Goal: Task Accomplishment & Management: Manage account settings

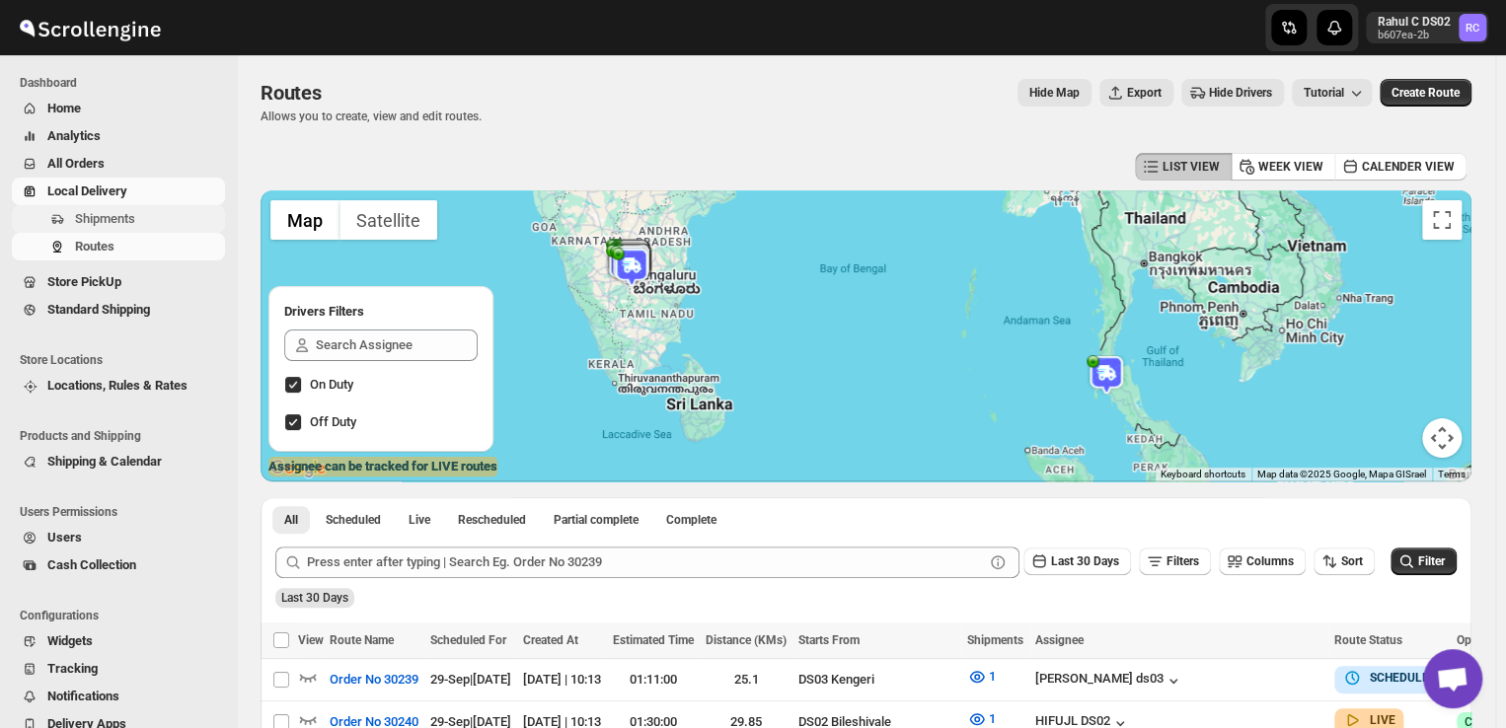
click at [109, 217] on span "Shipments" at bounding box center [105, 218] width 60 height 15
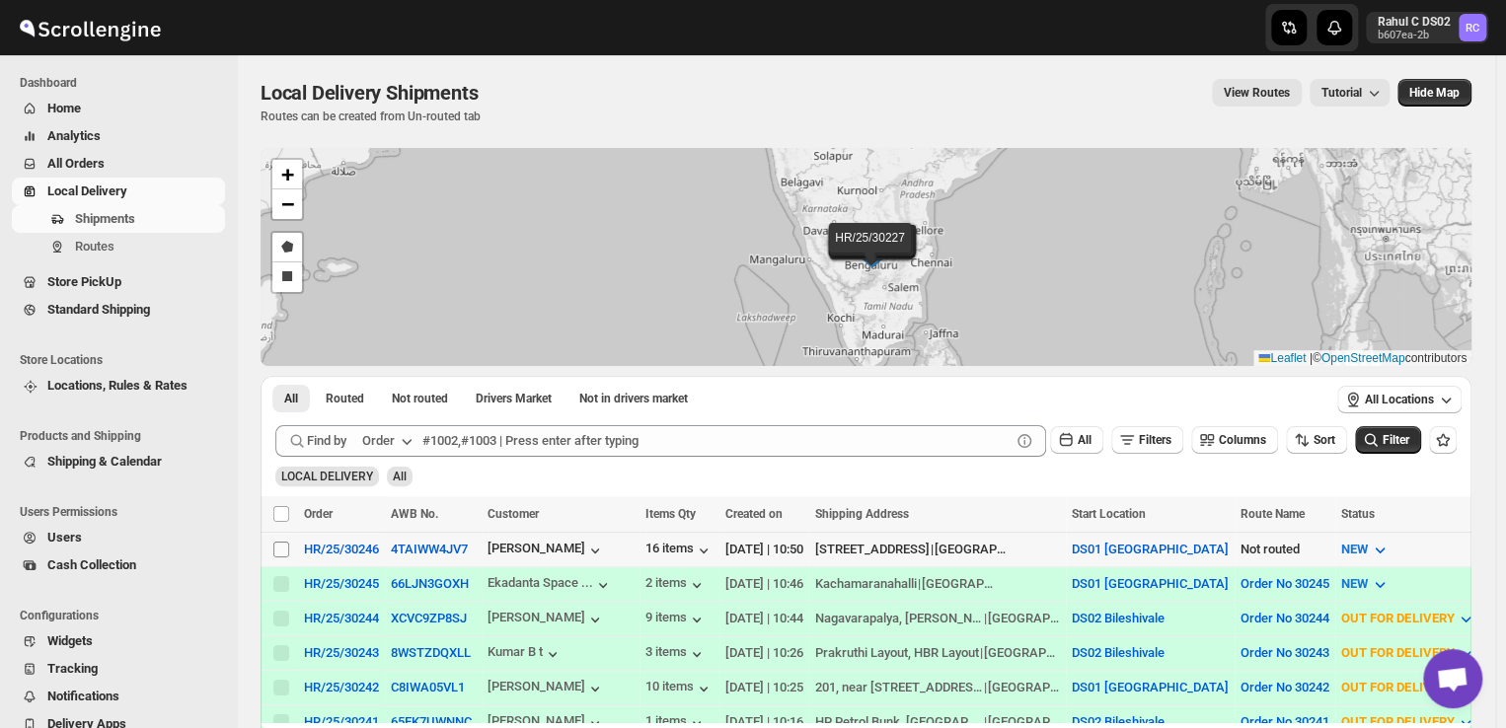
click at [284, 546] on input "Select shipment" at bounding box center [281, 550] width 16 height 16
checkbox input "true"
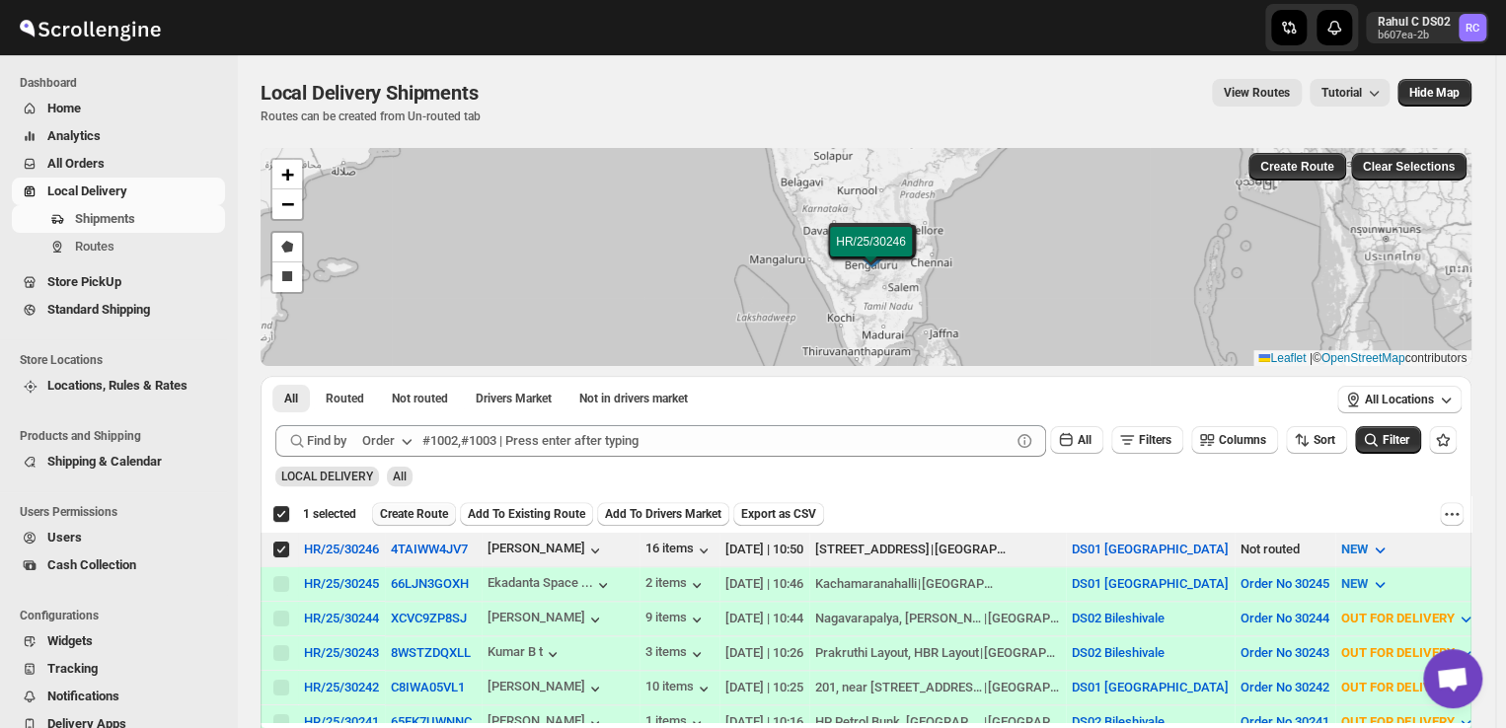
click at [403, 518] on span "Create Route" at bounding box center [414, 514] width 68 height 16
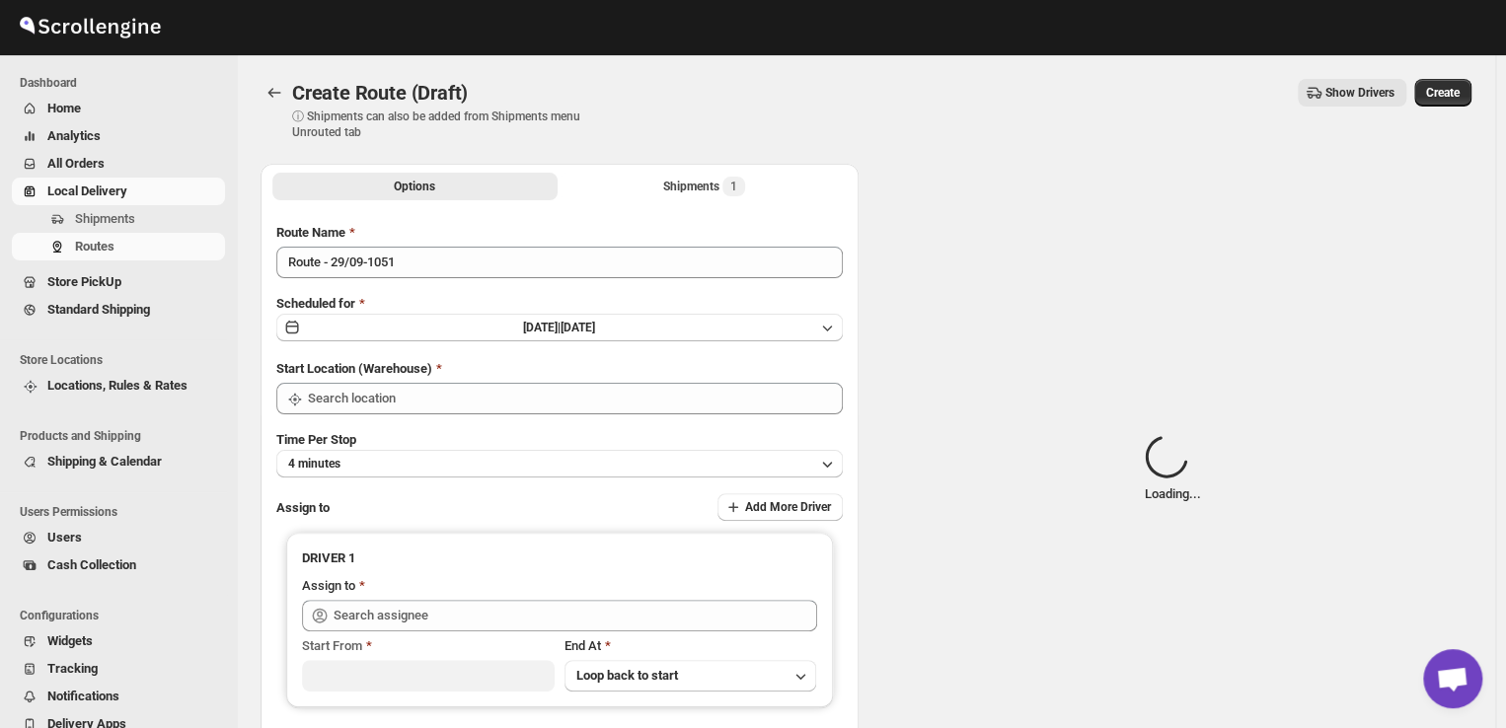
type input "DS01 [GEOGRAPHIC_DATA]"
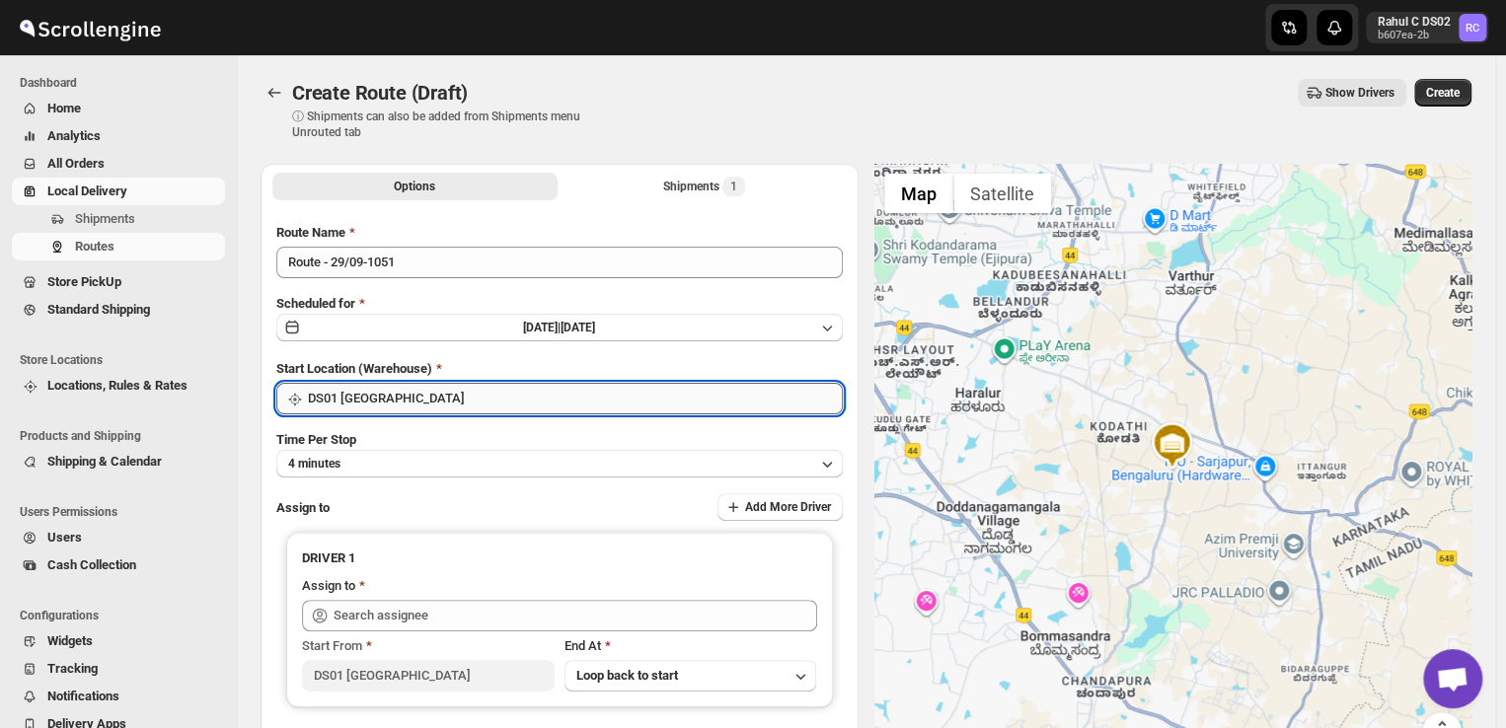
click at [417, 400] on input "DS01 [GEOGRAPHIC_DATA]" at bounding box center [575, 399] width 535 height 32
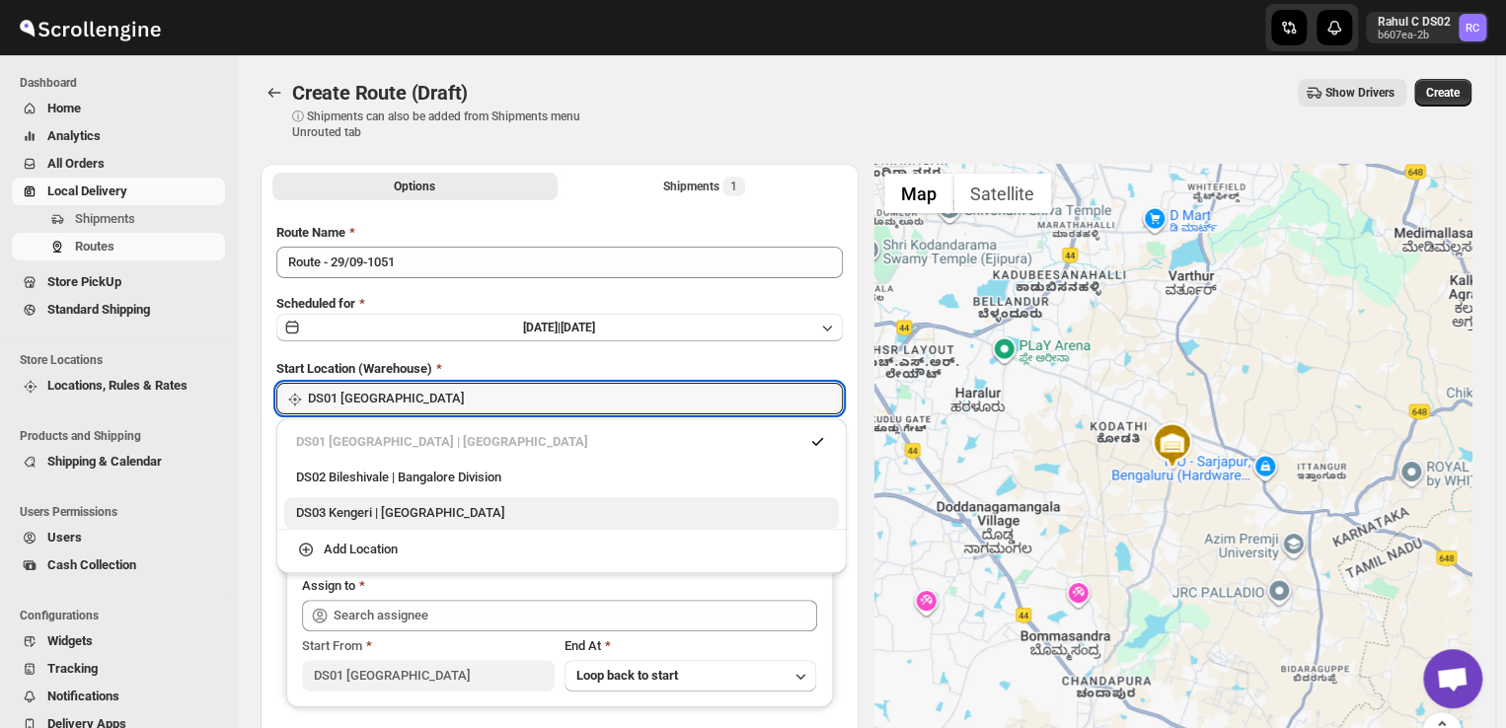
click at [375, 519] on div "DS03 Kengeri | [GEOGRAPHIC_DATA]" at bounding box center [561, 513] width 531 height 20
type input "DS03 Kengeri"
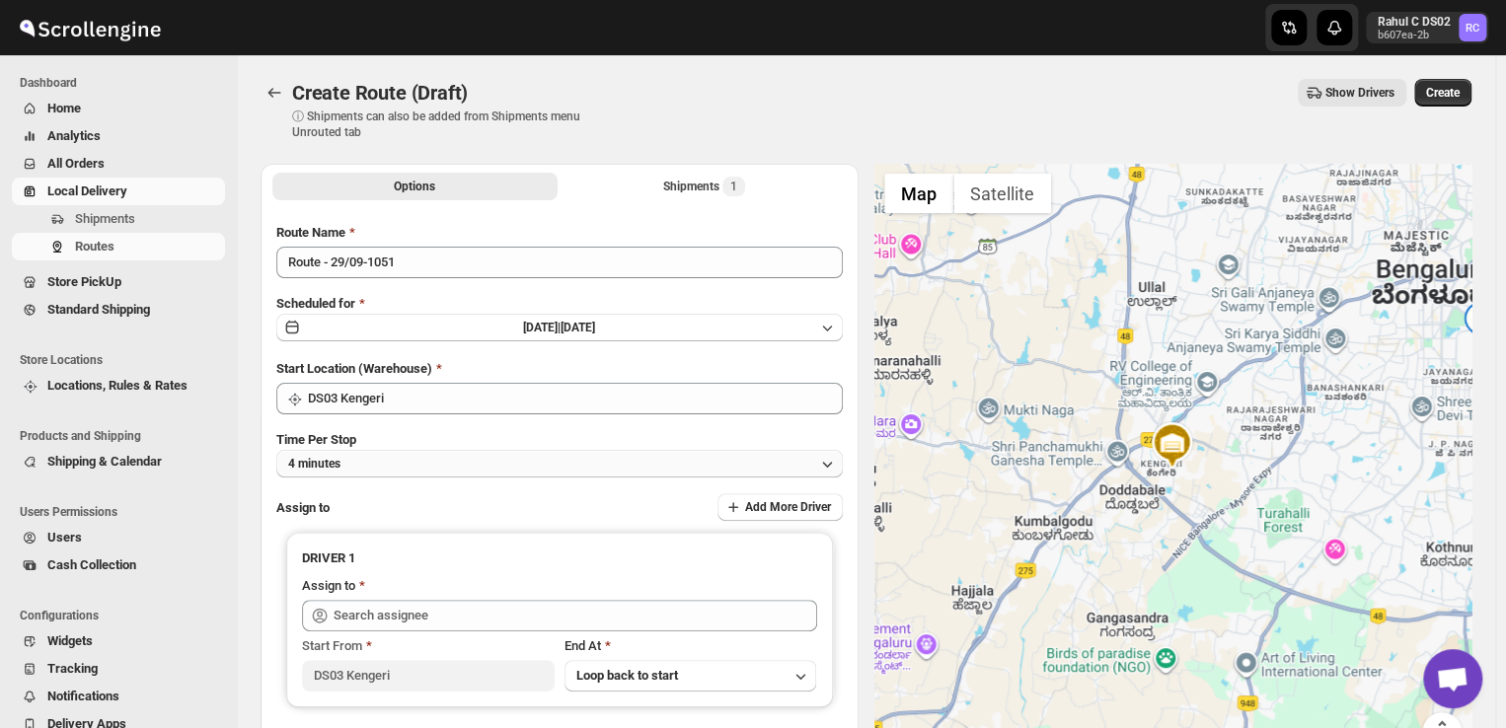
click at [366, 465] on button "4 minutes" at bounding box center [559, 464] width 566 height 28
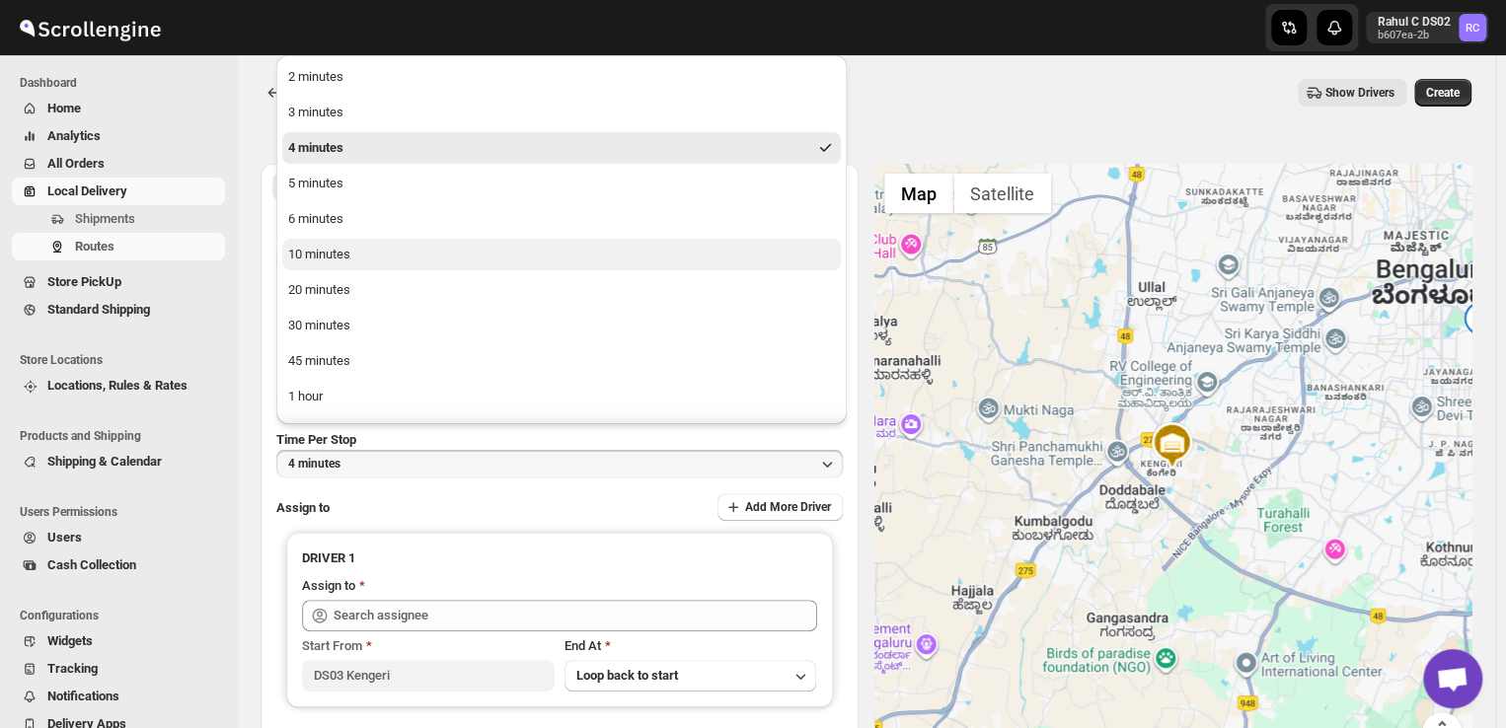
click at [321, 253] on div "10 minutes" at bounding box center [319, 255] width 62 height 20
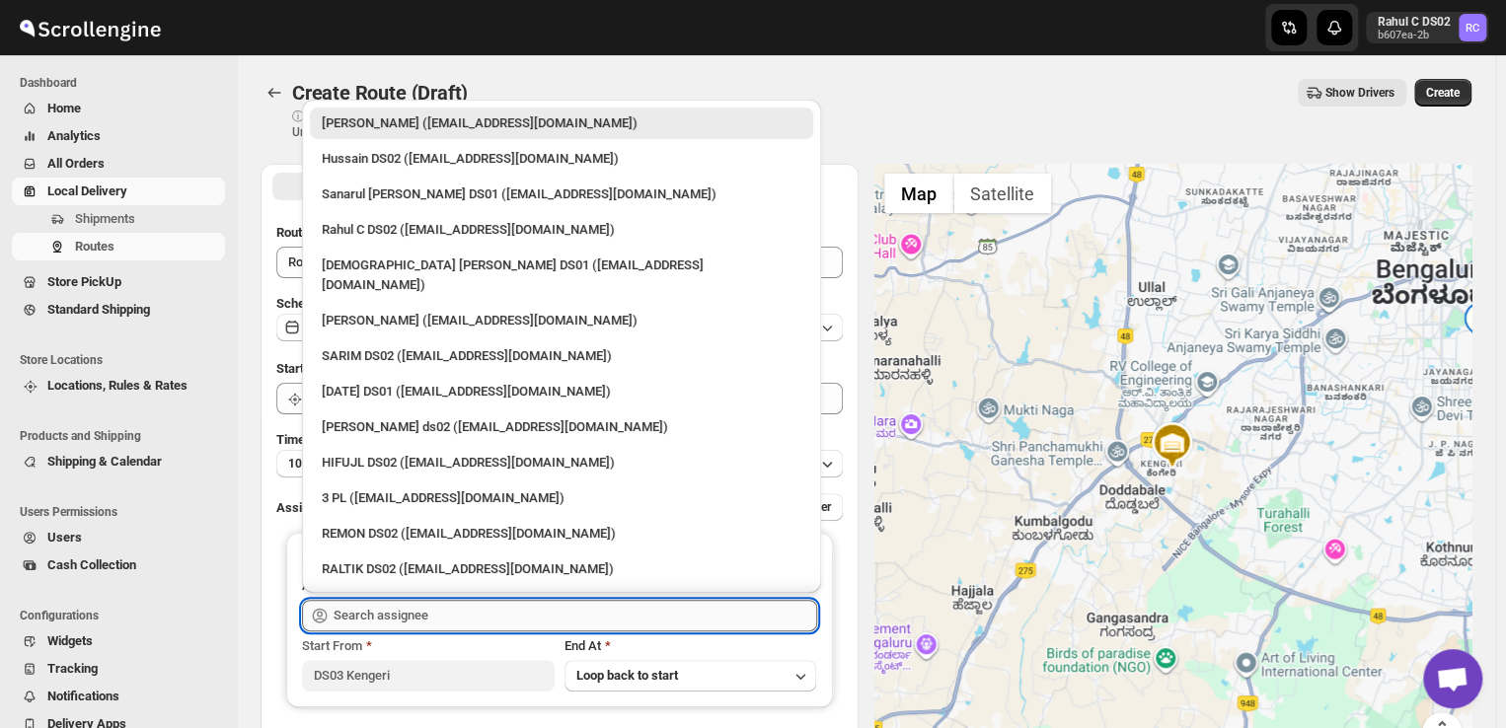
click at [453, 622] on input "text" at bounding box center [576, 616] width 484 height 32
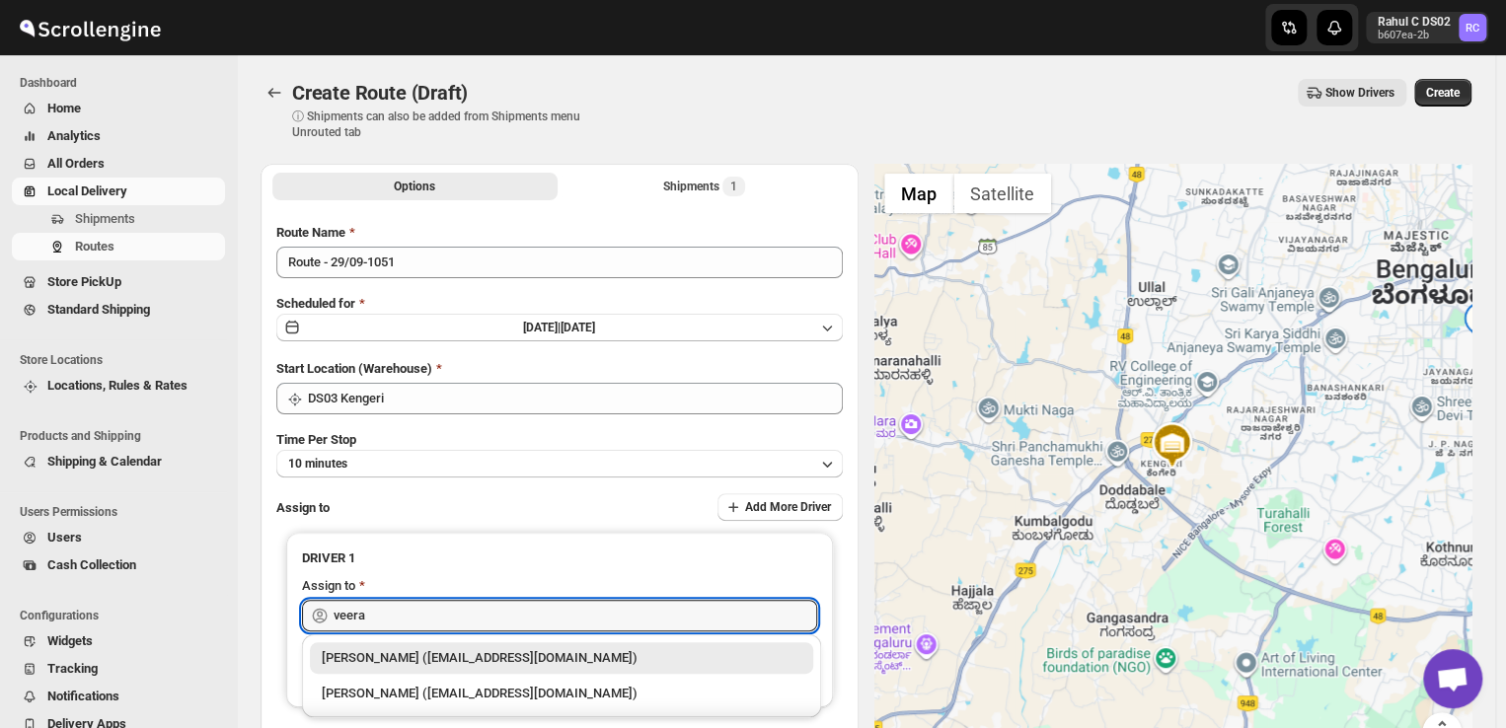
click at [482, 655] on div "[PERSON_NAME] ([EMAIL_ADDRESS][DOMAIN_NAME])" at bounding box center [562, 658] width 480 height 20
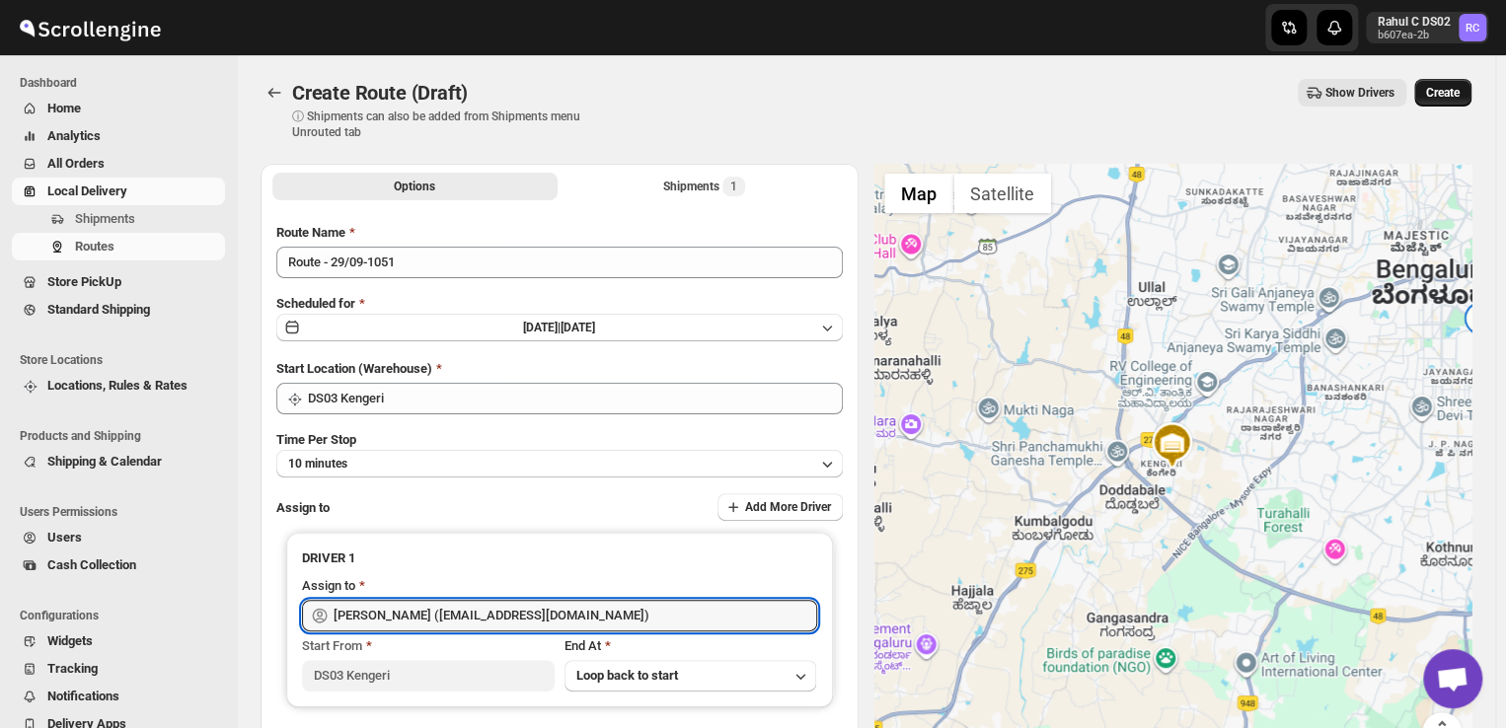
type input "[PERSON_NAME] ([EMAIL_ADDRESS][DOMAIN_NAME])"
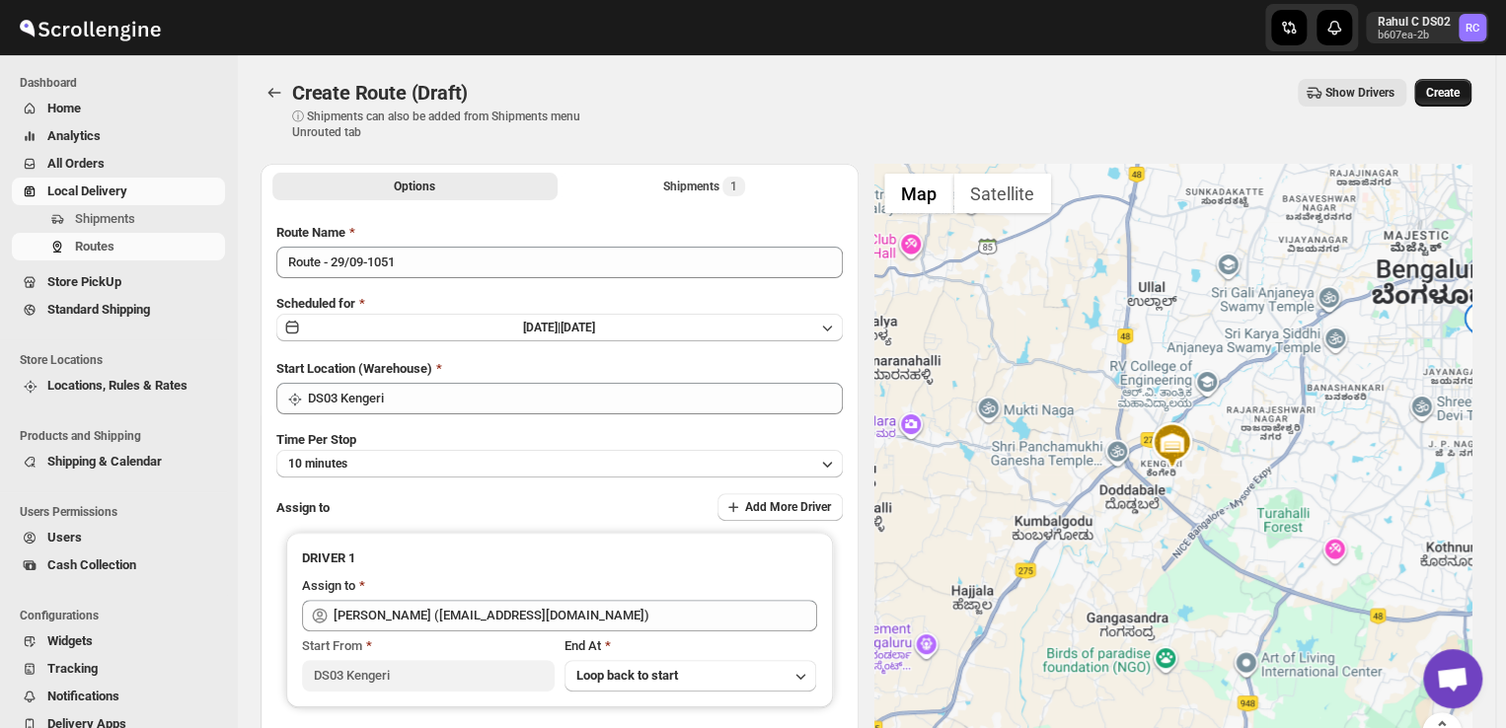
click at [1460, 96] on span "Create" at bounding box center [1443, 93] width 34 height 16
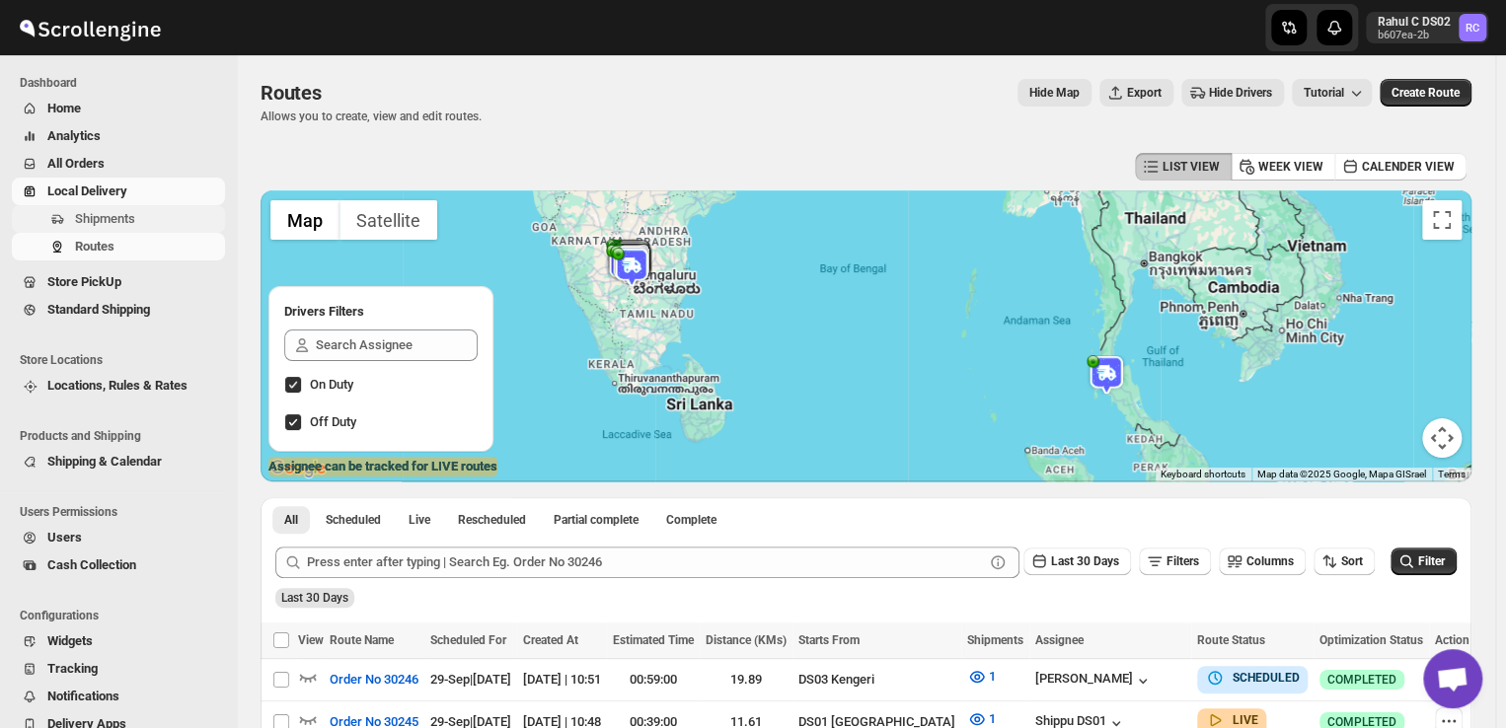
click at [114, 219] on span "Shipments" at bounding box center [105, 218] width 60 height 15
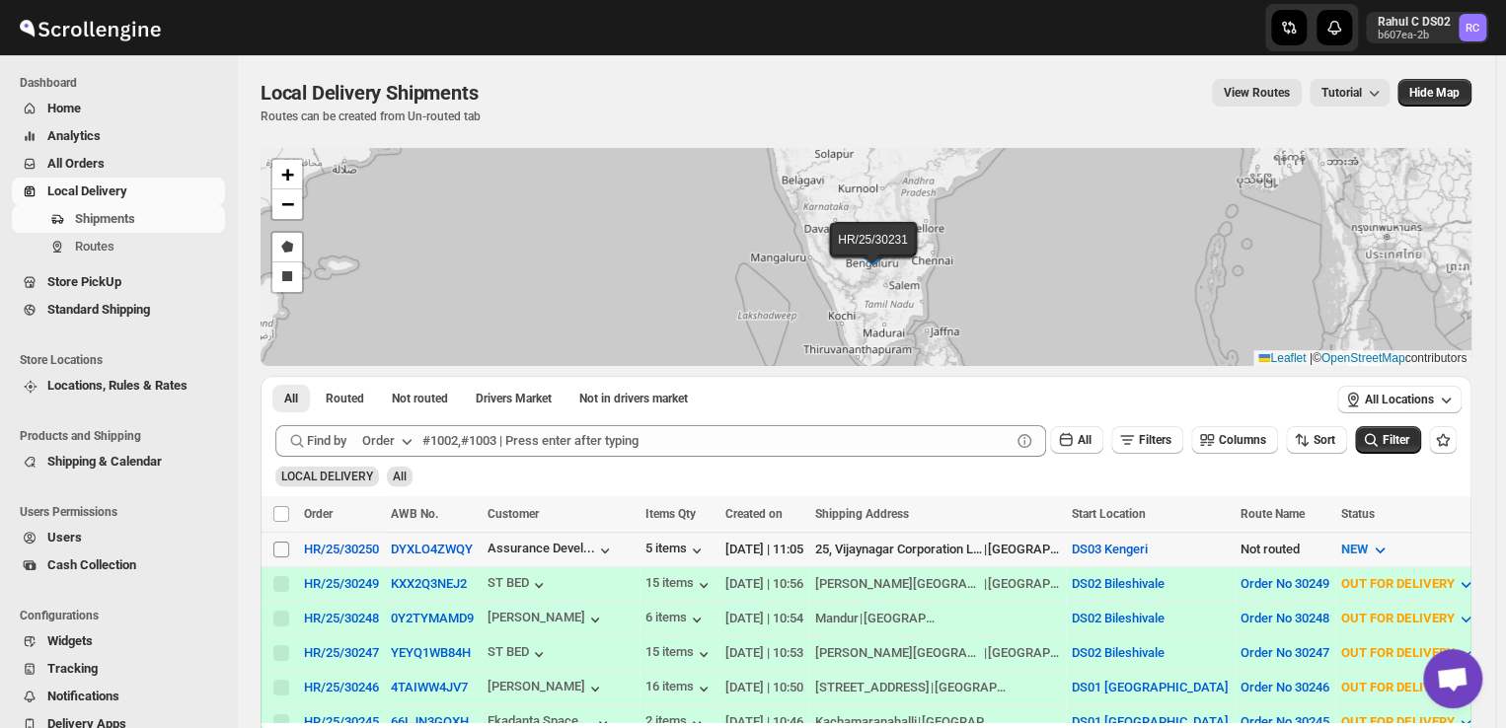
click at [280, 545] on input "Select shipment" at bounding box center [281, 550] width 16 height 16
checkbox input "true"
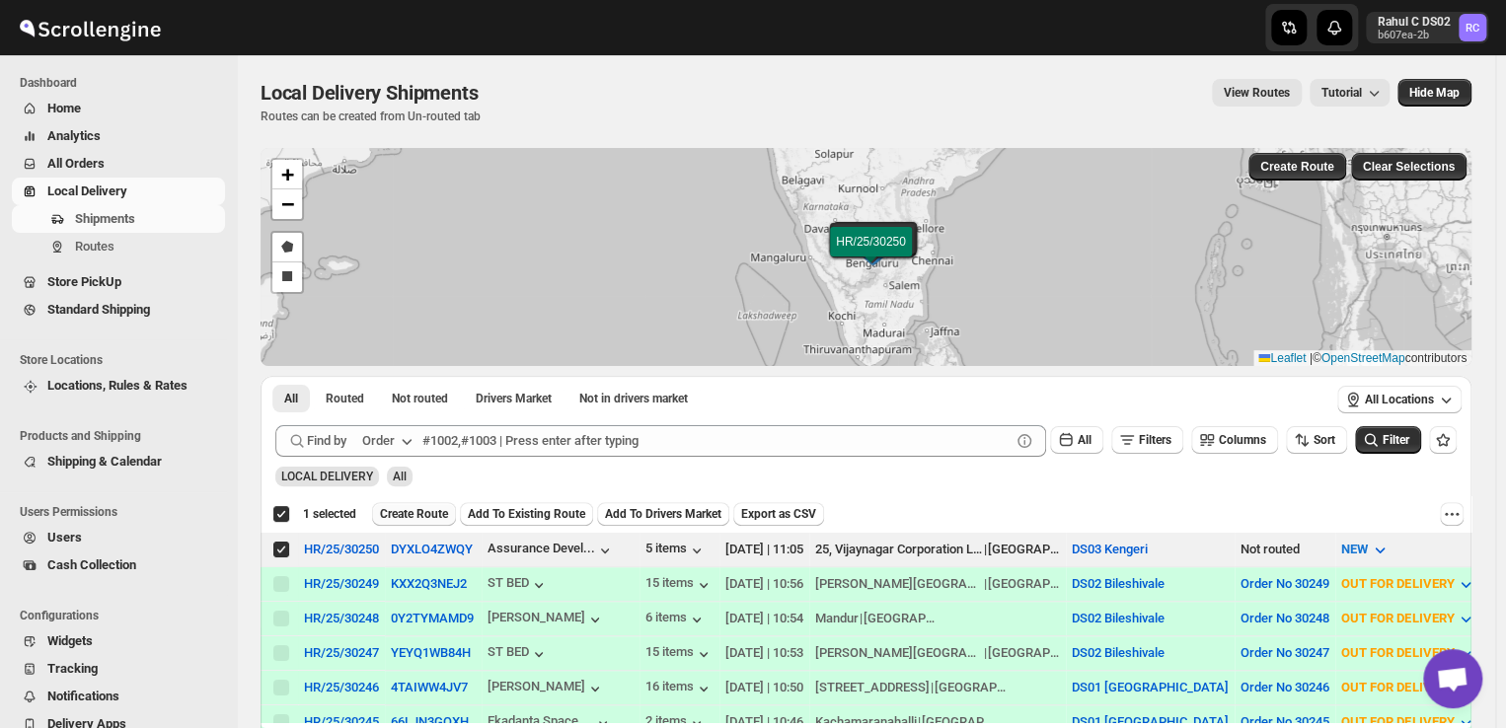
click at [408, 507] on span "Create Route" at bounding box center [414, 514] width 68 height 16
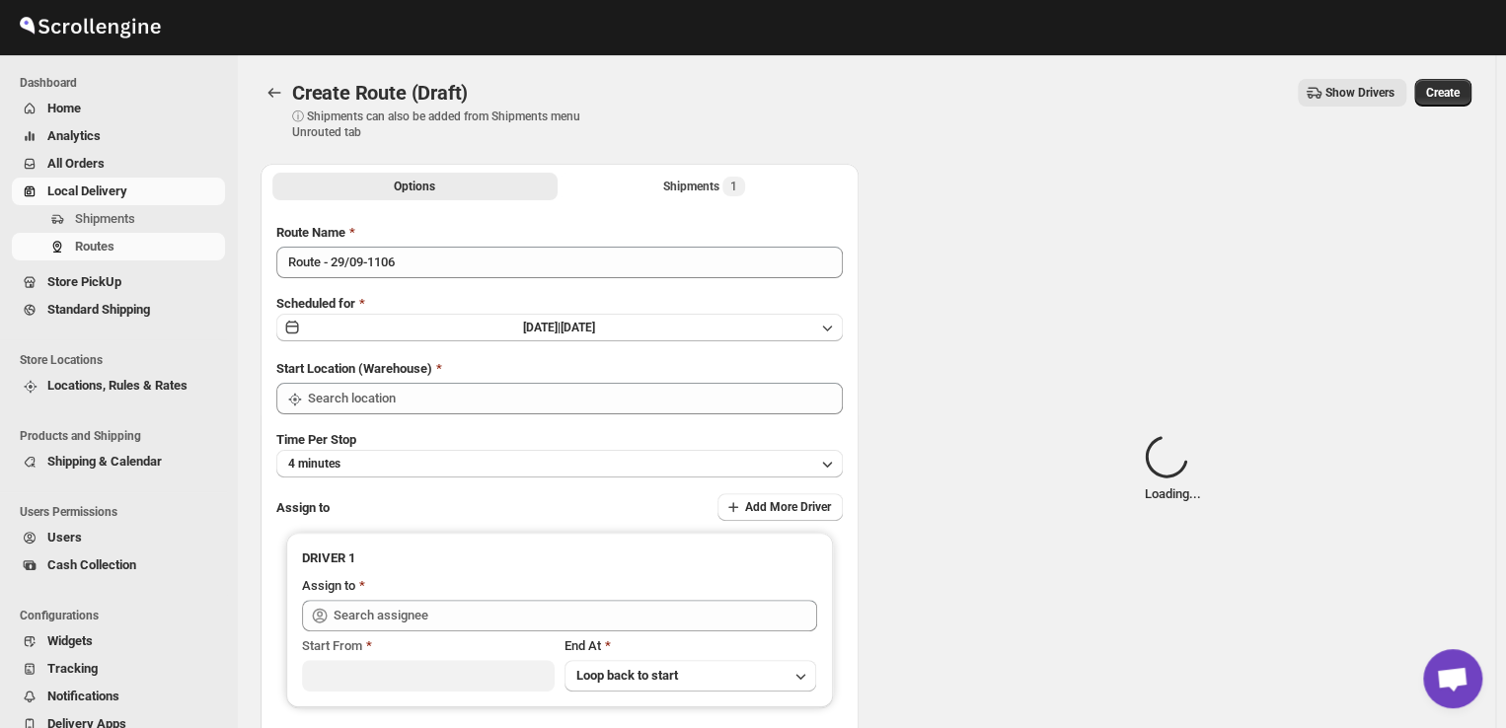
type input "DS03 Kengeri"
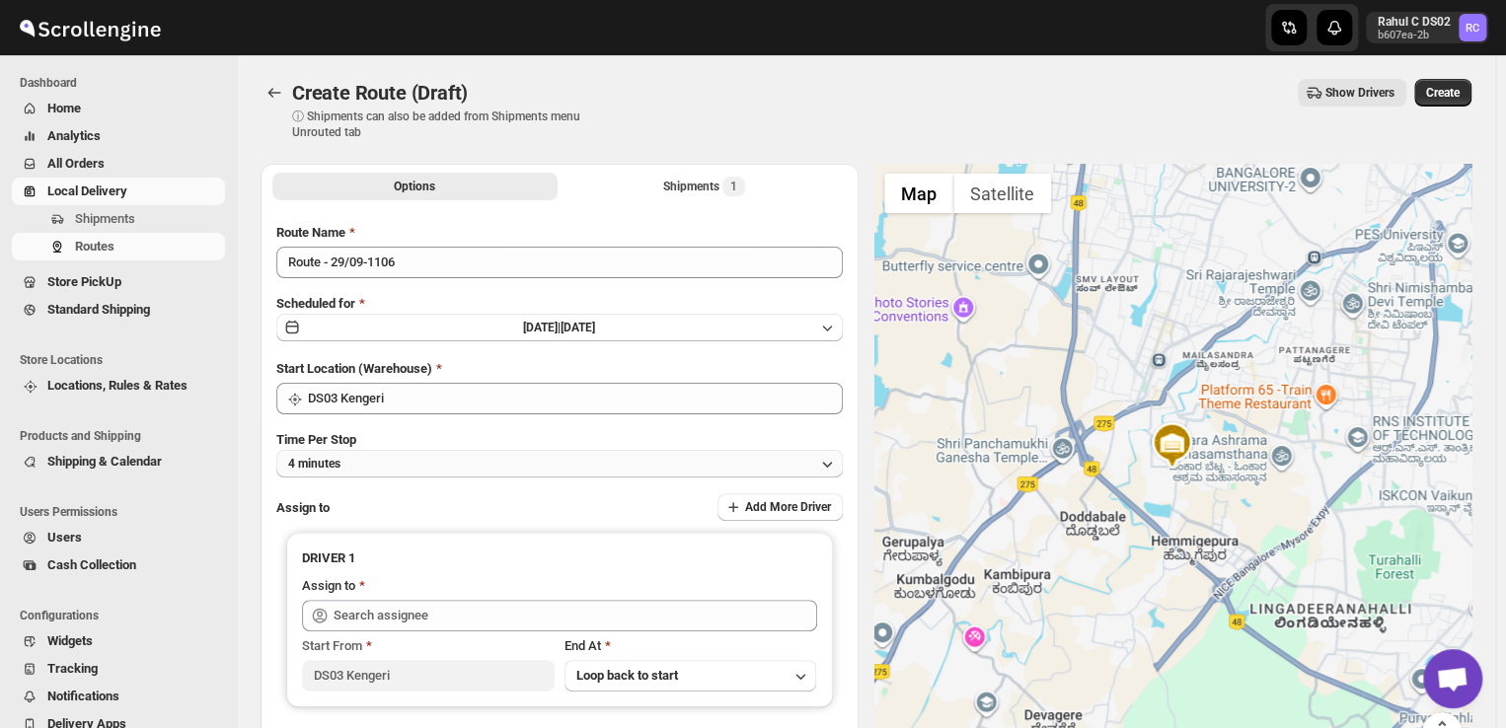
click at [405, 462] on button "4 minutes" at bounding box center [559, 464] width 566 height 28
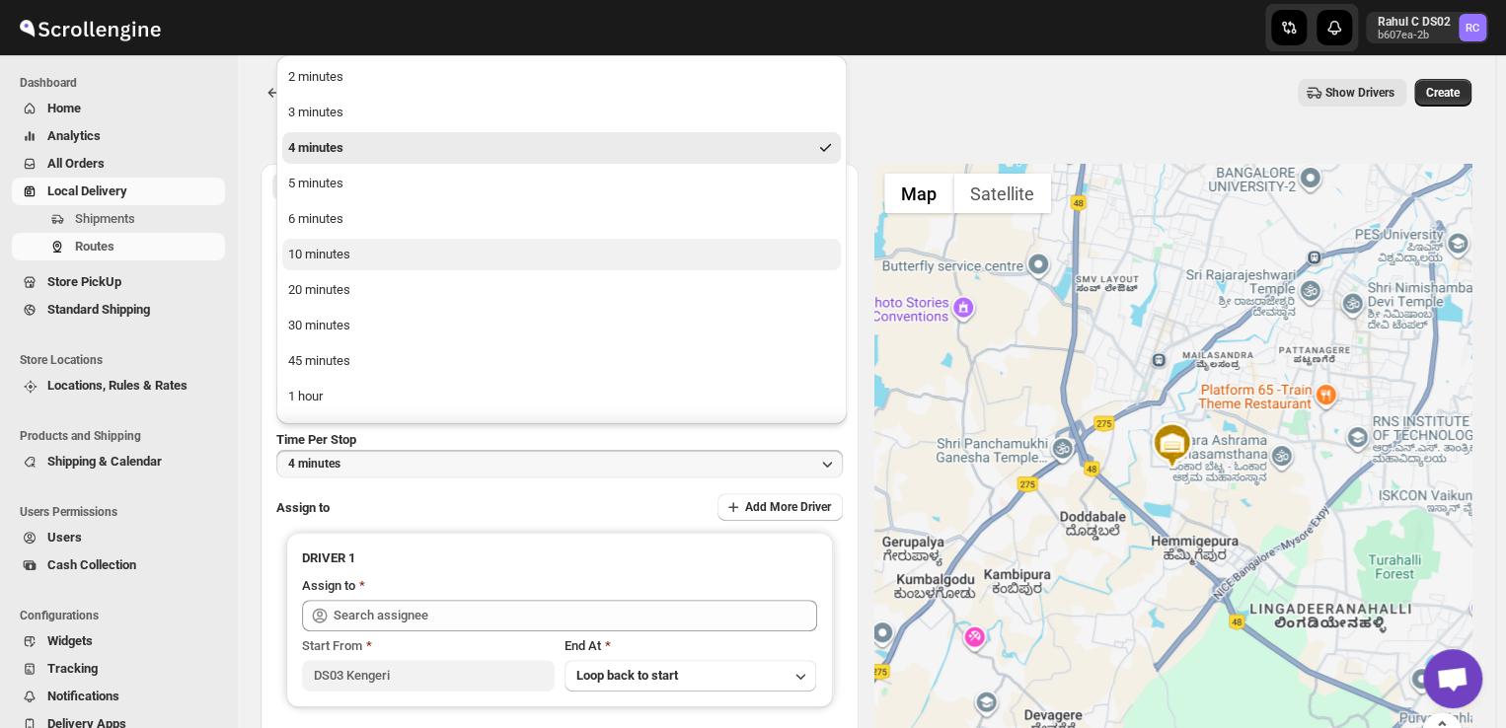
click at [326, 253] on div "10 minutes" at bounding box center [319, 255] width 62 height 20
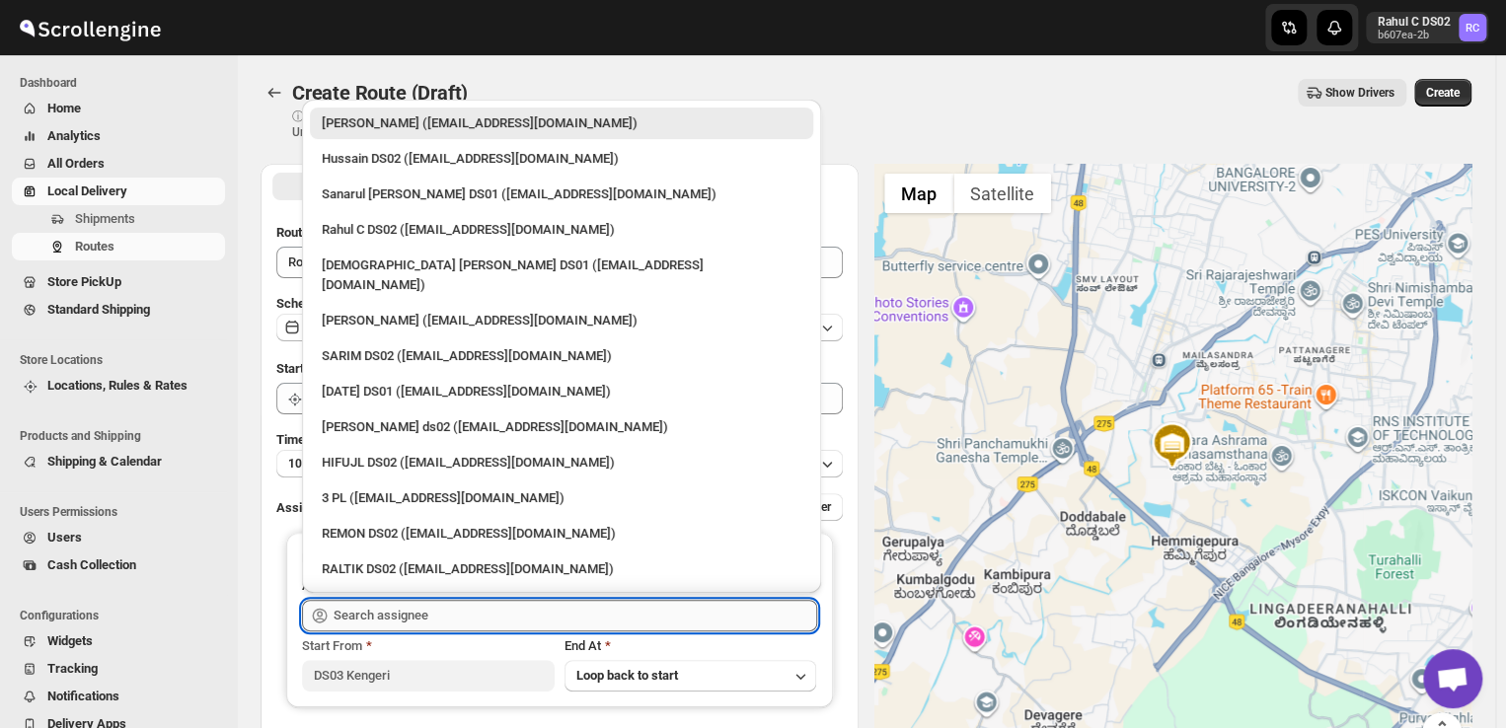
click at [457, 625] on input "text" at bounding box center [576, 616] width 484 height 32
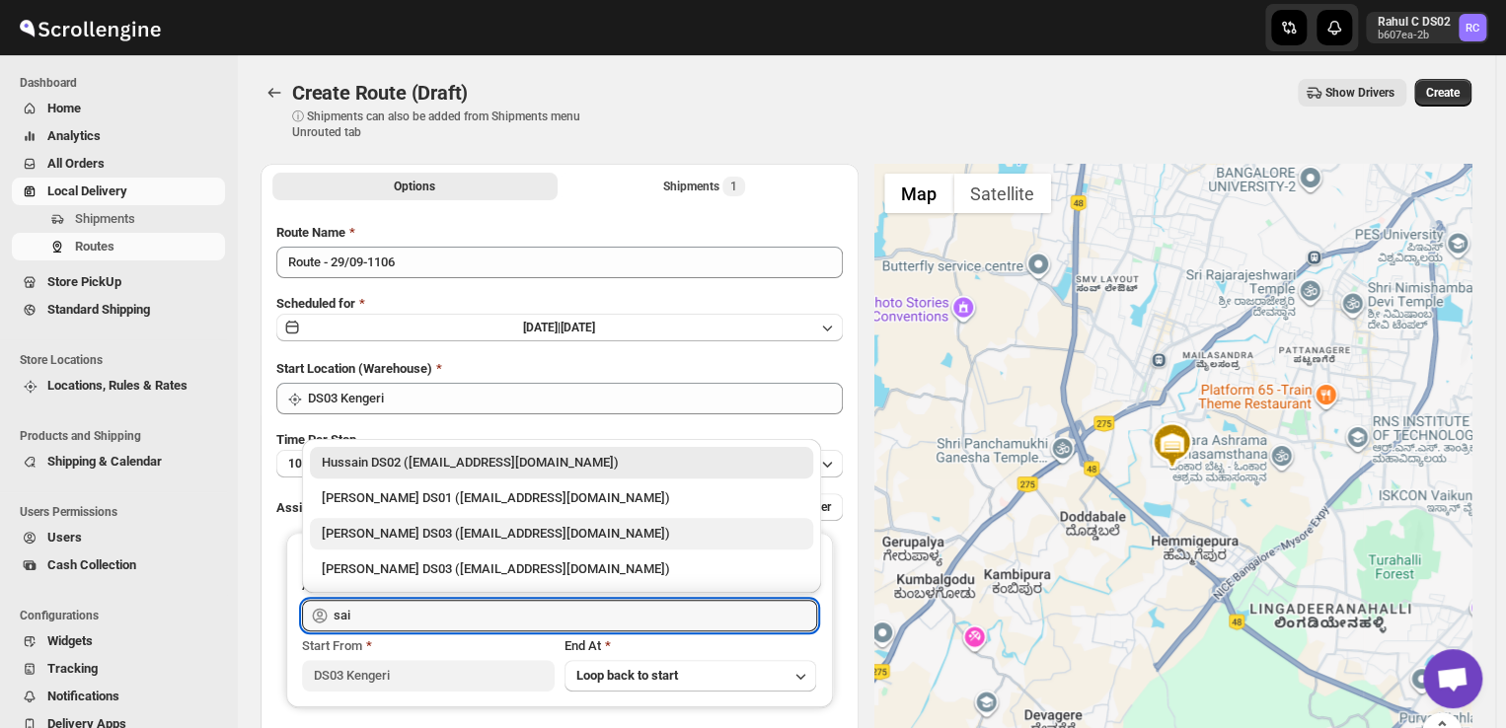
click at [379, 530] on div "[PERSON_NAME] DS03 ([EMAIL_ADDRESS][DOMAIN_NAME])" at bounding box center [562, 534] width 480 height 20
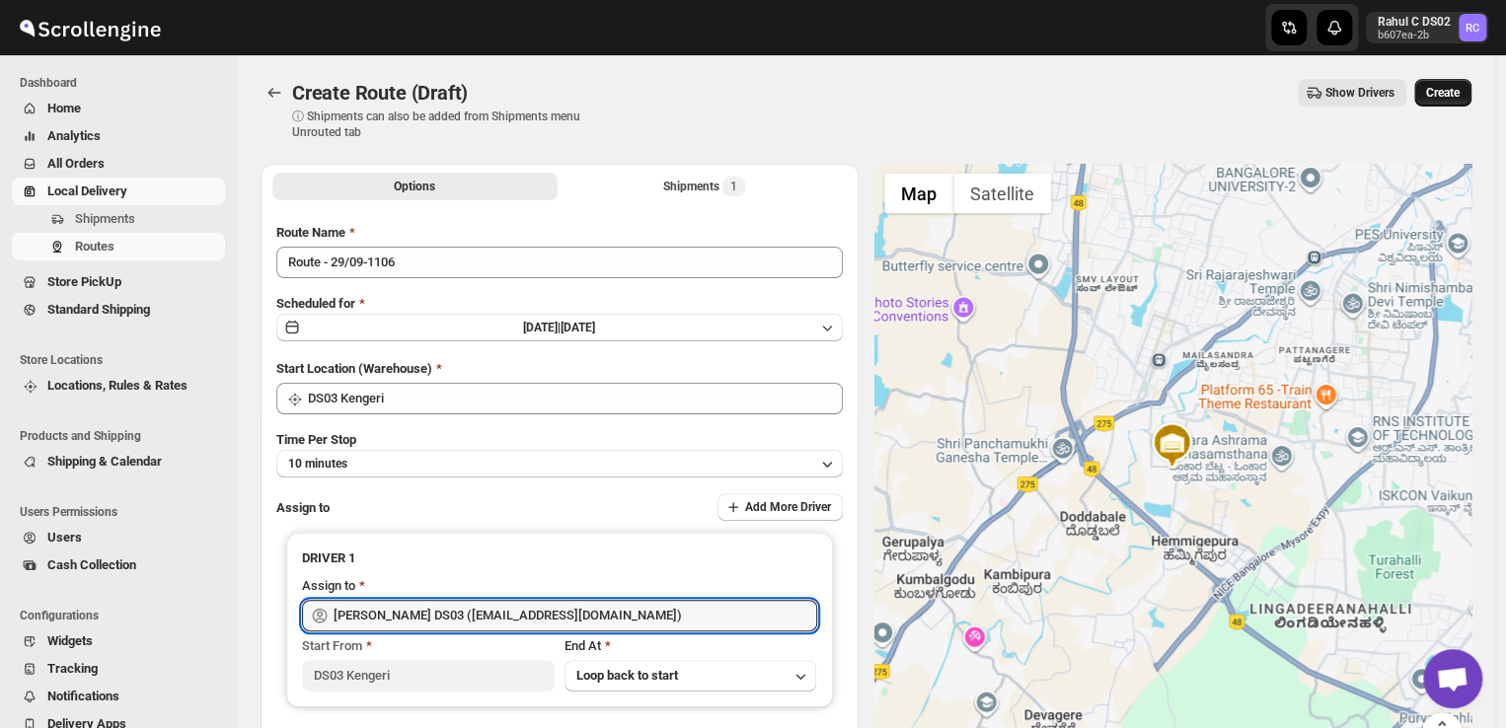
type input "[PERSON_NAME] DS03 ([EMAIL_ADDRESS][DOMAIN_NAME])"
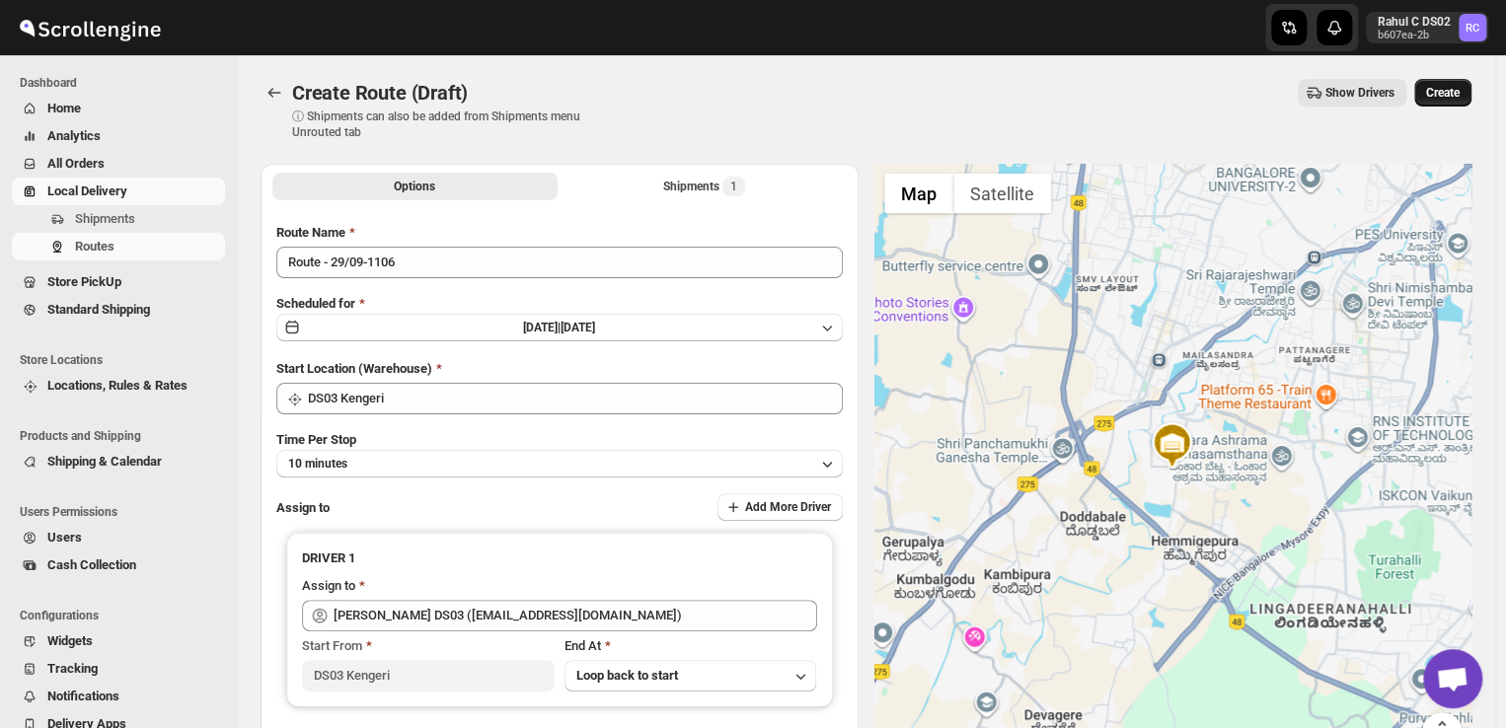
click at [1449, 88] on span "Create" at bounding box center [1443, 93] width 34 height 16
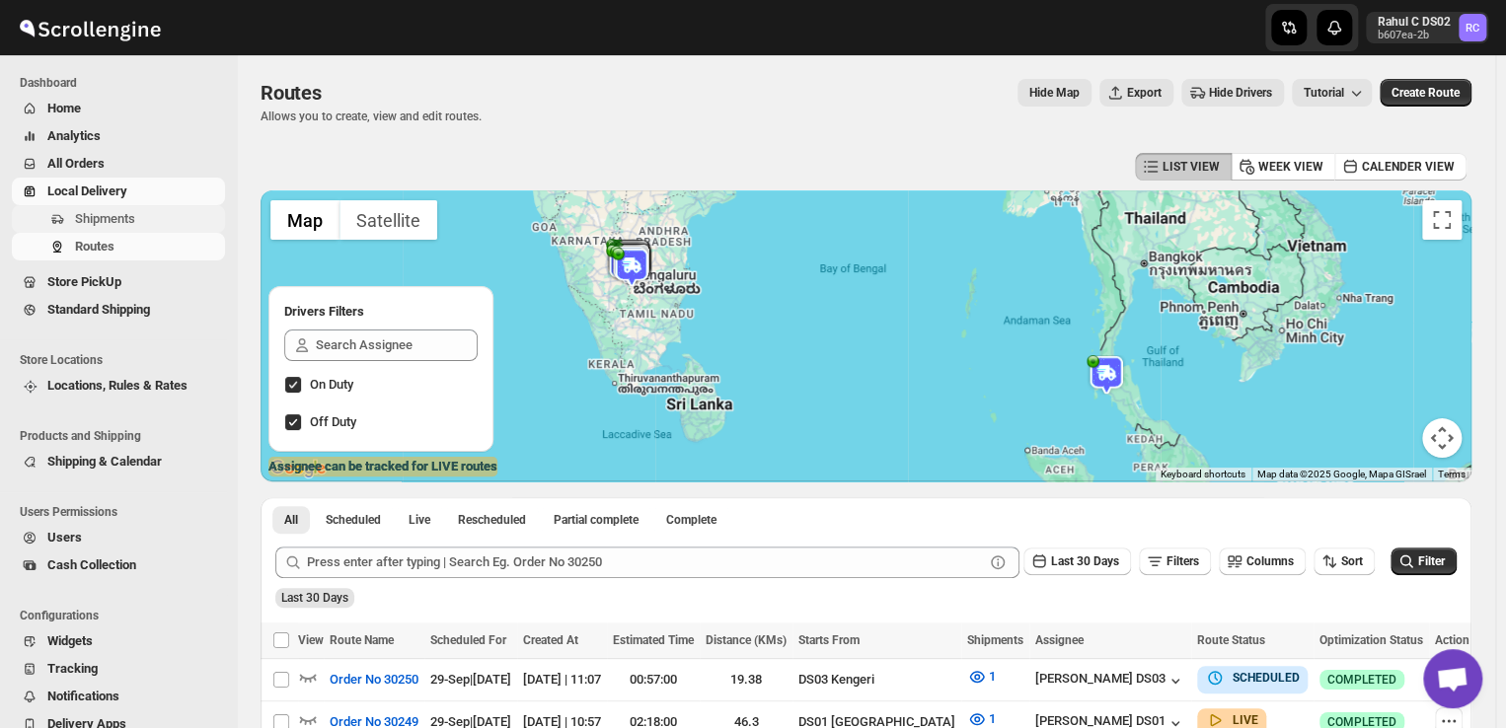
drag, startPoint x: 806, startPoint y: 613, endPoint x: 154, endPoint y: 211, distance: 766.1
click at [154, 211] on span "Shipments" at bounding box center [148, 219] width 146 height 20
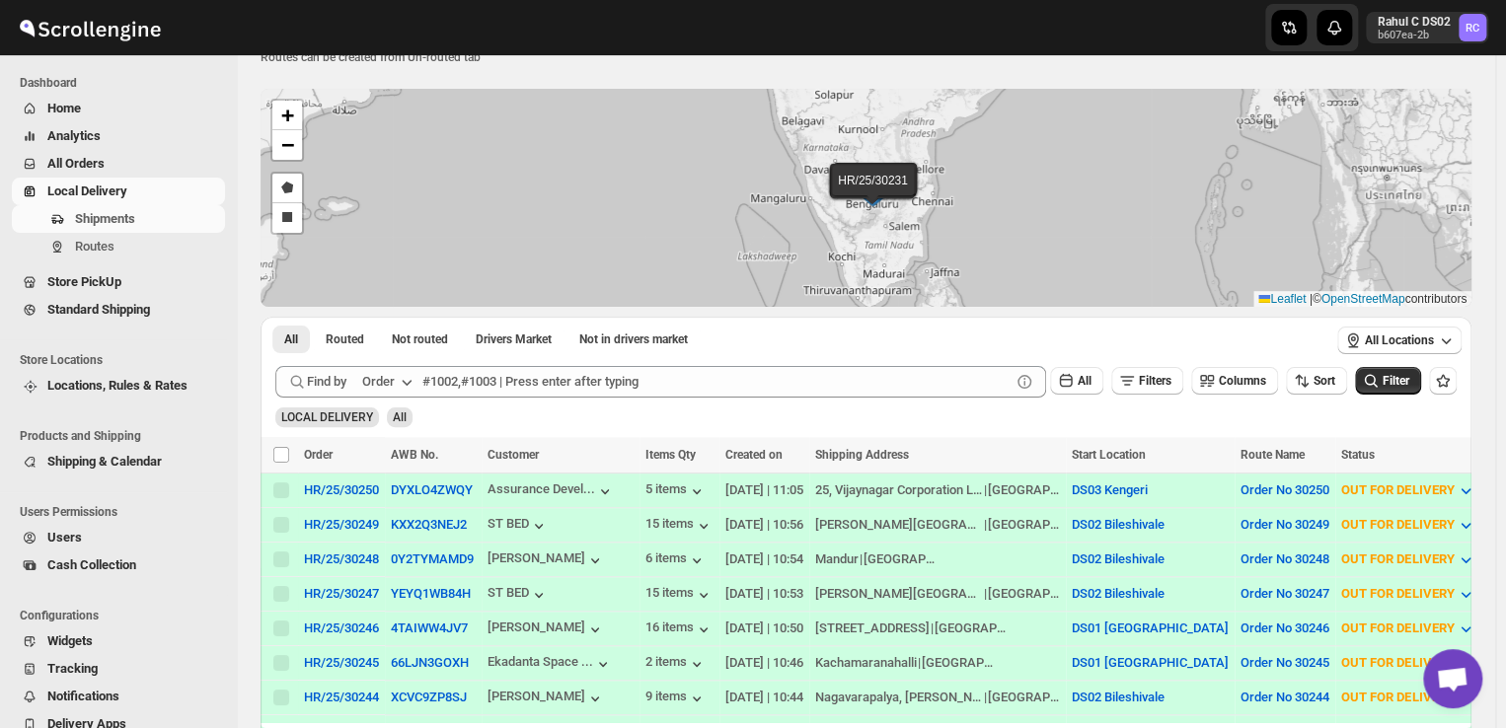
scroll to position [69, 0]
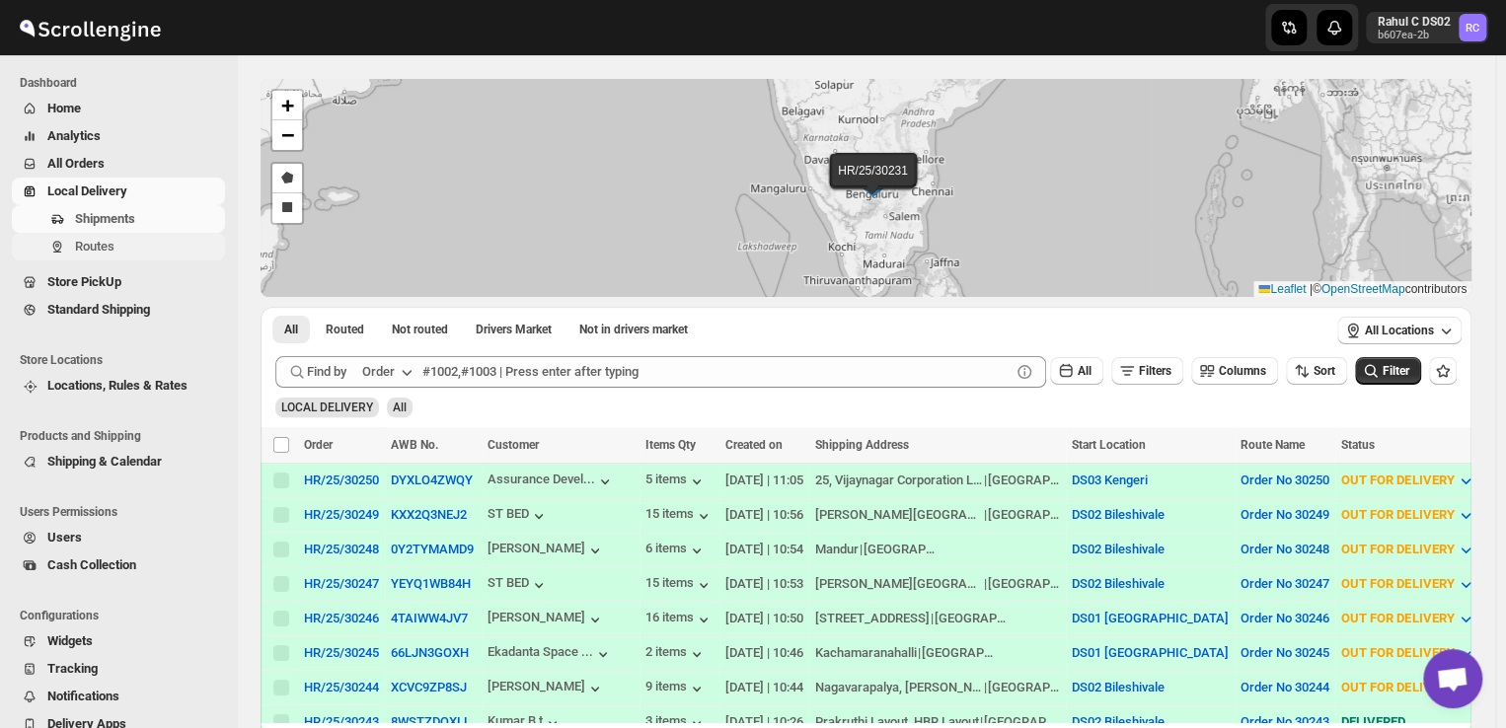
click at [147, 244] on span "Routes" at bounding box center [148, 247] width 146 height 20
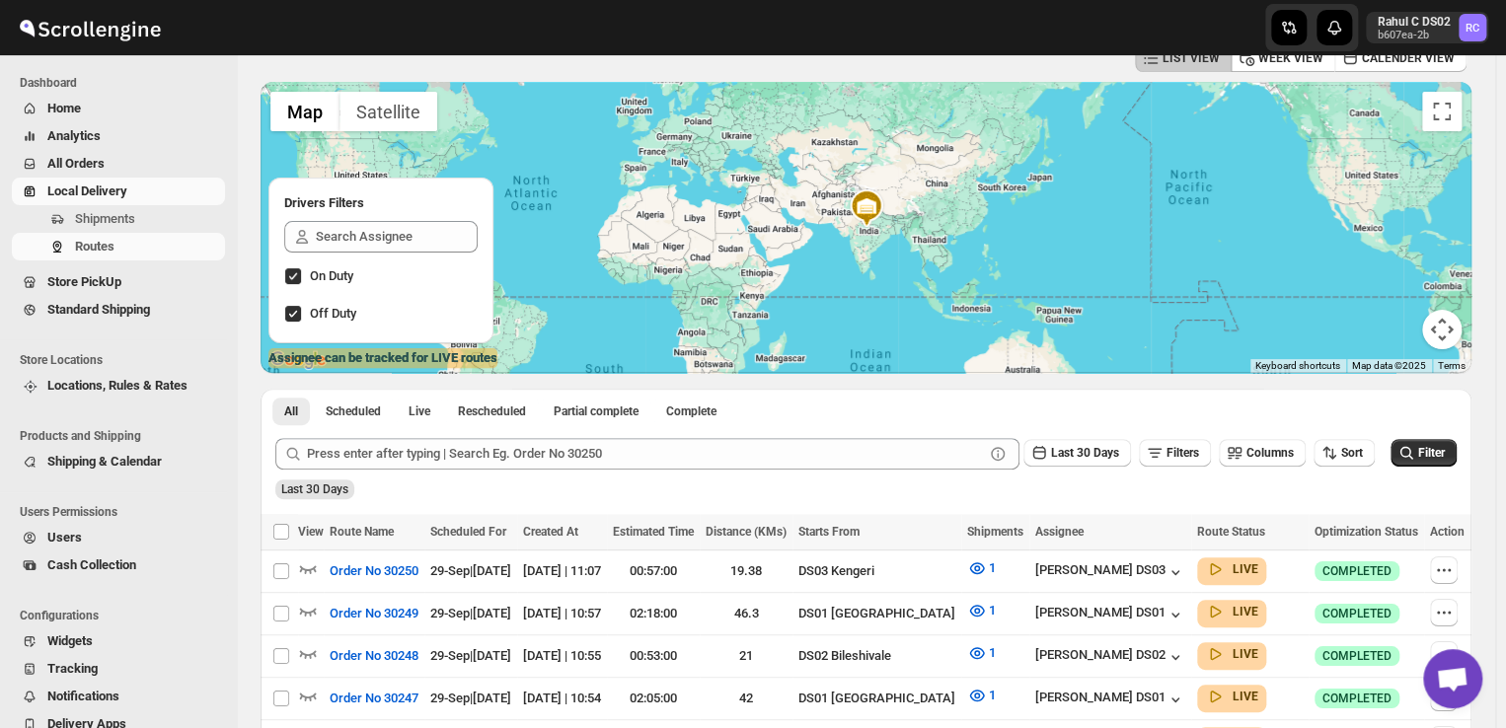
scroll to position [154, 0]
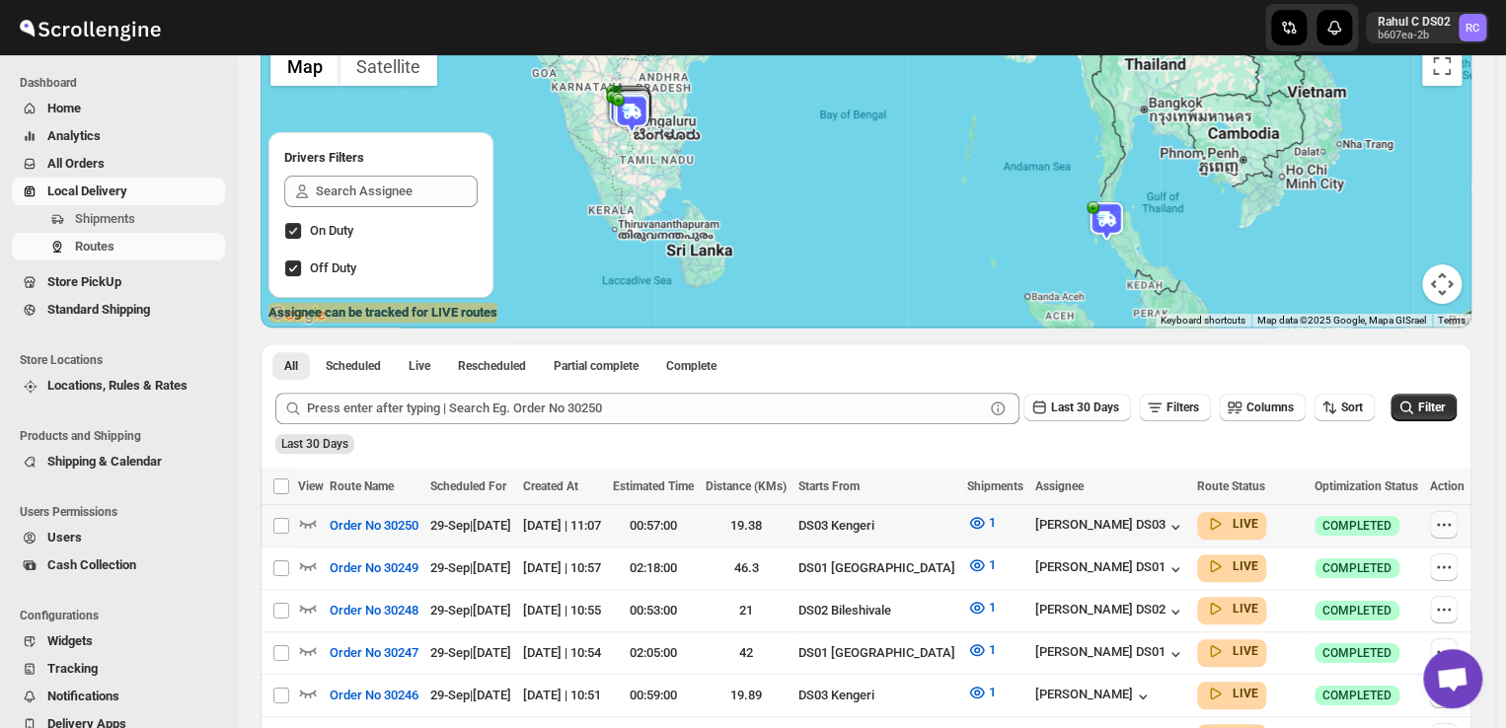
click at [1444, 530] on icon "button" at bounding box center [1444, 525] width 20 height 20
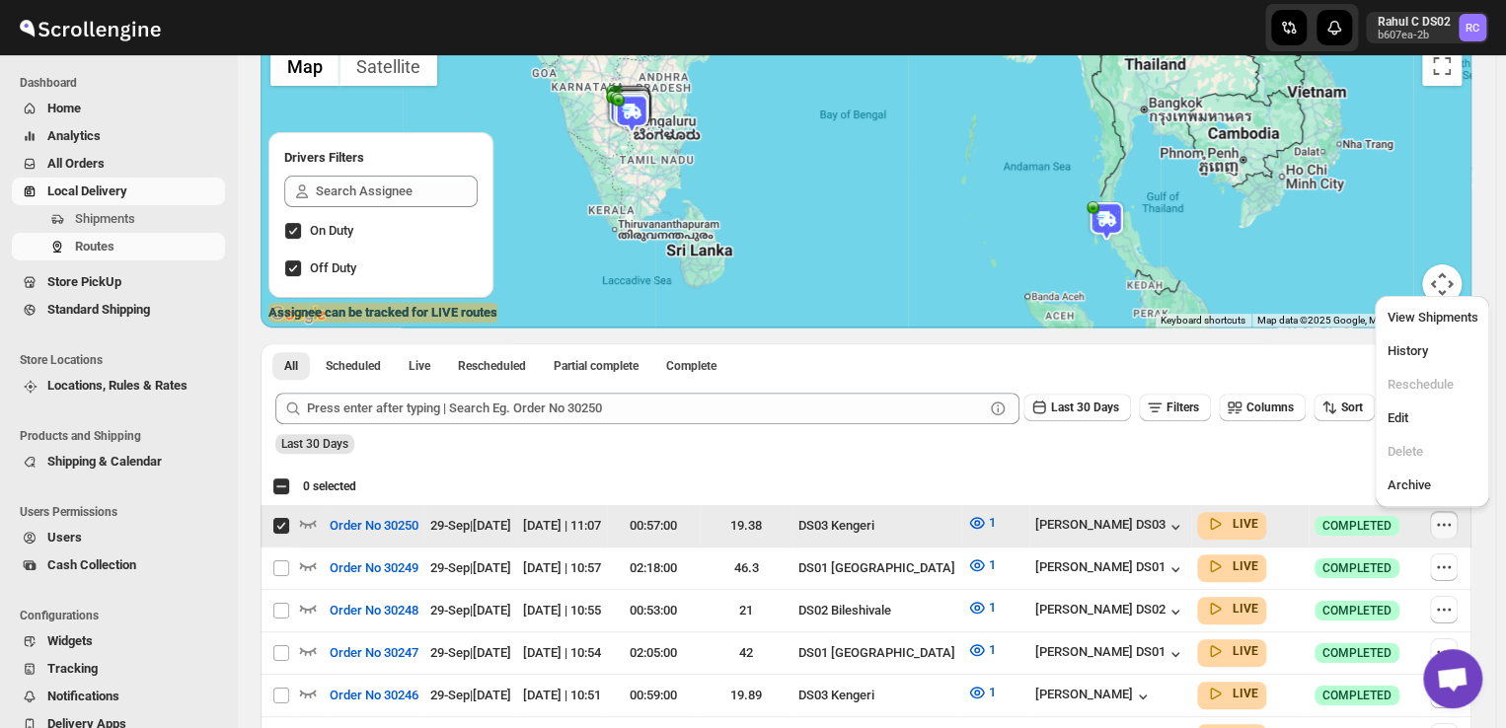
checkbox input "true"
click at [1397, 425] on span "Edit" at bounding box center [1397, 418] width 21 height 15
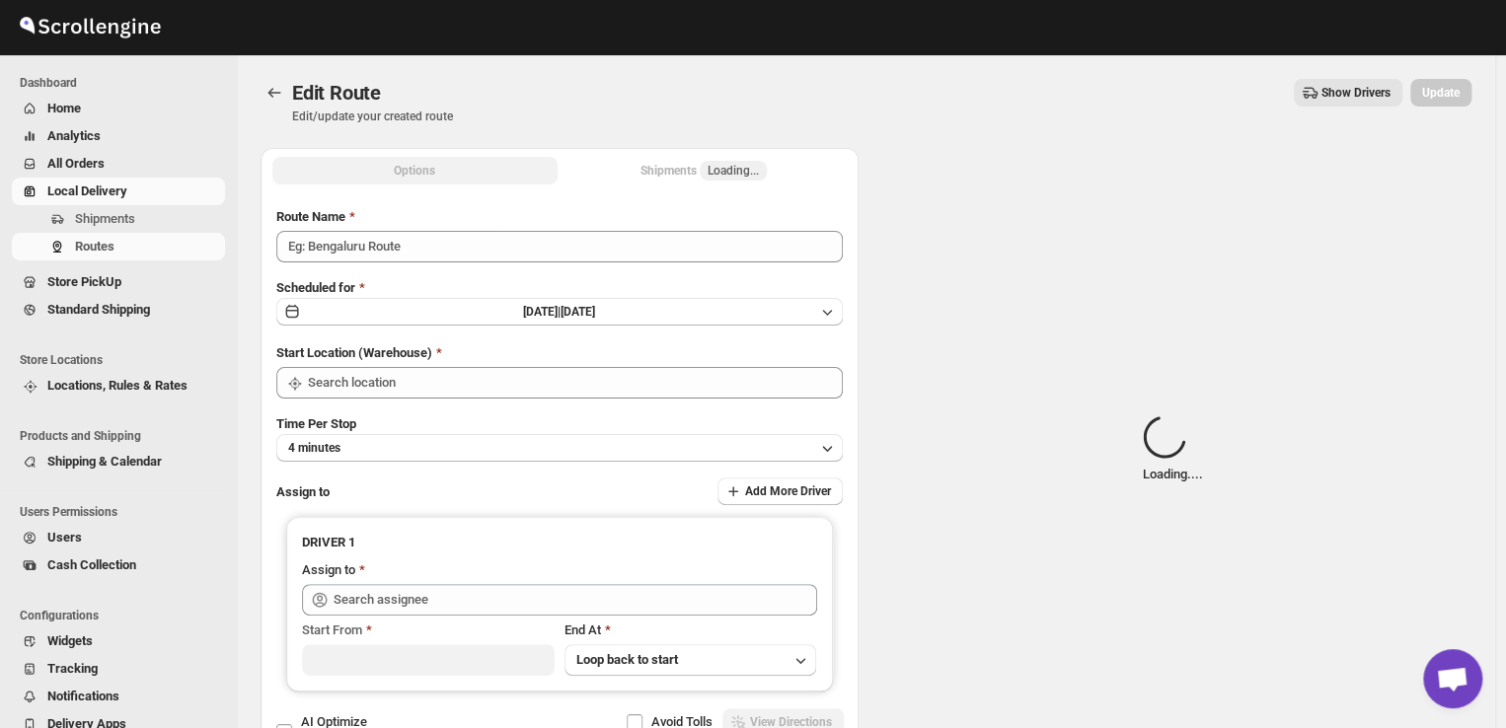
type input "Order No 30250"
type input "DS03 Kengeri"
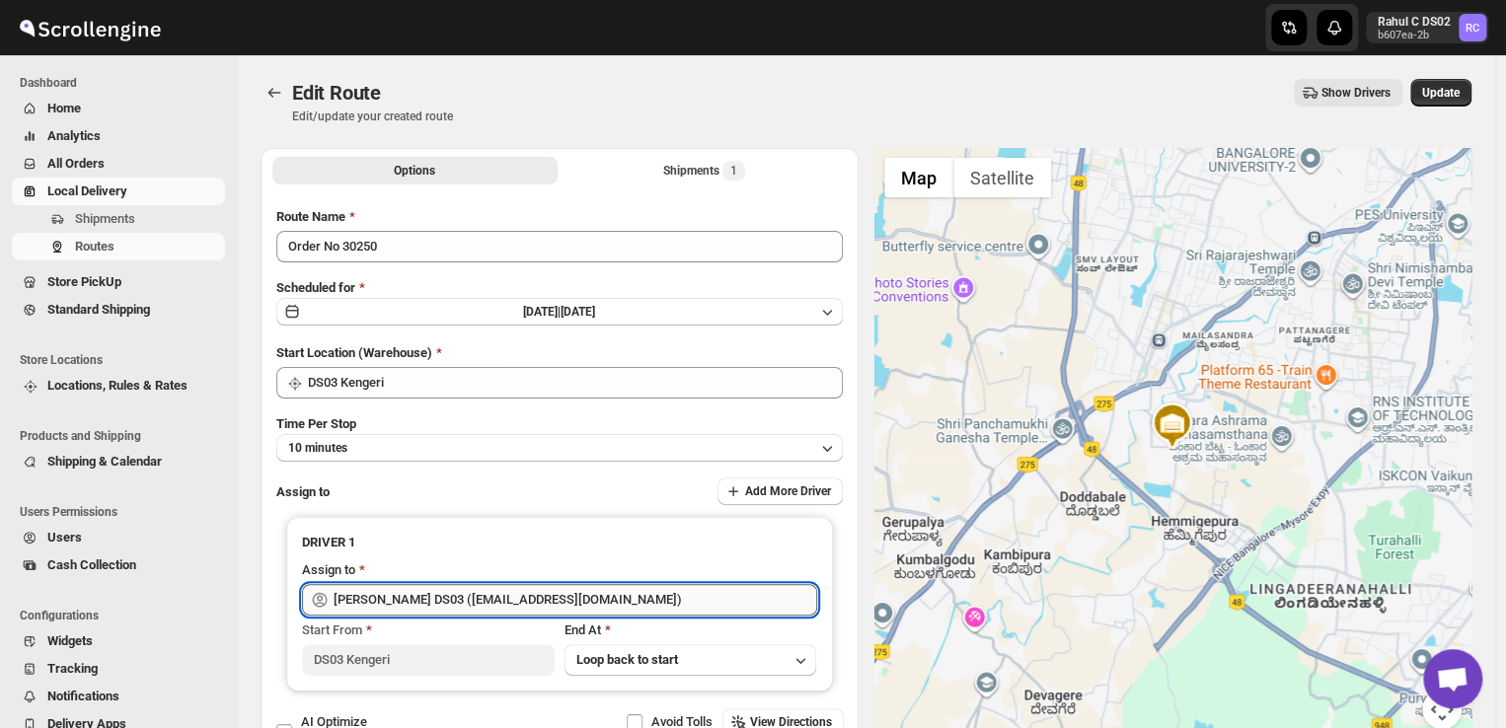
click at [614, 596] on input "[PERSON_NAME] DS03 ([EMAIL_ADDRESS][DOMAIN_NAME])" at bounding box center [576, 600] width 484 height 32
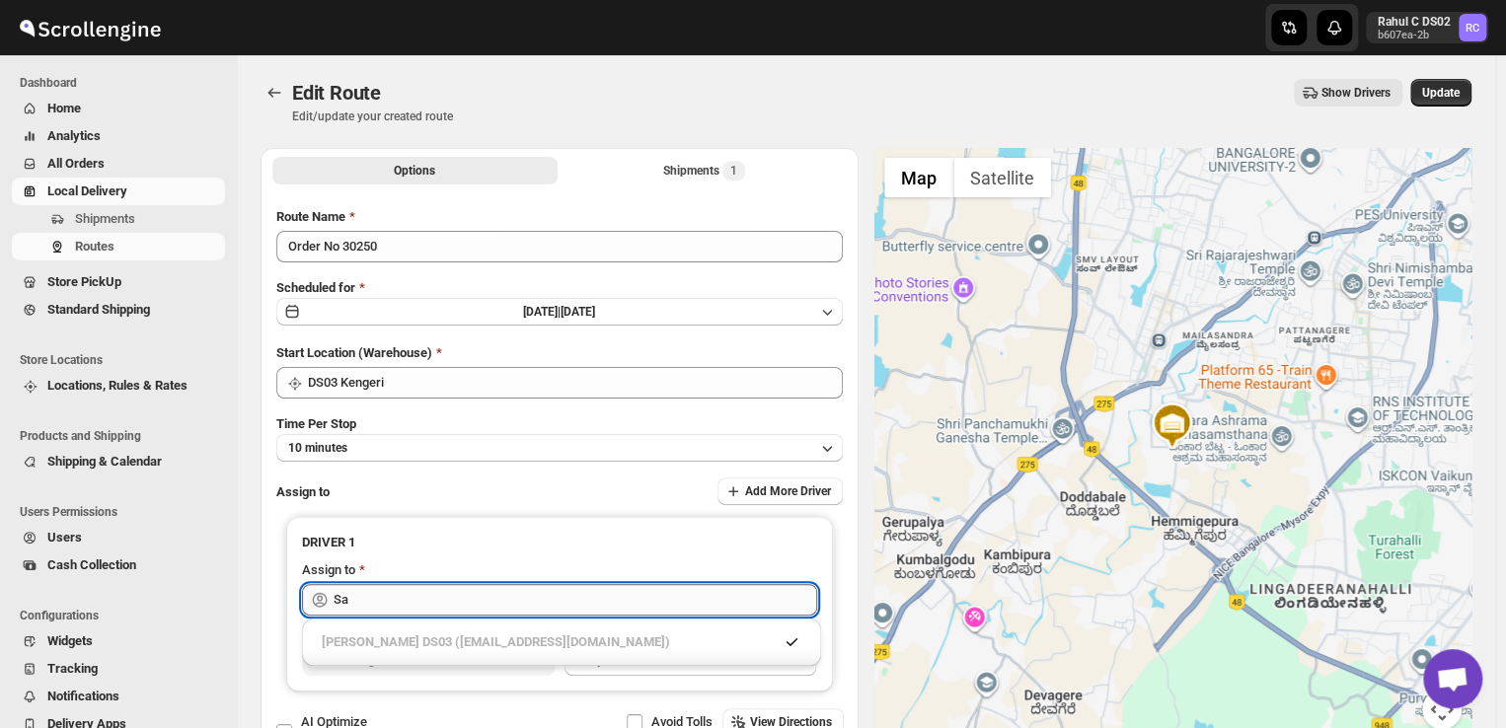
type input "S"
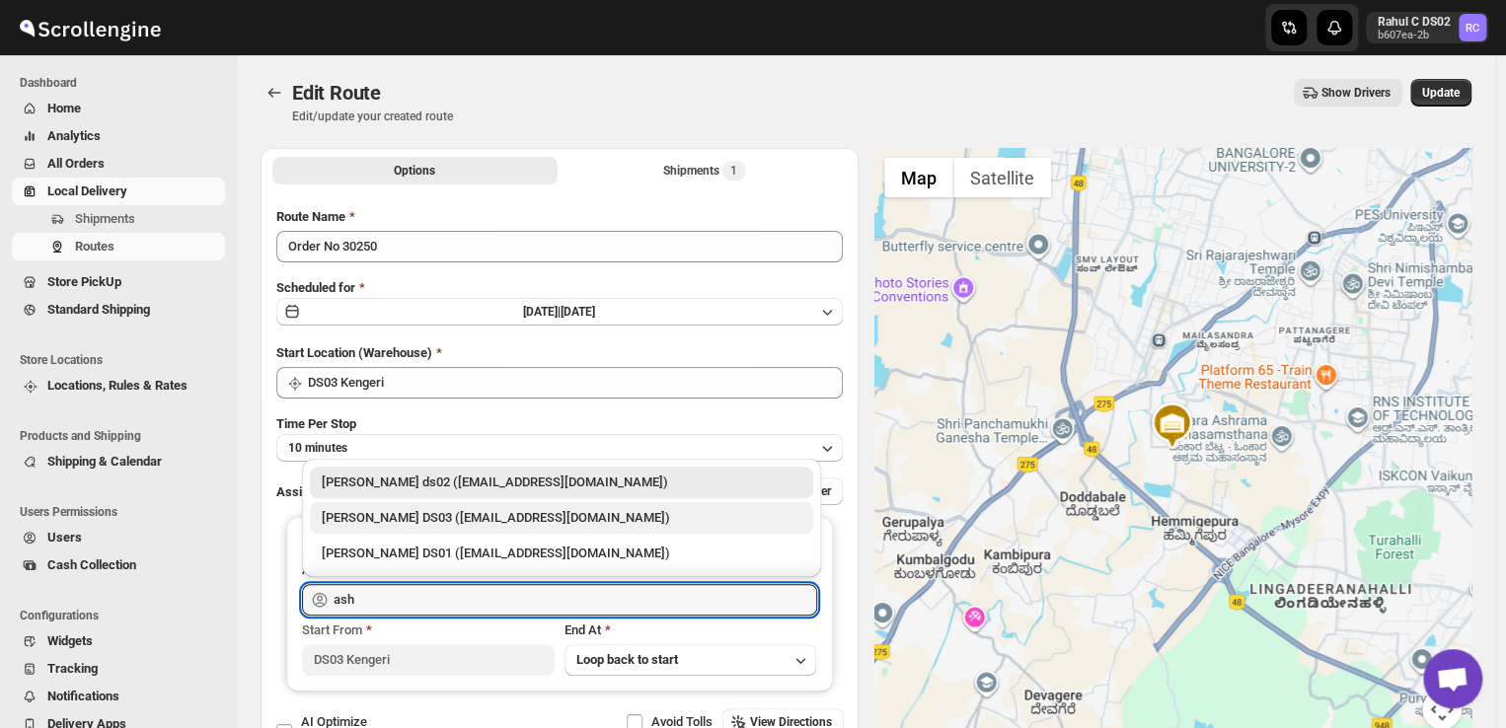
click at [533, 525] on div "[PERSON_NAME] DS03 ([EMAIL_ADDRESS][DOMAIN_NAME])" at bounding box center [562, 518] width 480 height 20
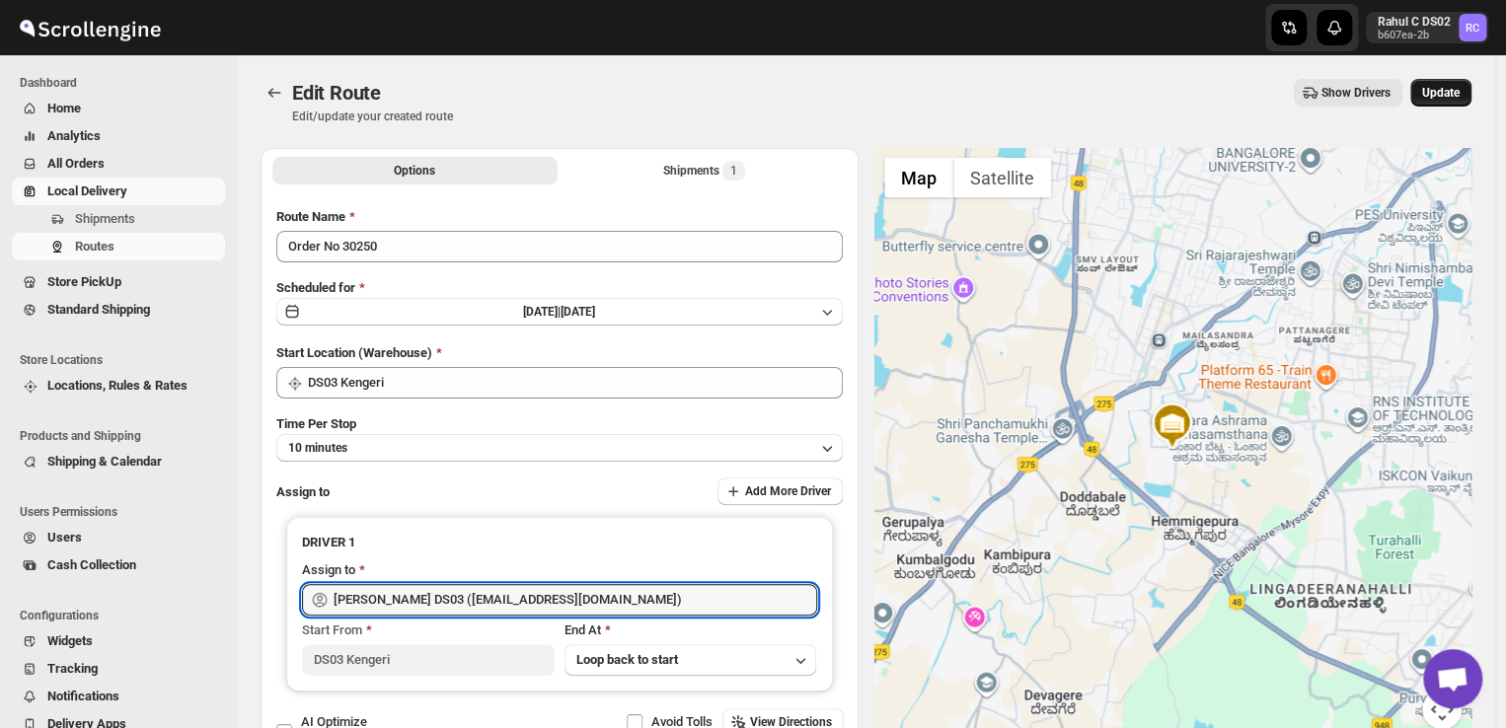
type input "[PERSON_NAME] DS03 ([EMAIL_ADDRESS][DOMAIN_NAME])"
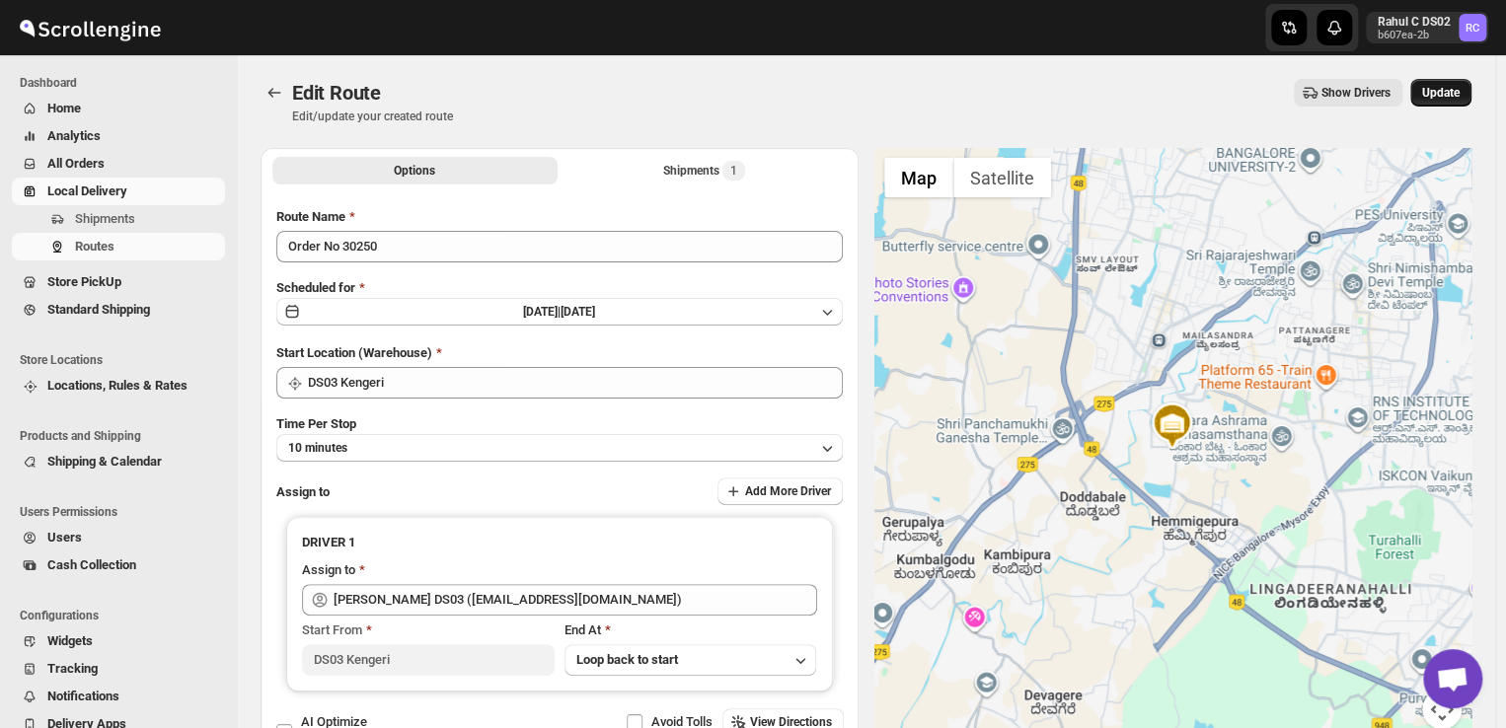
click at [1451, 89] on span "Update" at bounding box center [1441, 93] width 38 height 16
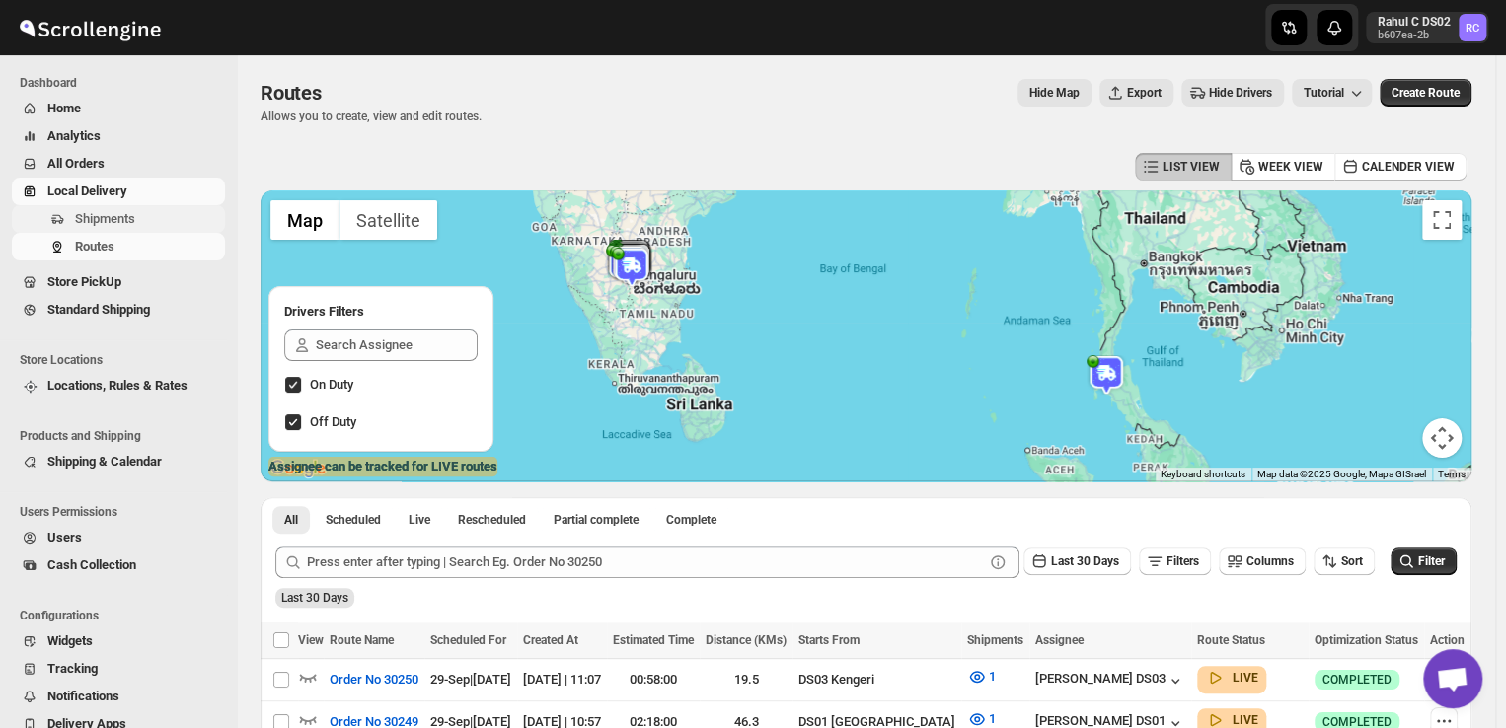
click at [113, 211] on span "Shipments" at bounding box center [105, 218] width 60 height 15
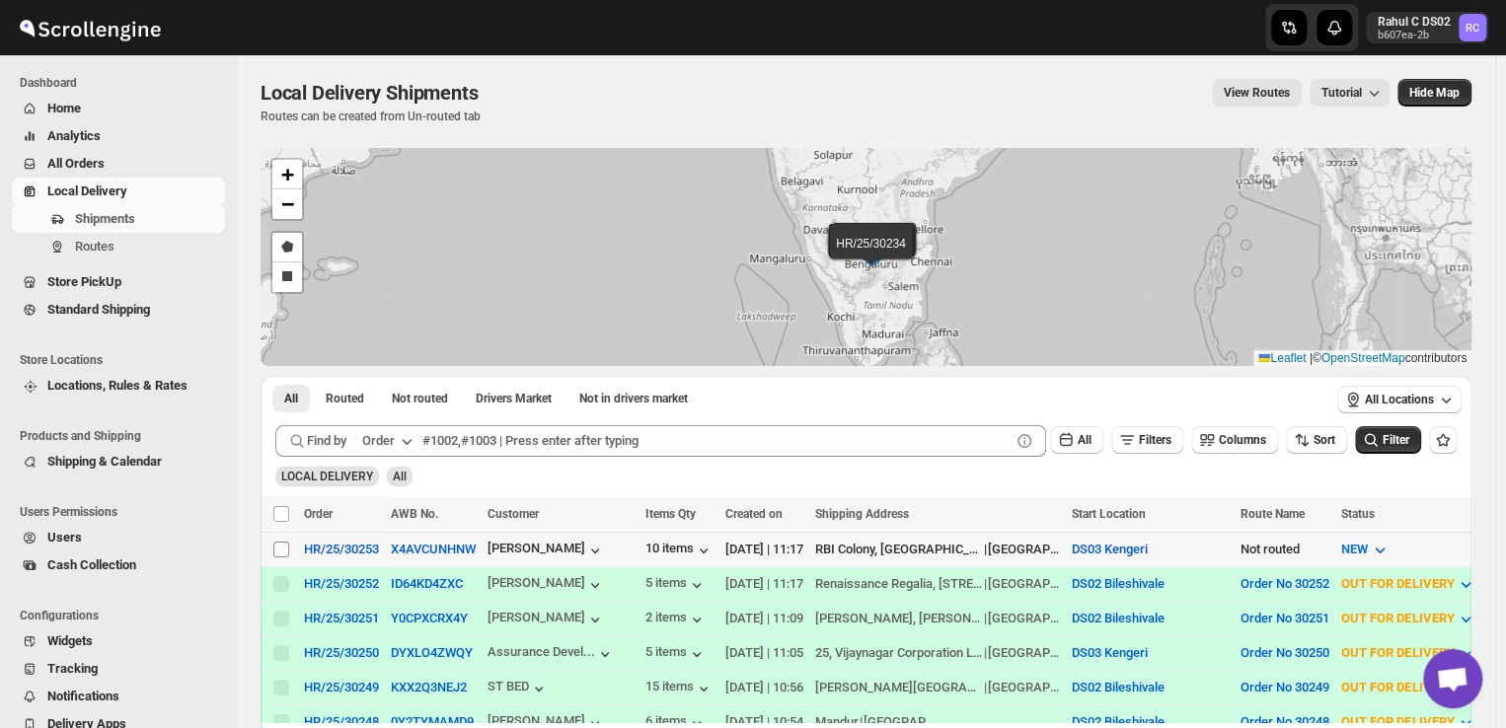
click at [274, 547] on input "Select shipment" at bounding box center [281, 550] width 16 height 16
checkbox input "true"
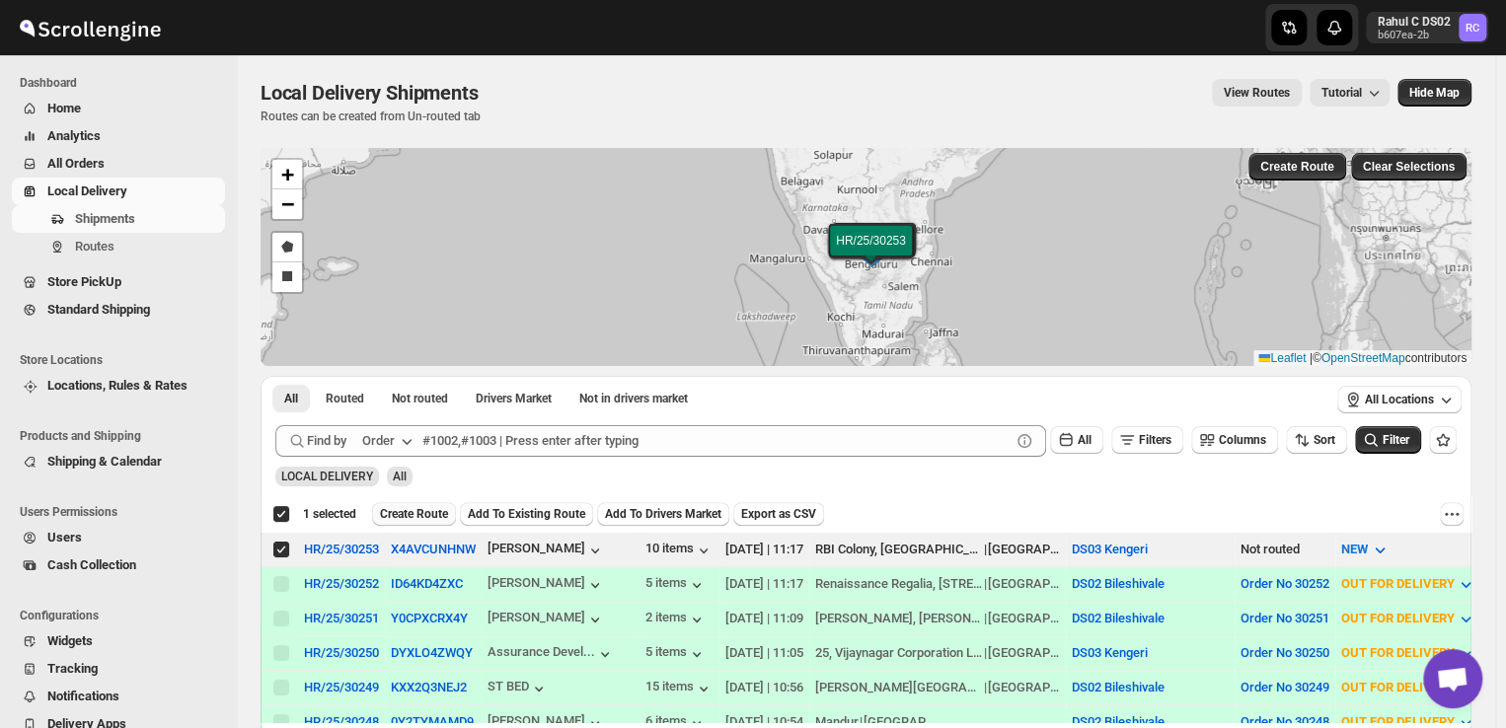
click at [418, 514] on span "Create Route" at bounding box center [414, 514] width 68 height 16
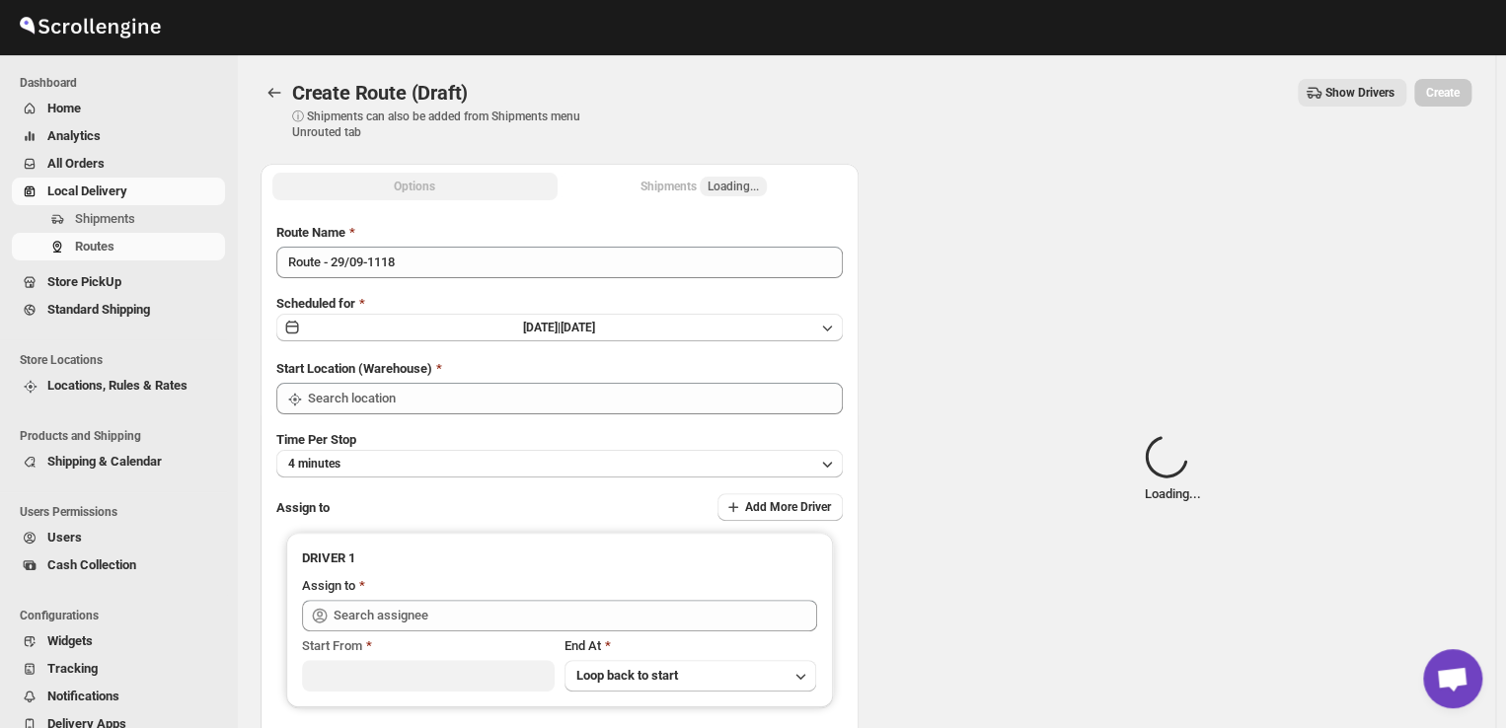
type input "DS03 Kengeri"
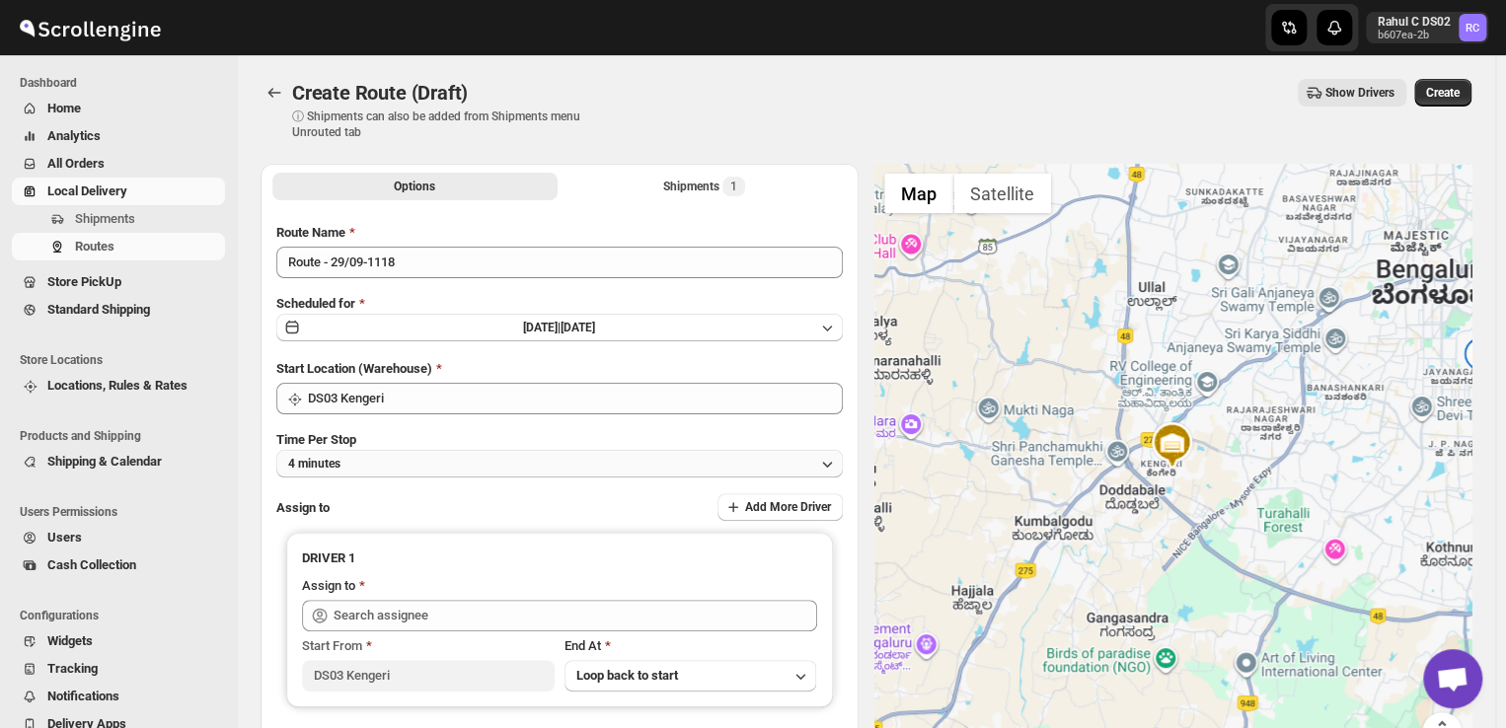
click at [370, 463] on button "4 minutes" at bounding box center [559, 464] width 566 height 28
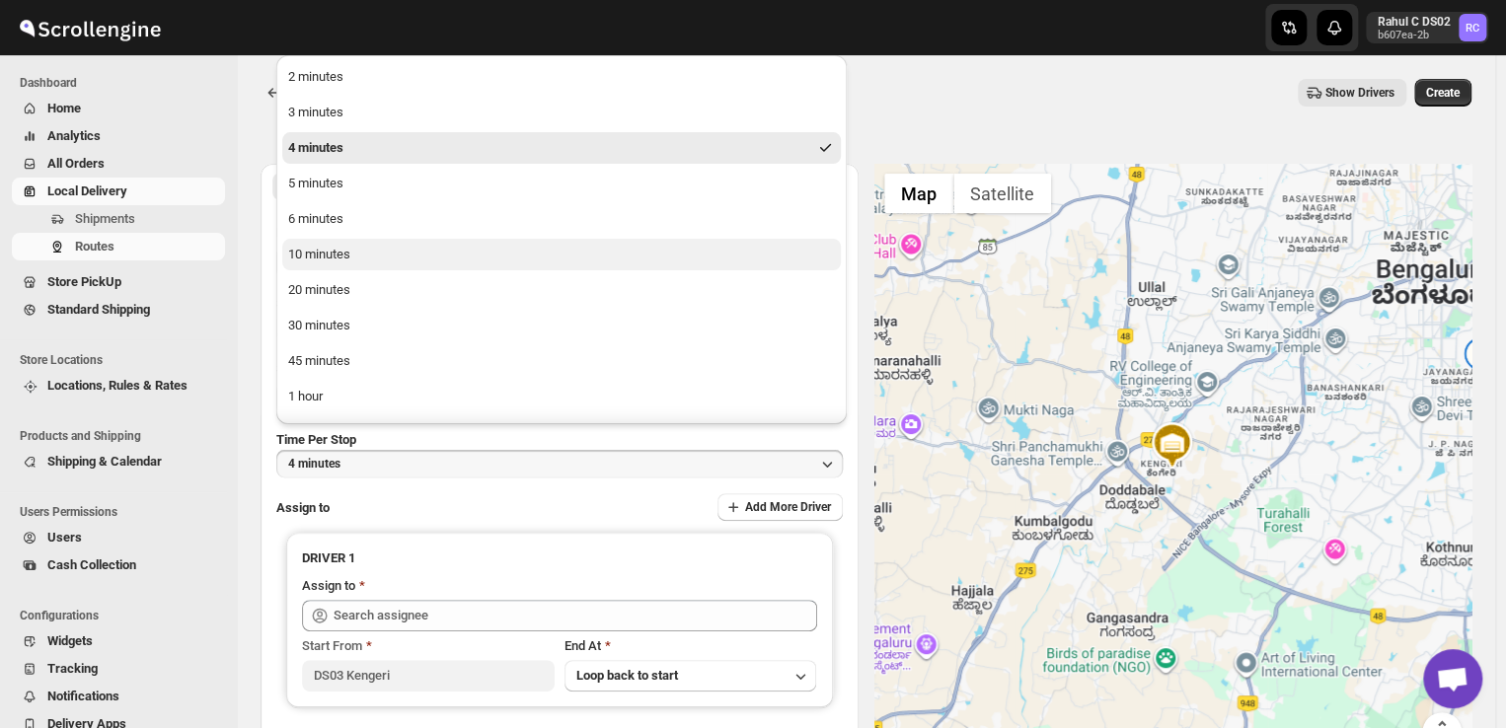
click at [371, 254] on button "10 minutes" at bounding box center [561, 255] width 559 height 32
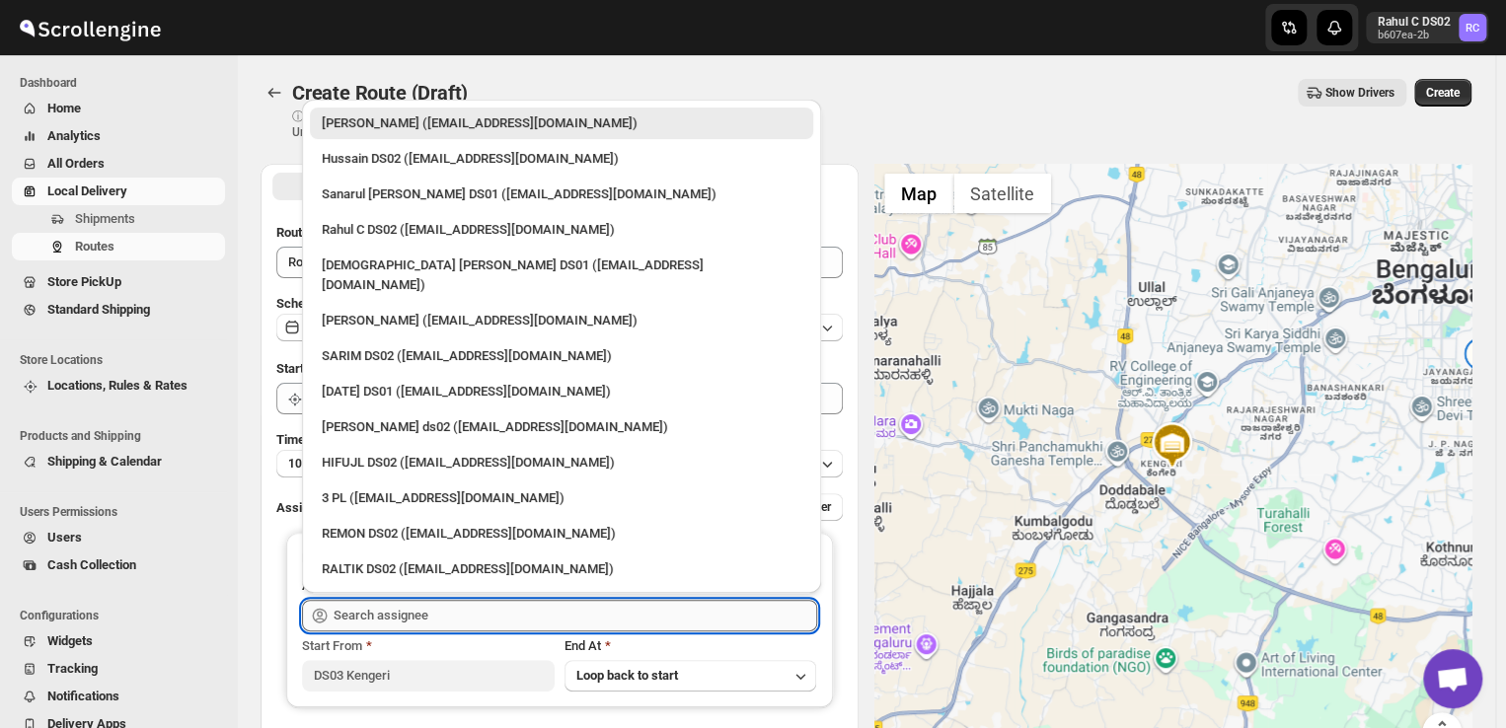
click at [462, 620] on input "text" at bounding box center [576, 616] width 484 height 32
click at [431, 610] on input "text" at bounding box center [576, 616] width 484 height 32
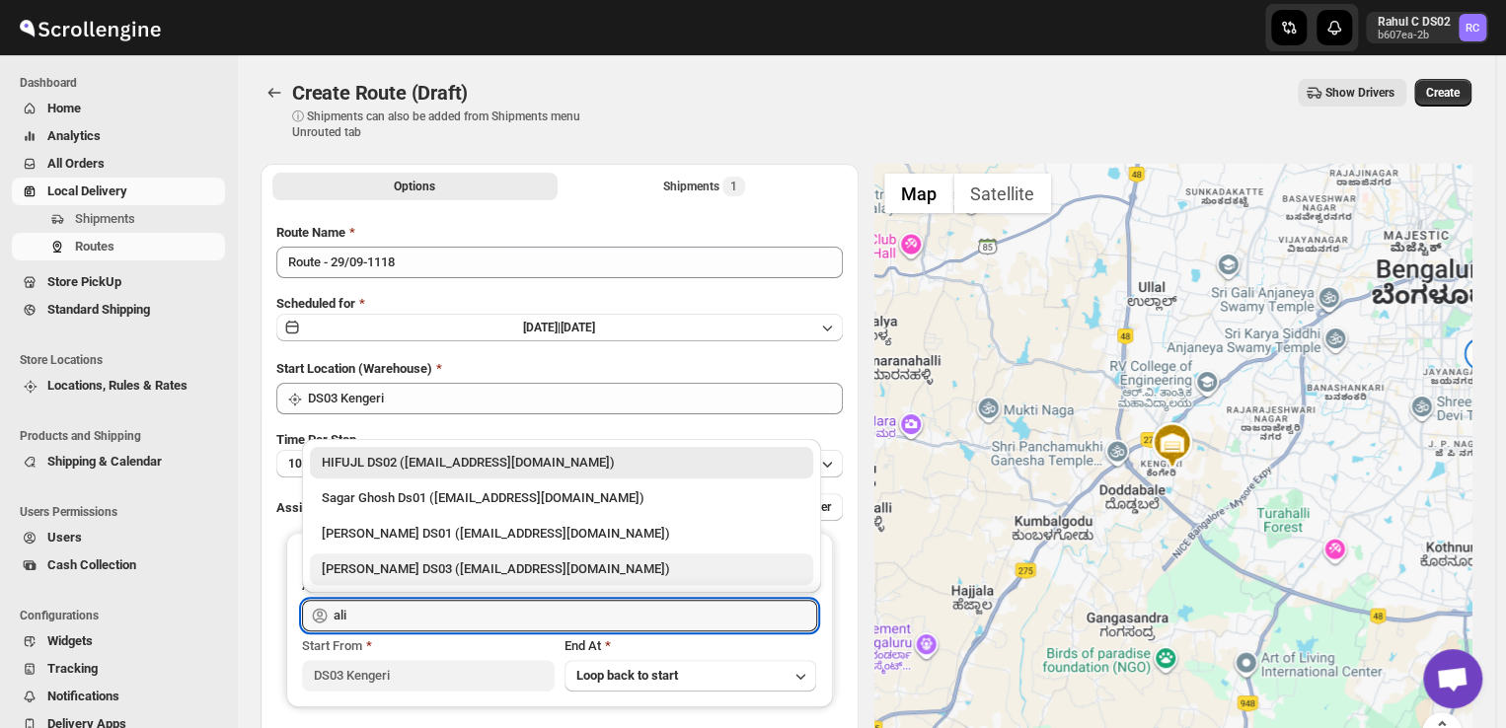
click at [367, 562] on div "[PERSON_NAME] DS03 ([EMAIL_ADDRESS][DOMAIN_NAME])" at bounding box center [562, 570] width 480 height 20
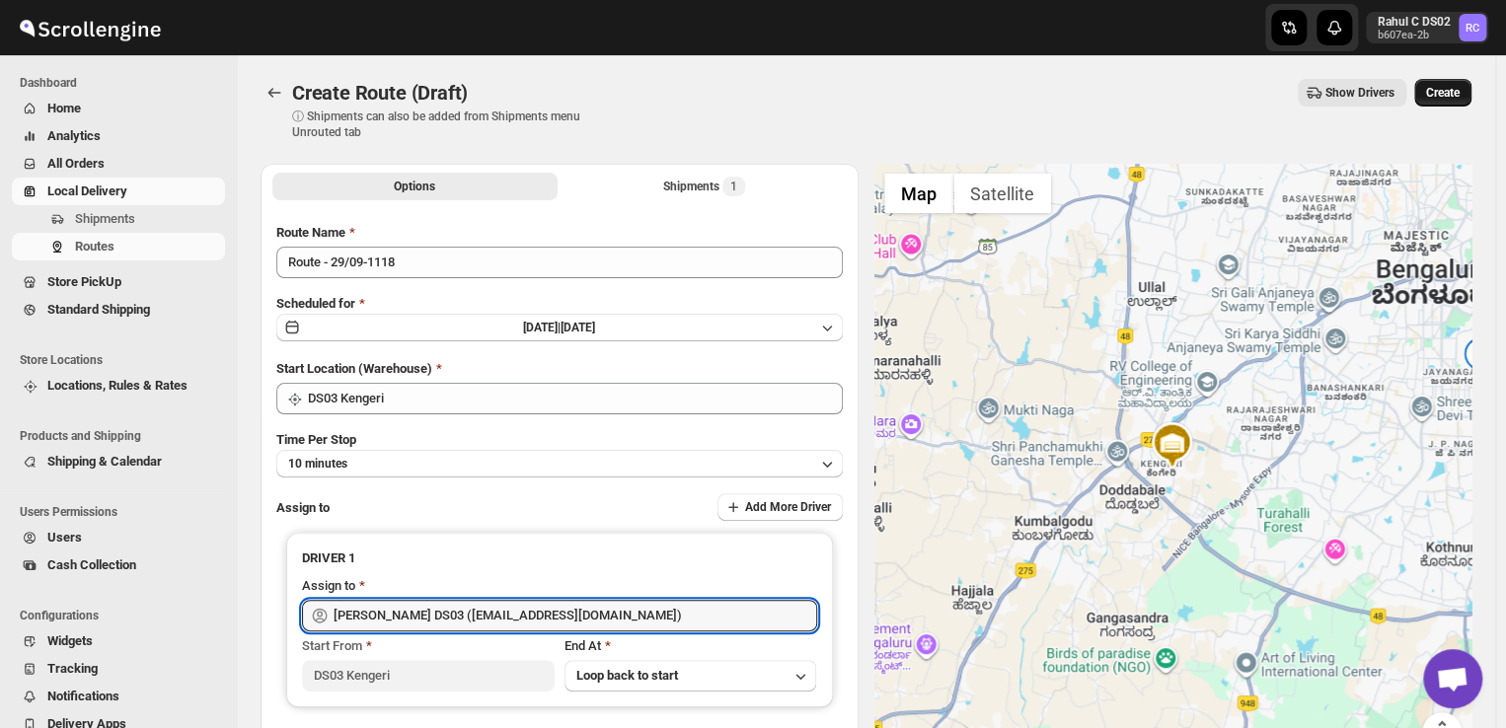
type input "[PERSON_NAME] DS03 ([EMAIL_ADDRESS][DOMAIN_NAME])"
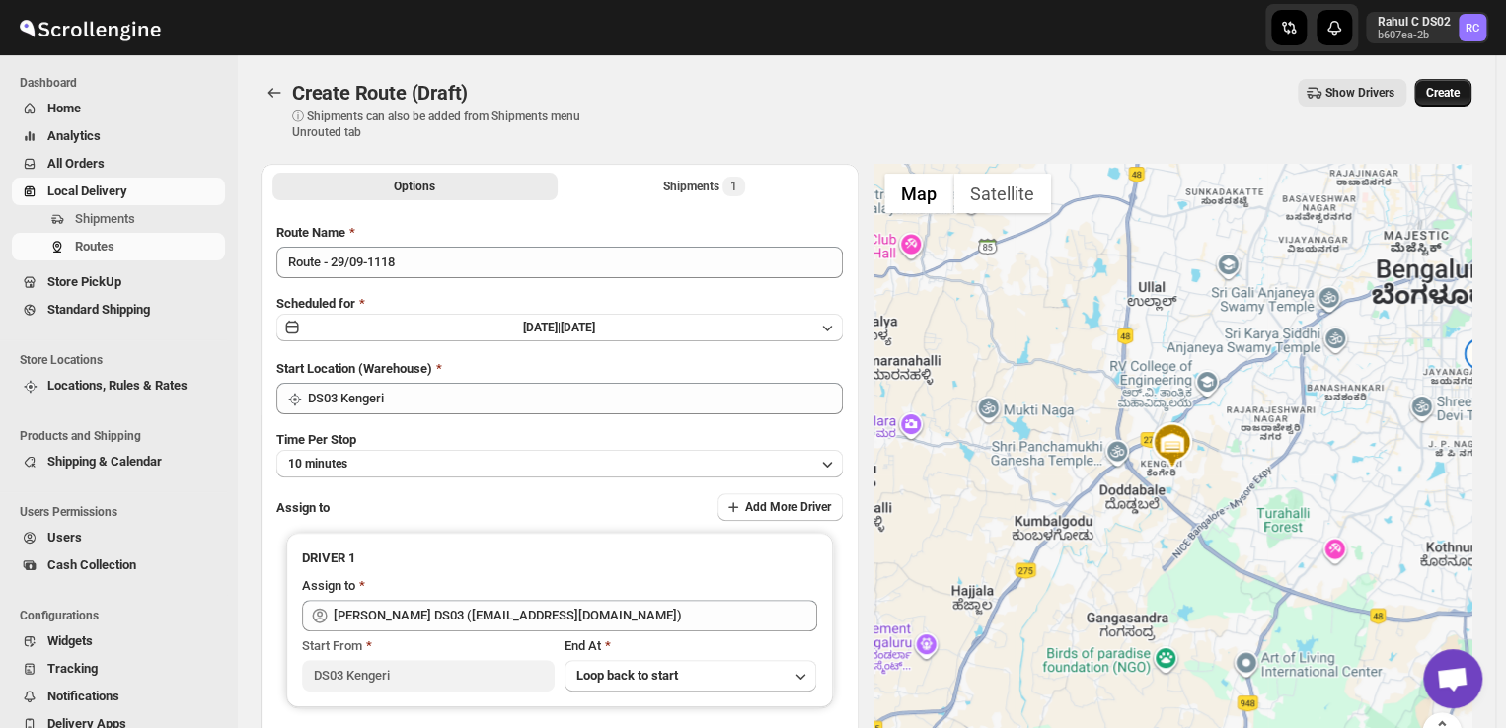
click at [1460, 92] on span "Create" at bounding box center [1443, 93] width 34 height 16
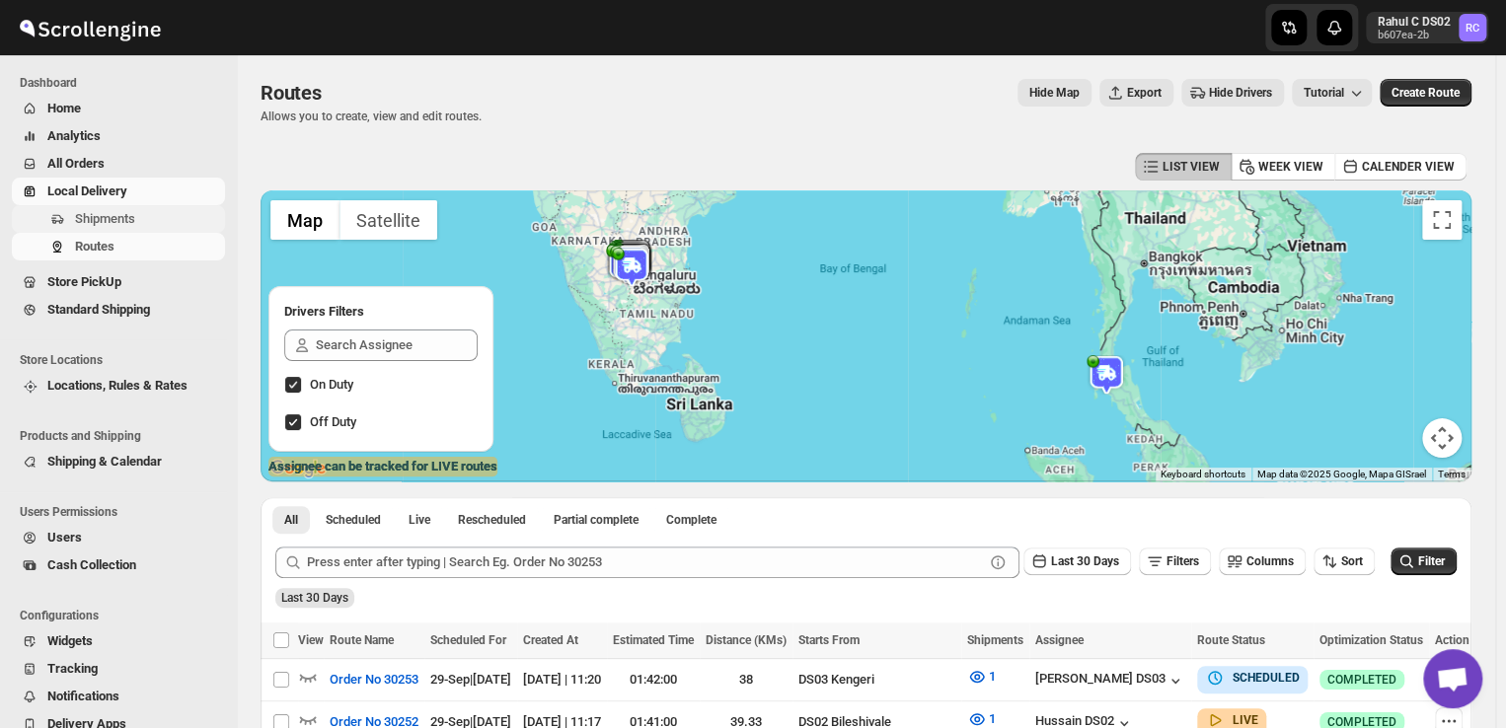
click at [127, 215] on span "Shipments" at bounding box center [105, 218] width 60 height 15
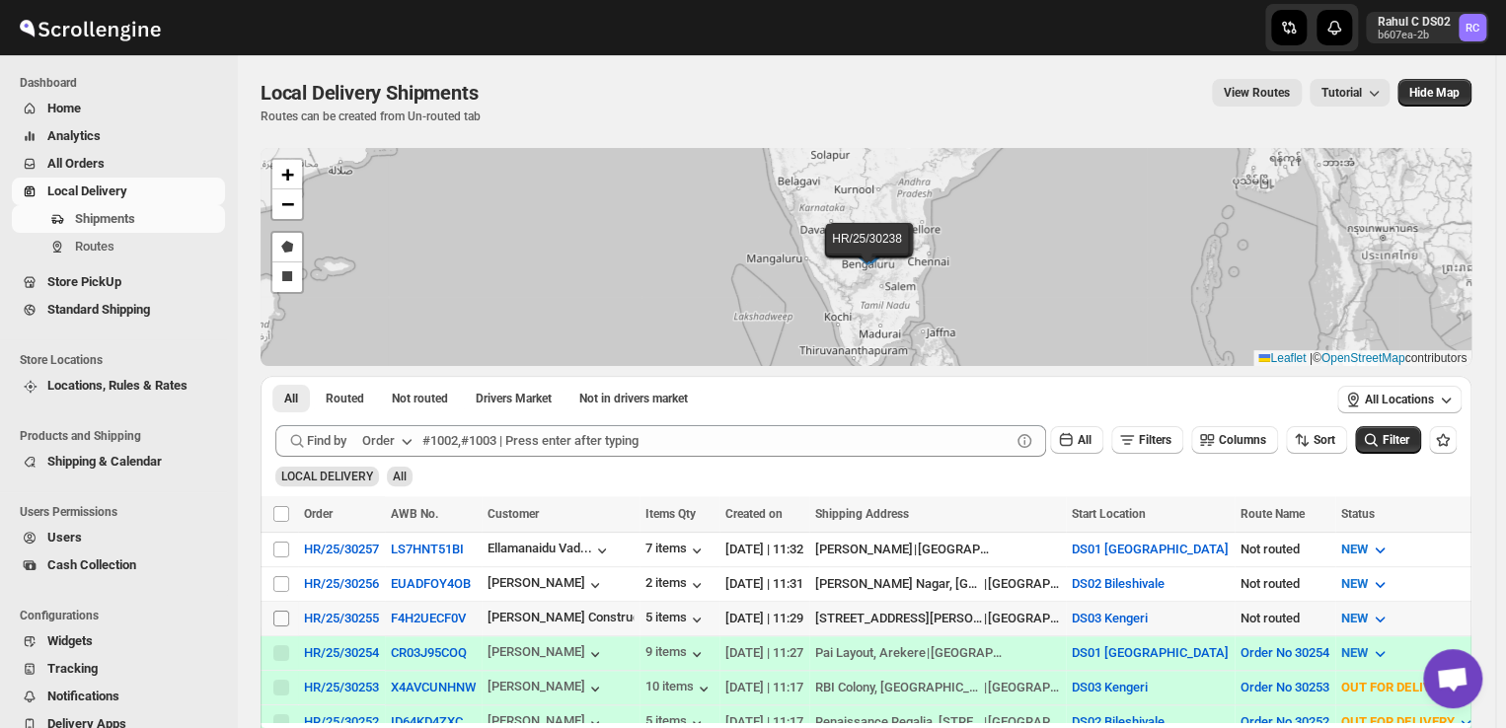
click at [278, 615] on input "Select shipment" at bounding box center [281, 619] width 16 height 16
checkbox input "true"
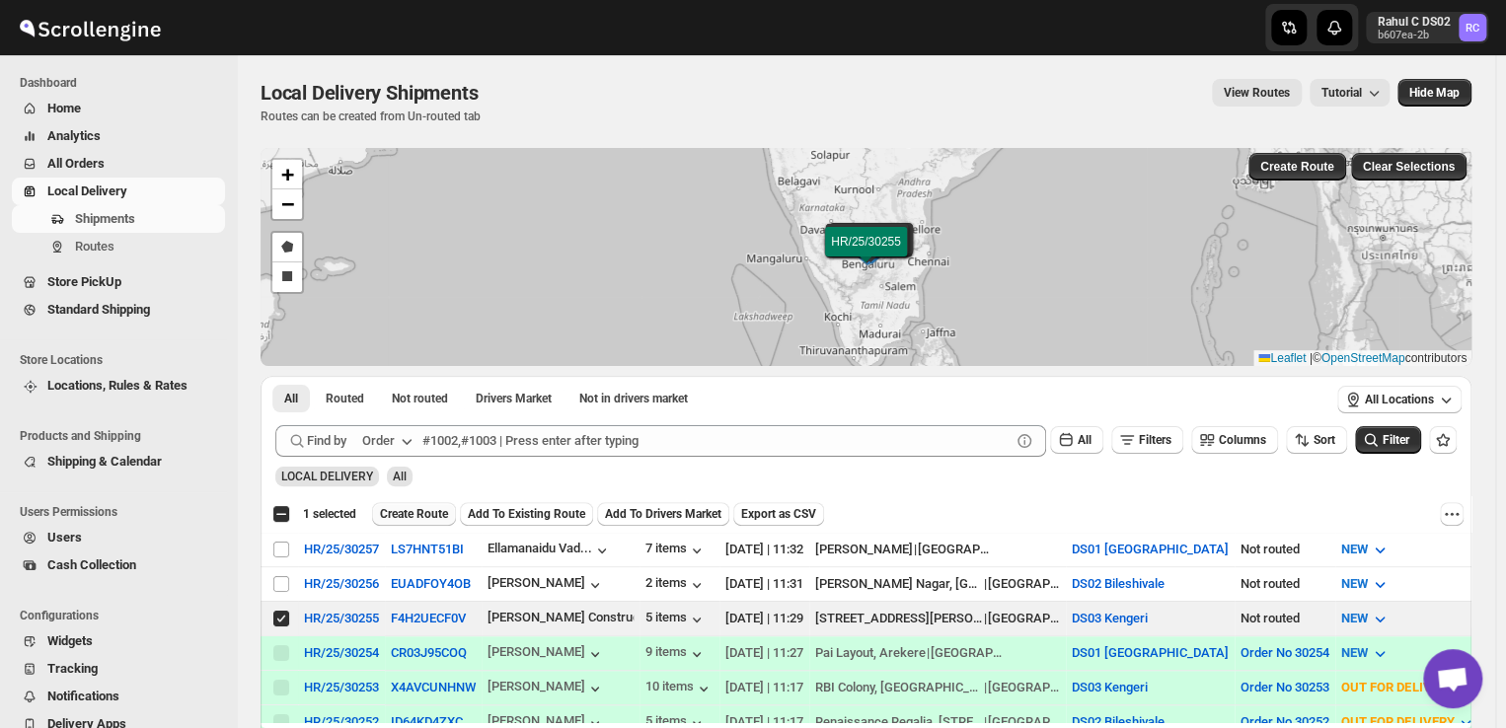
click at [430, 511] on span "Create Route" at bounding box center [414, 514] width 68 height 16
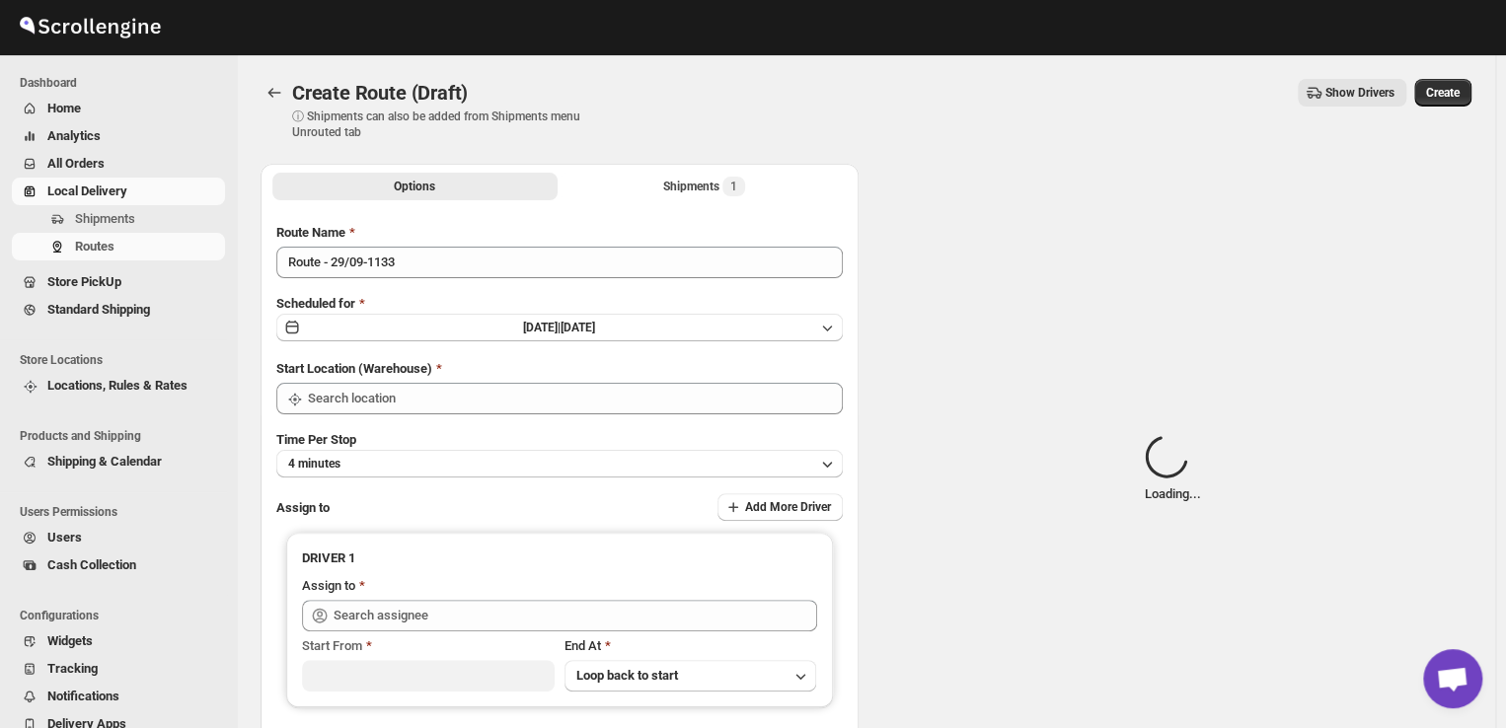
type input "DS03 Kengeri"
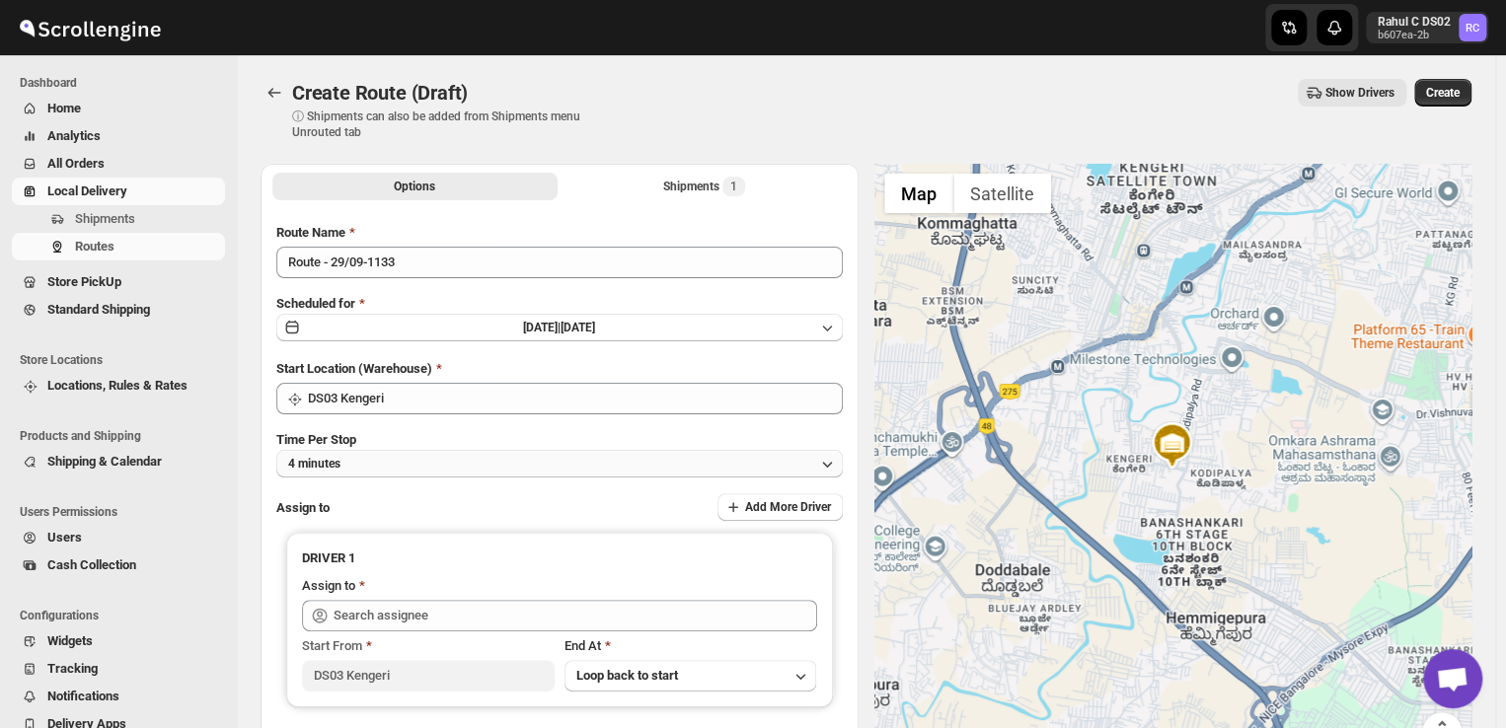
click at [367, 467] on button "4 minutes" at bounding box center [559, 464] width 566 height 28
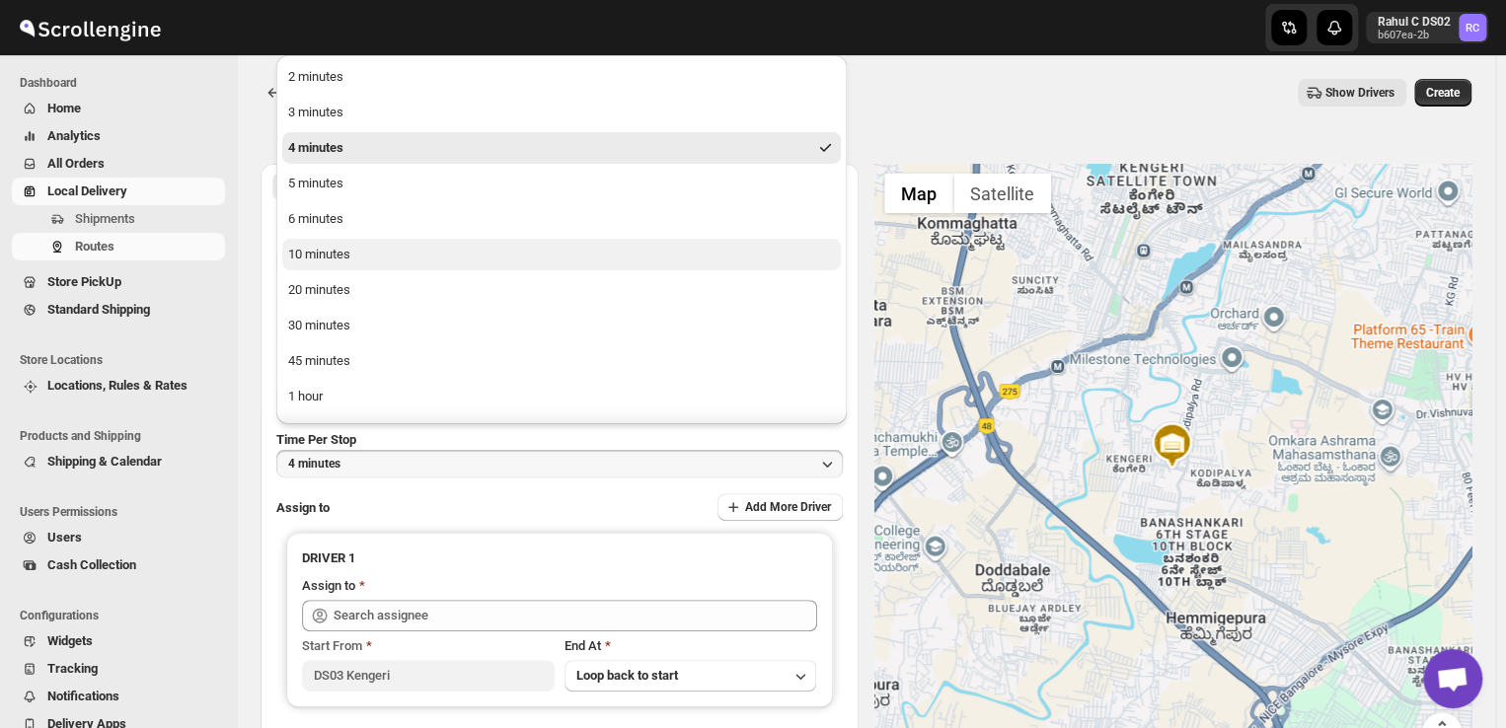
click at [366, 253] on button "10 minutes" at bounding box center [561, 255] width 559 height 32
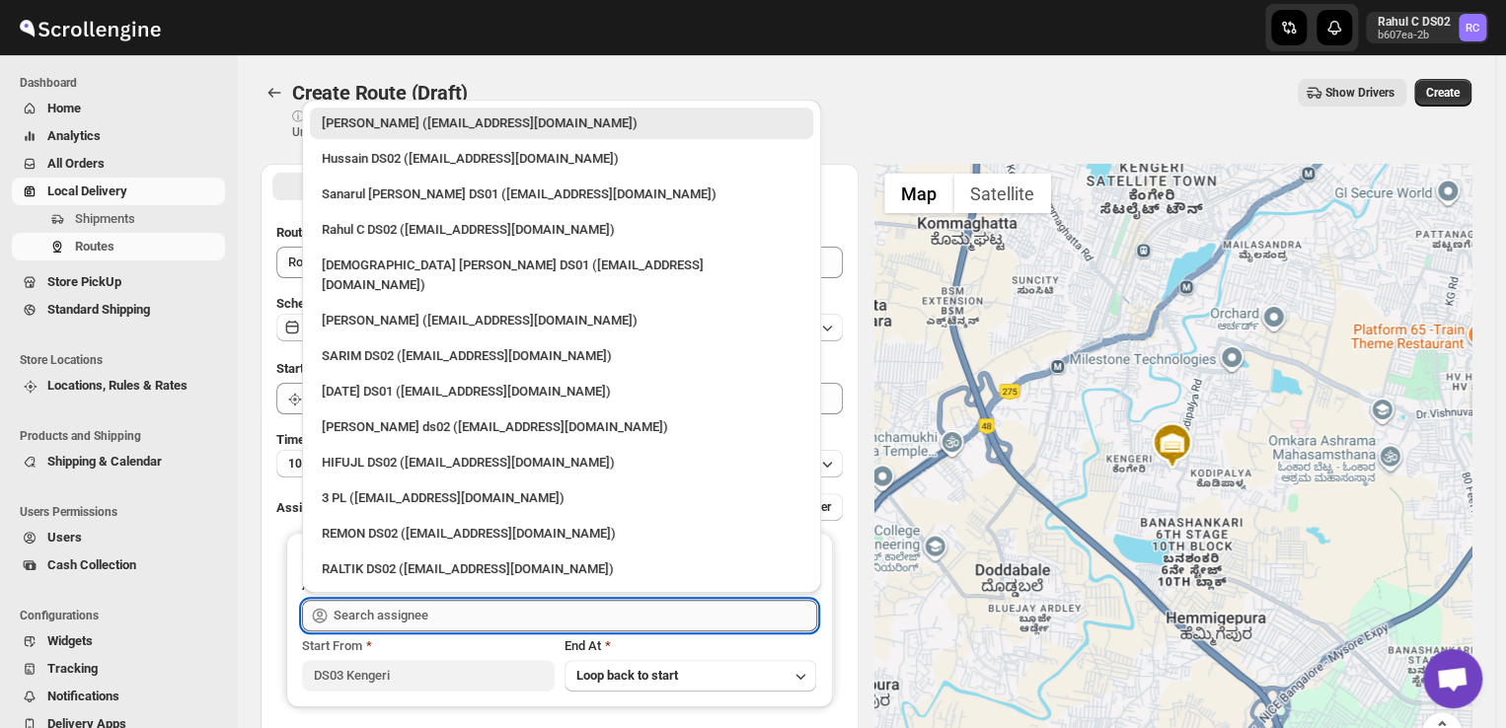
click at [475, 609] on input "text" at bounding box center [576, 616] width 484 height 32
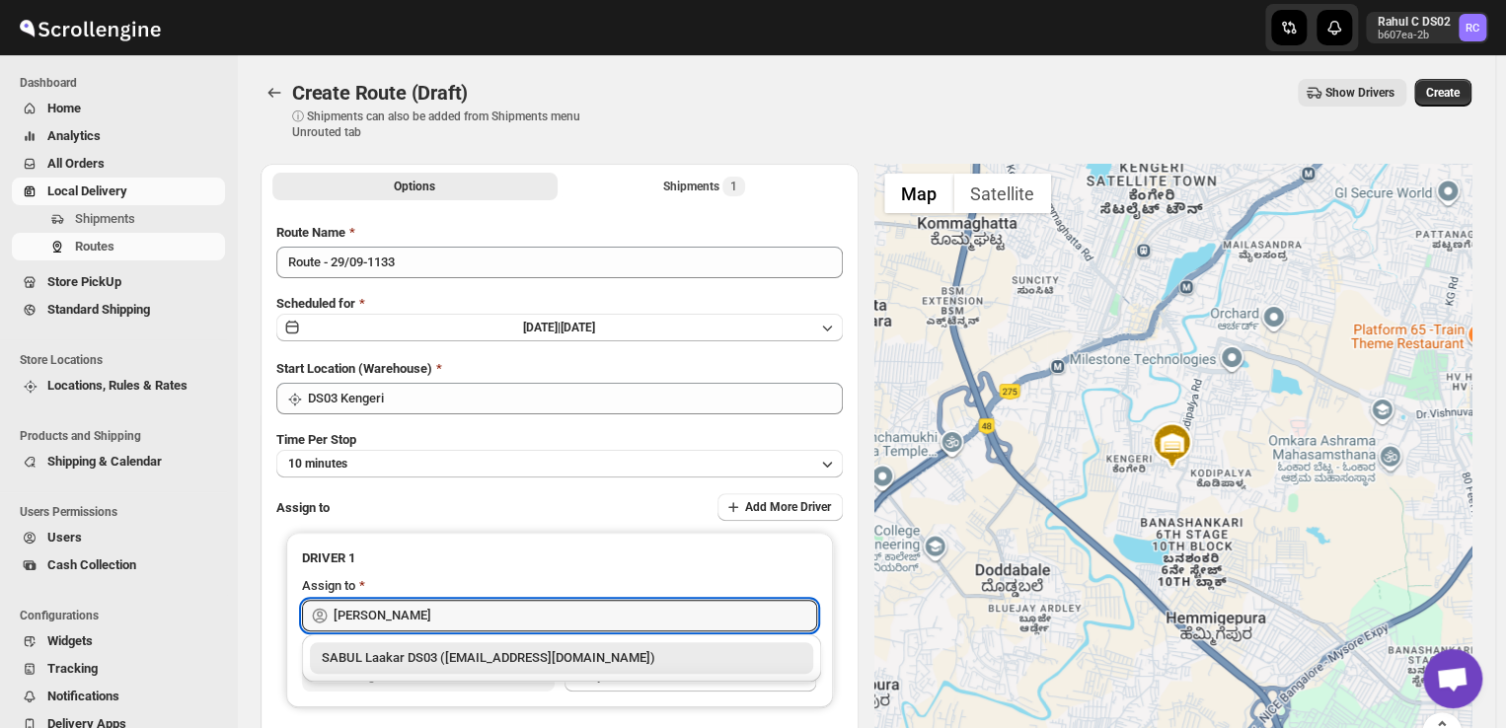
click at [446, 652] on div "SABUL Laakar DS03 ([EMAIL_ADDRESS][DOMAIN_NAME])" at bounding box center [562, 658] width 480 height 20
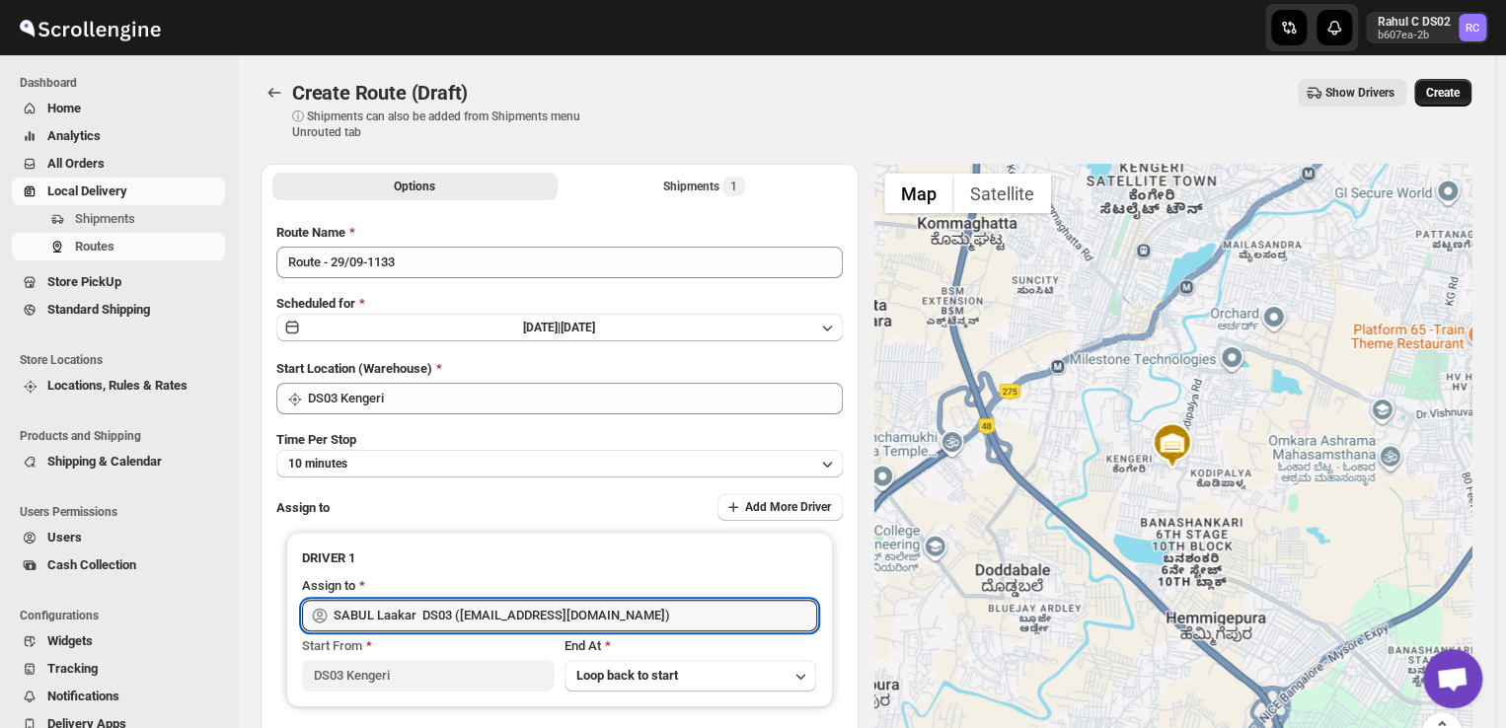
type input "SABUL Laakar DS03 ([EMAIL_ADDRESS][DOMAIN_NAME])"
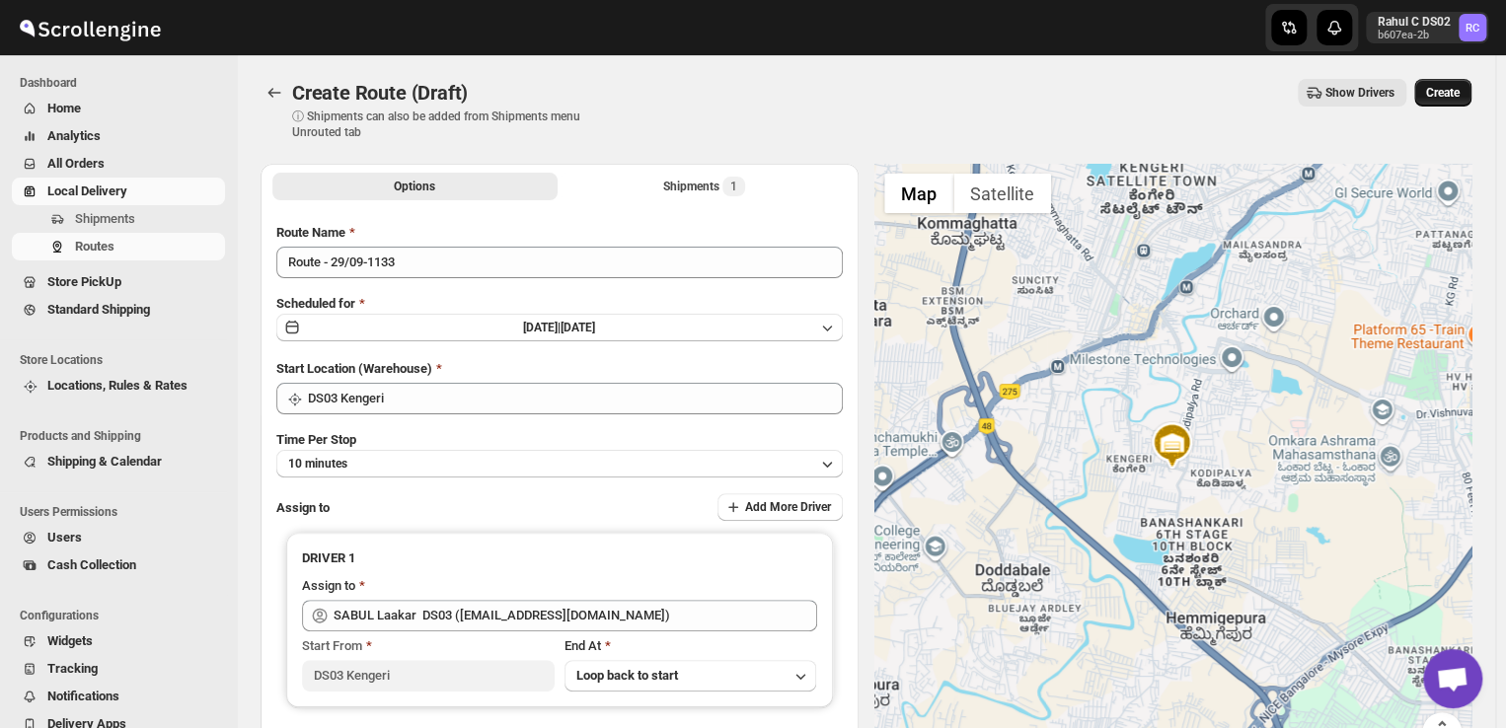
click at [1460, 92] on span "Create" at bounding box center [1443, 93] width 34 height 16
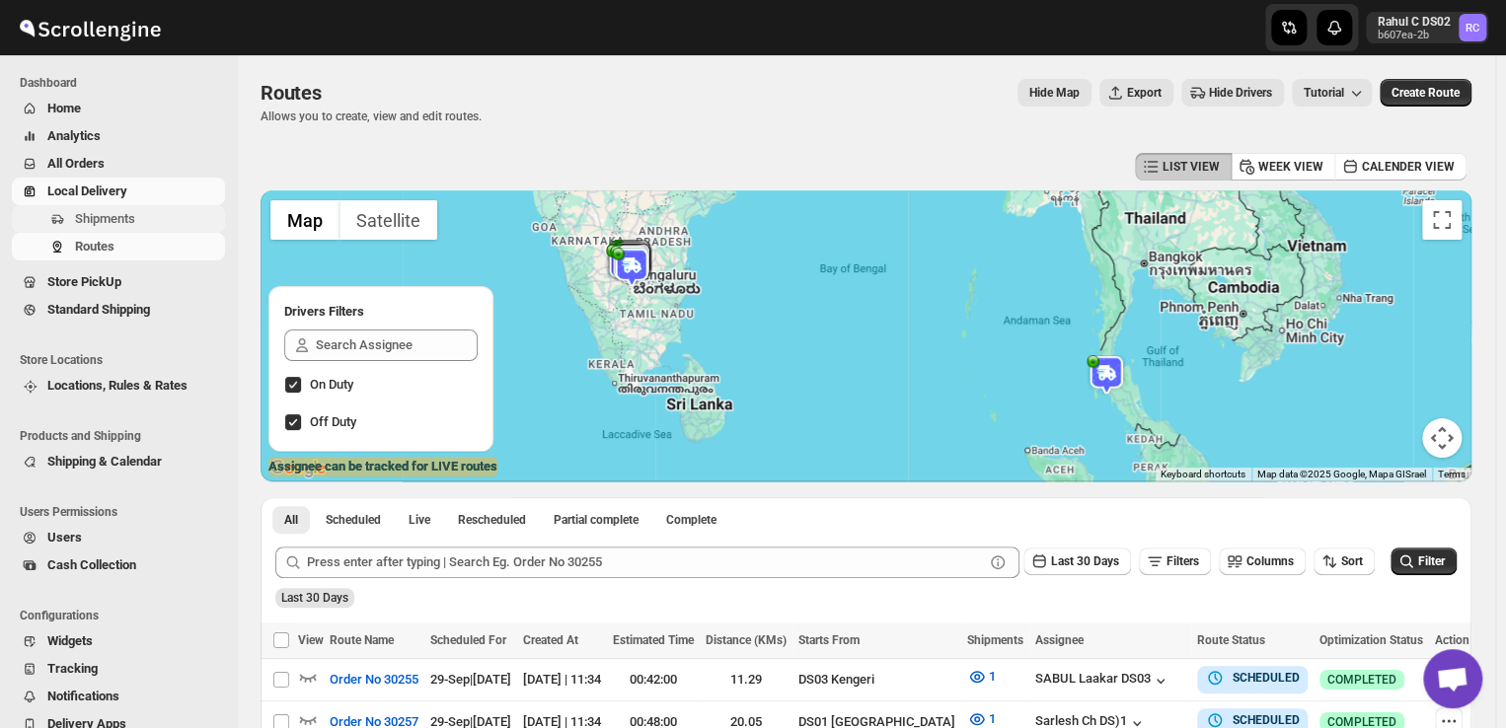
click at [152, 226] on span "Shipments" at bounding box center [148, 219] width 146 height 20
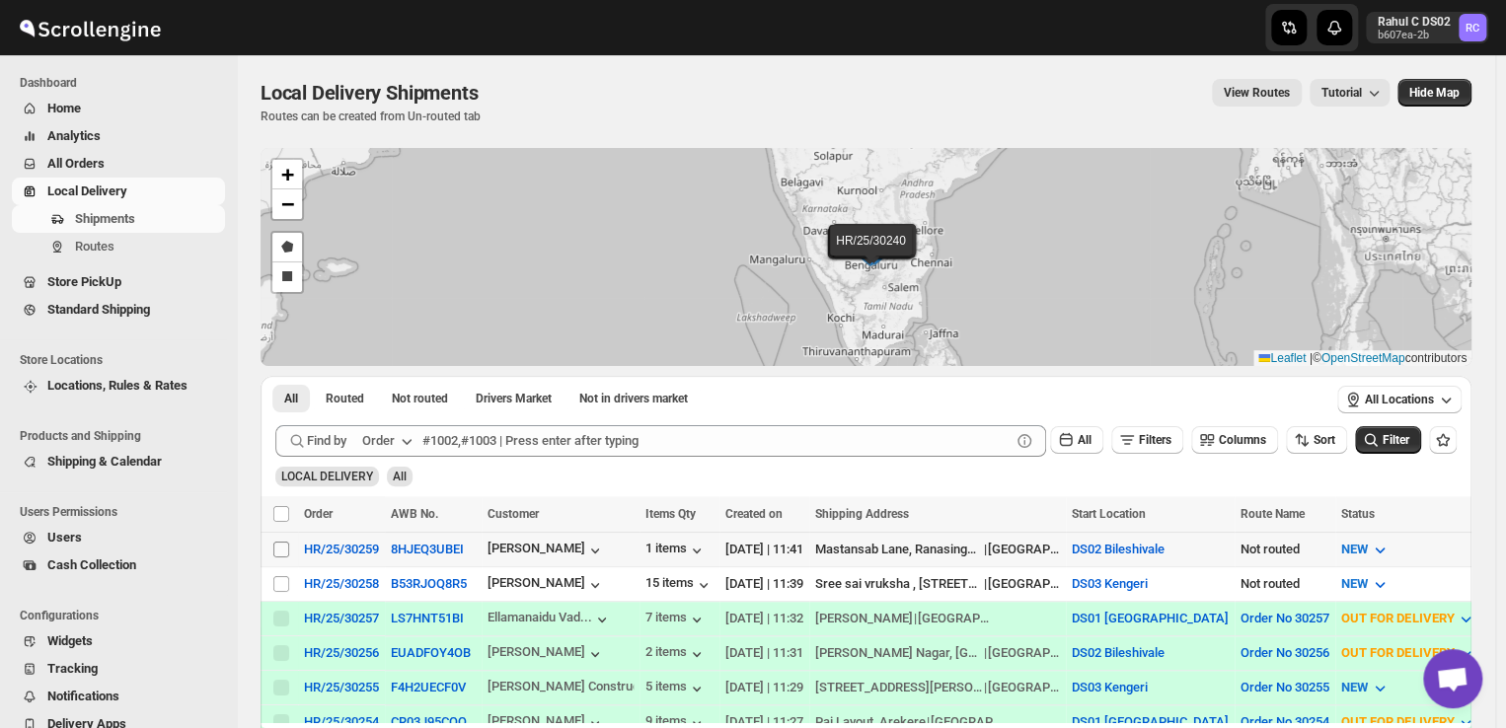
click at [276, 544] on input "Select shipment" at bounding box center [281, 550] width 16 height 16
checkbox input "true"
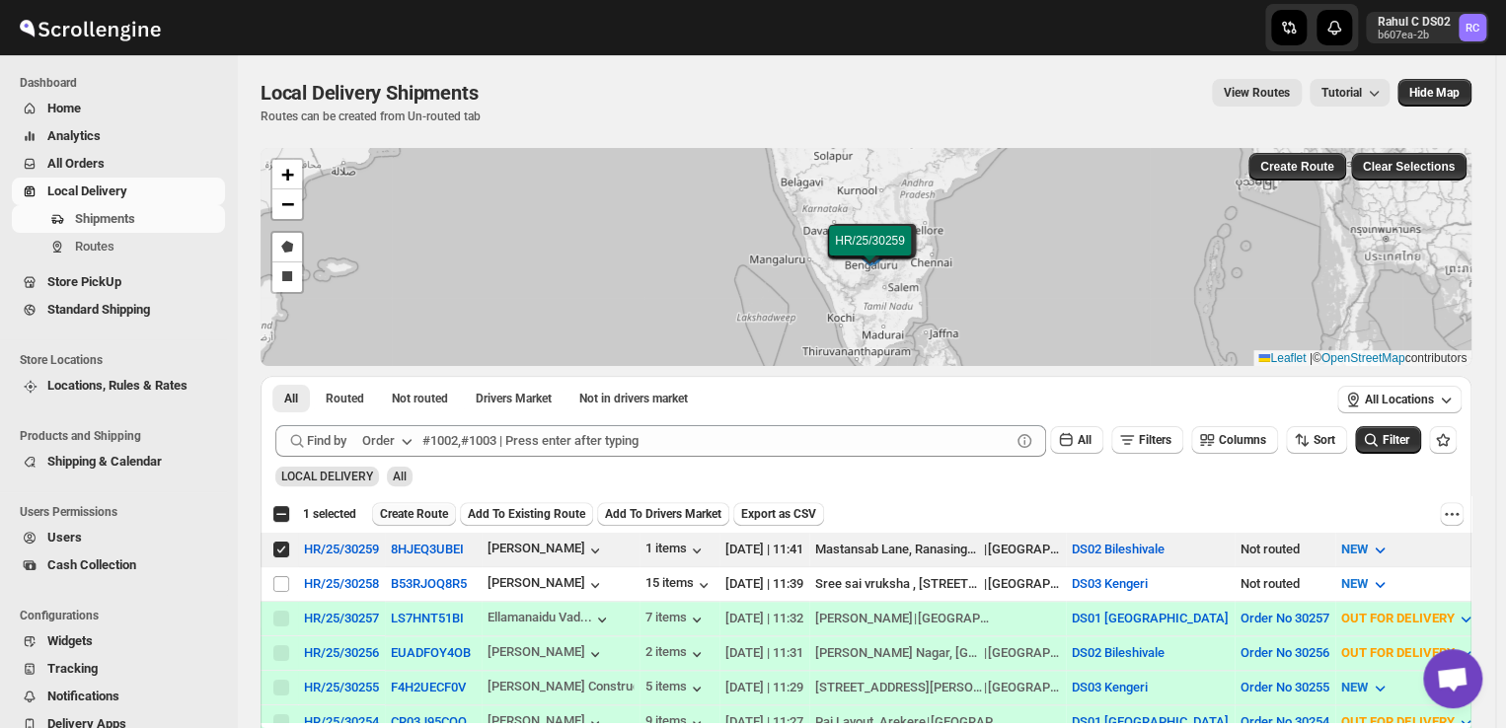
click at [429, 512] on span "Create Route" at bounding box center [414, 514] width 68 height 16
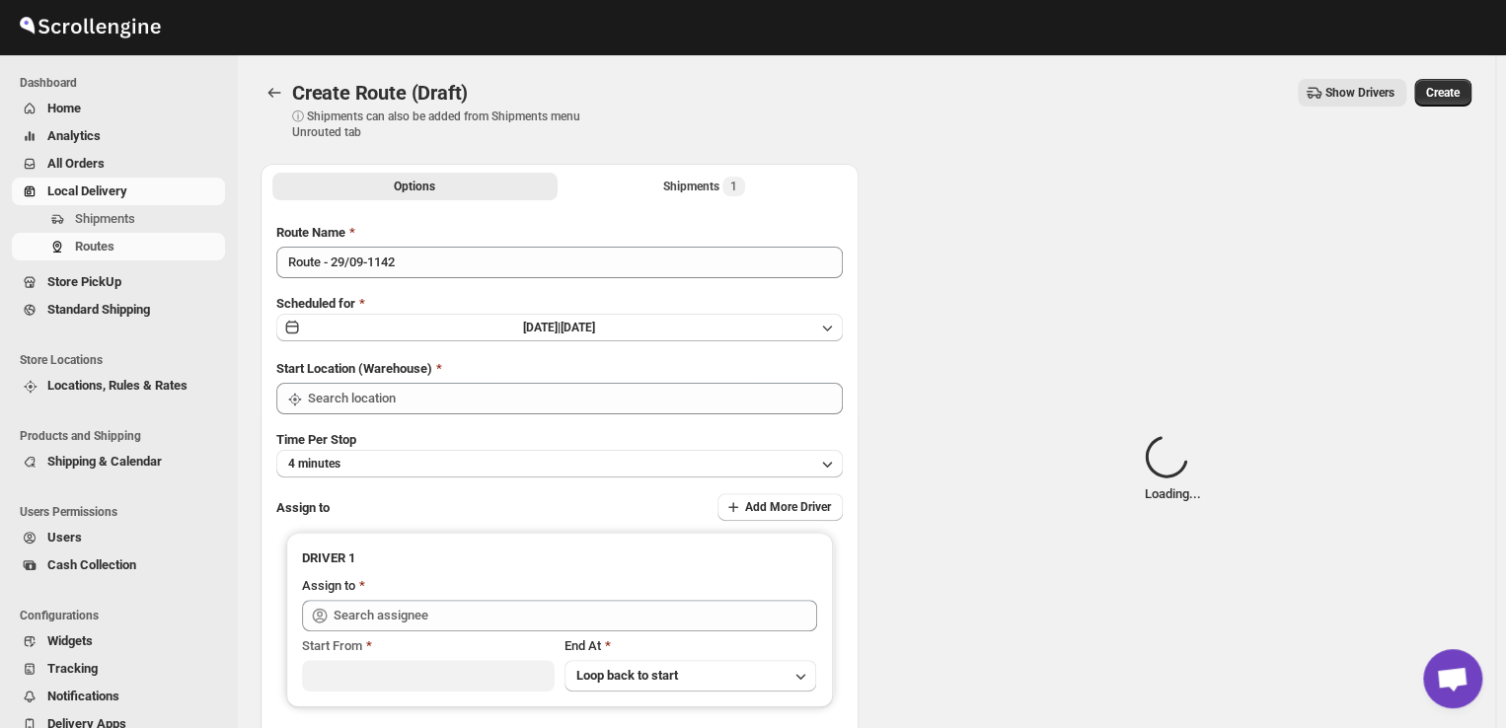
type input "DS02 Bileshivale"
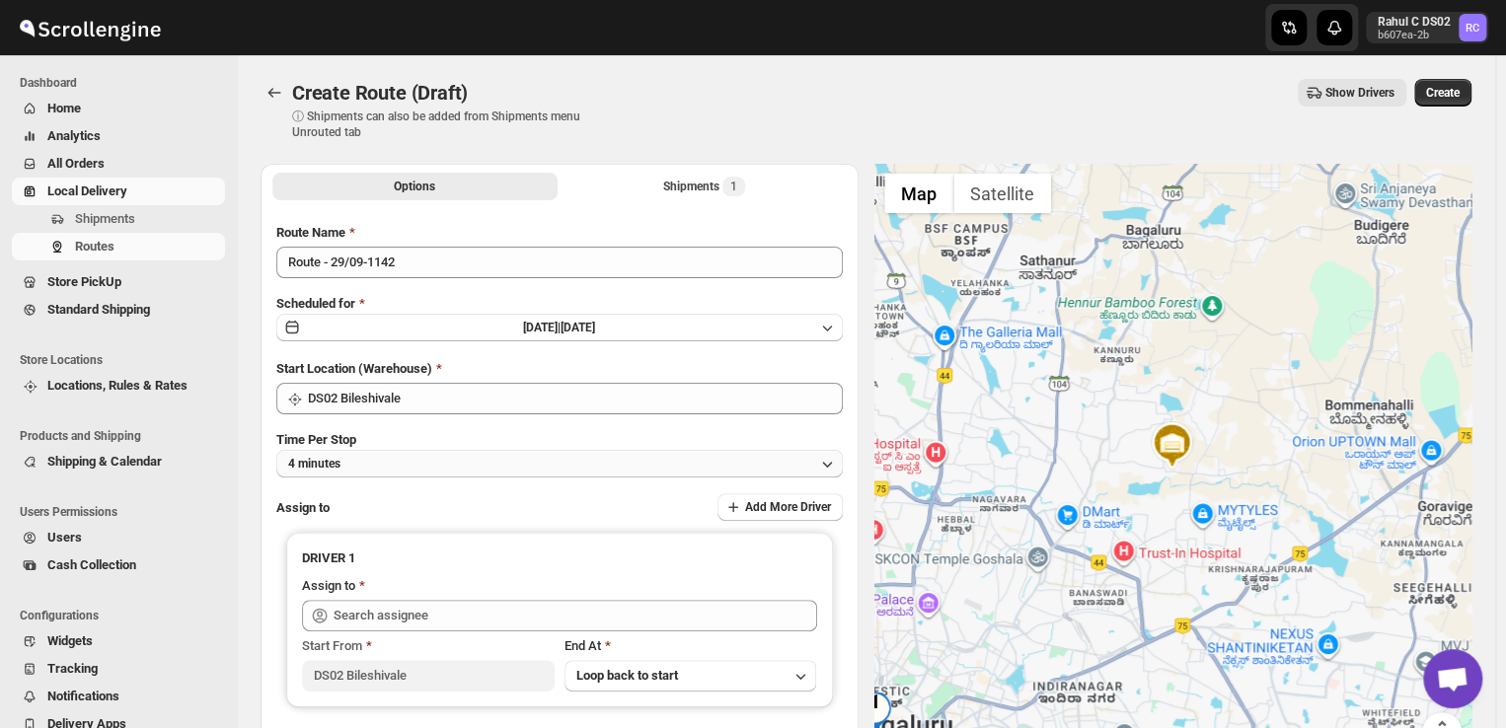
click at [364, 455] on button "4 minutes" at bounding box center [559, 464] width 566 height 28
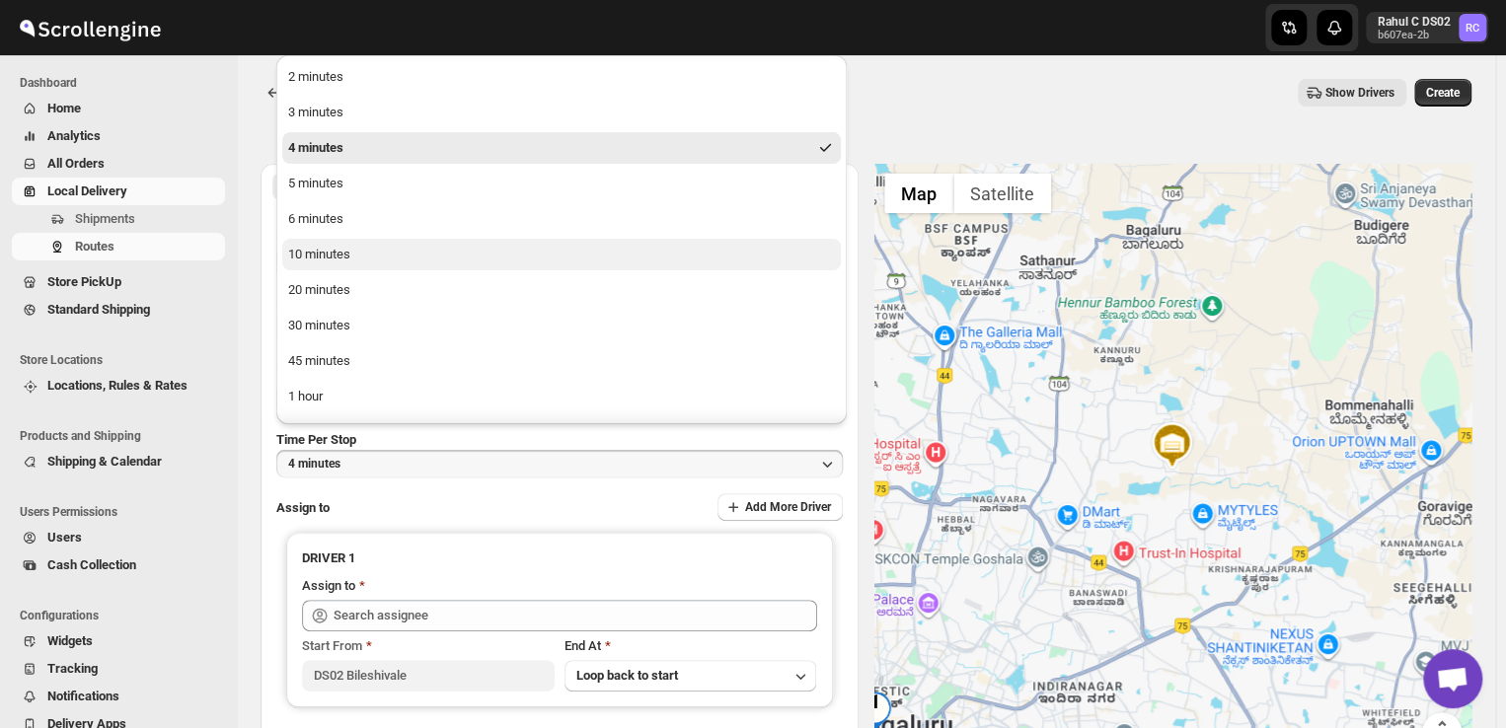
click at [344, 260] on div "10 minutes" at bounding box center [319, 255] width 62 height 20
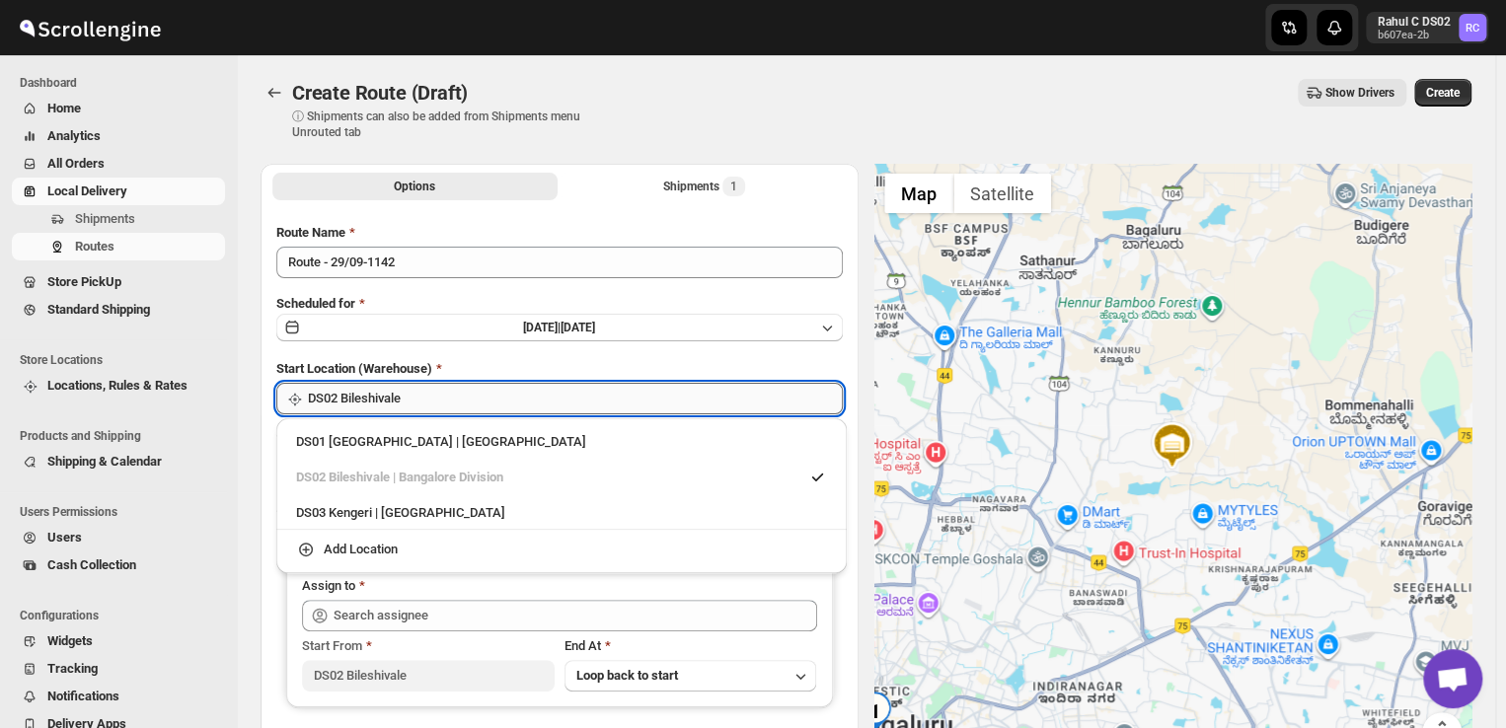
click at [456, 400] on input "DS02 Bileshivale" at bounding box center [575, 399] width 535 height 32
click at [338, 512] on div "DS03 Kengeri | [GEOGRAPHIC_DATA]" at bounding box center [561, 513] width 531 height 20
type input "DS03 Kengeri"
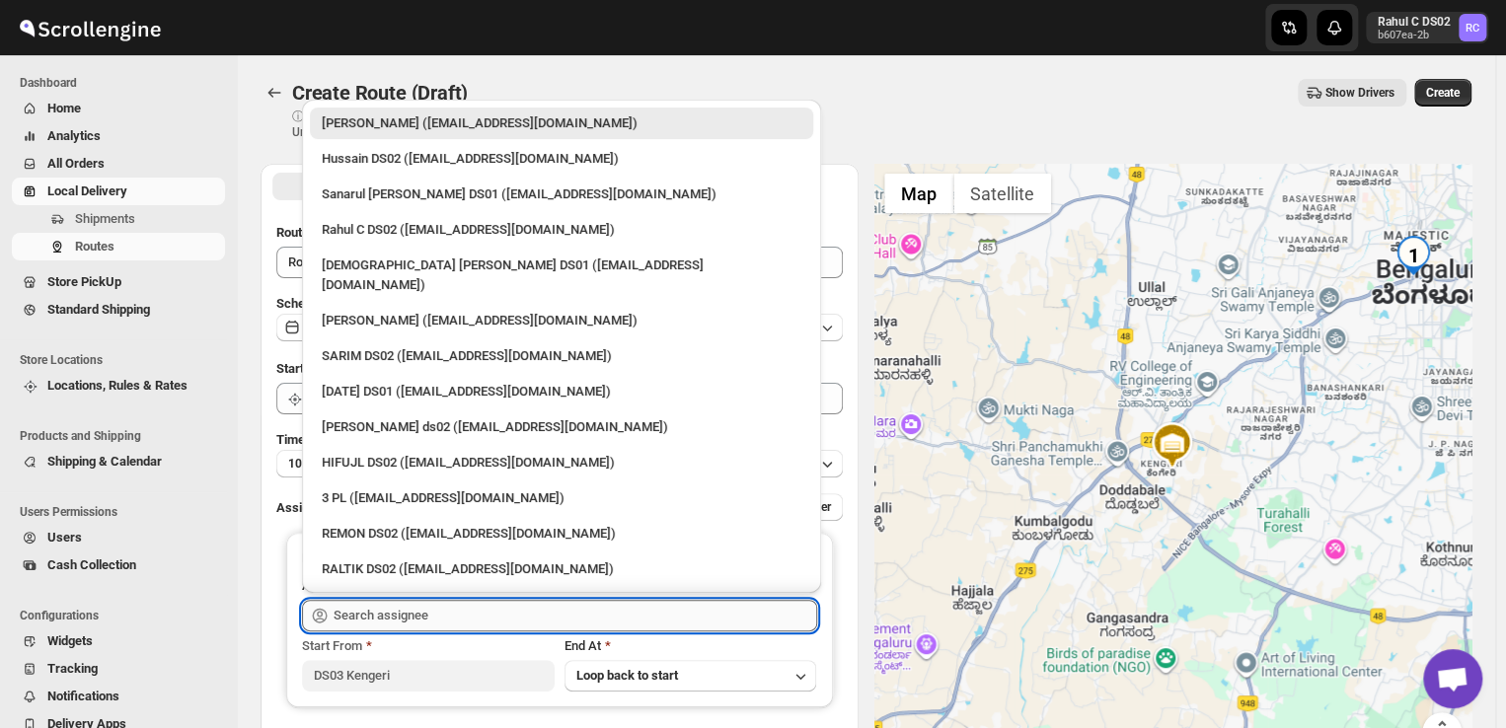
click at [451, 617] on input "text" at bounding box center [576, 616] width 484 height 32
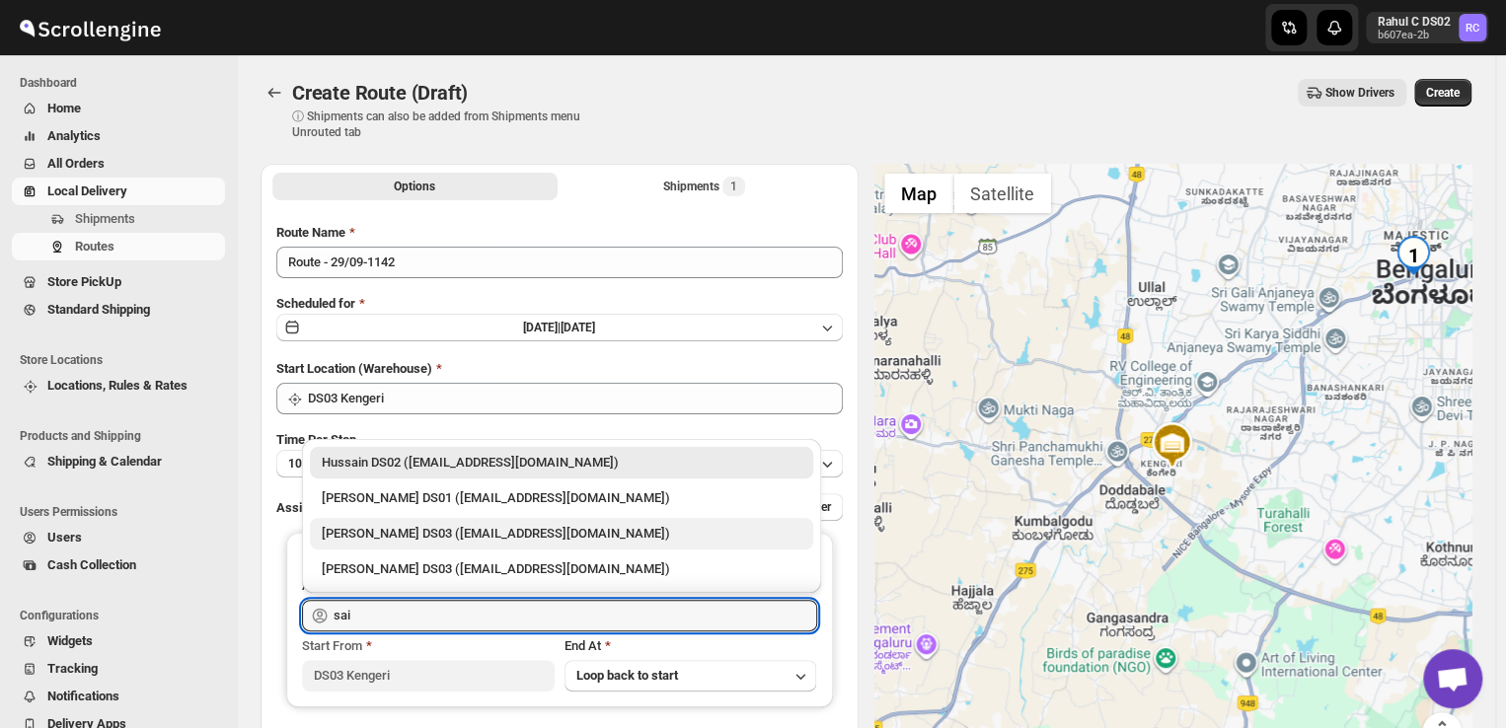
click at [371, 530] on div "[PERSON_NAME] DS03 ([EMAIL_ADDRESS][DOMAIN_NAME])" at bounding box center [562, 534] width 480 height 20
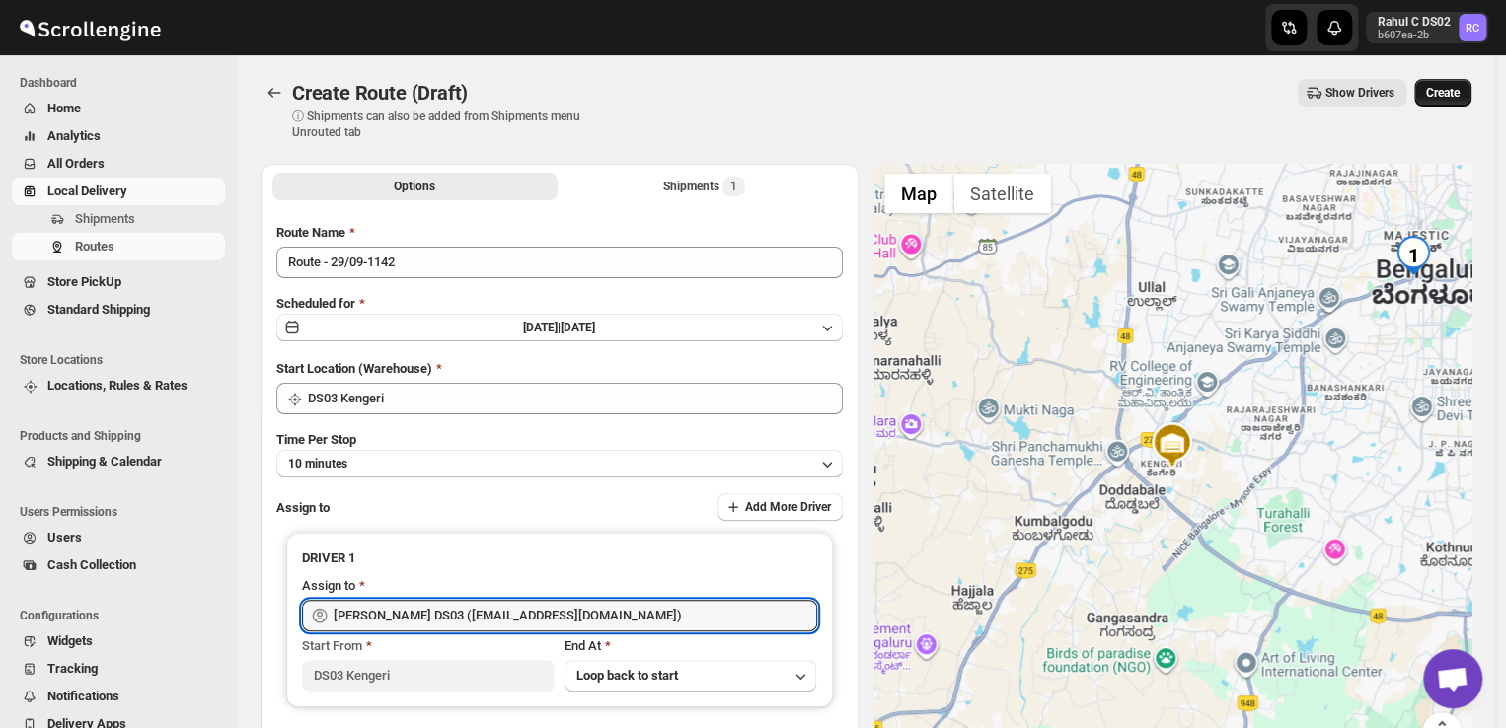
type input "[PERSON_NAME] DS03 ([EMAIL_ADDRESS][DOMAIN_NAME])"
click at [1440, 82] on button "Create" at bounding box center [1442, 93] width 57 height 28
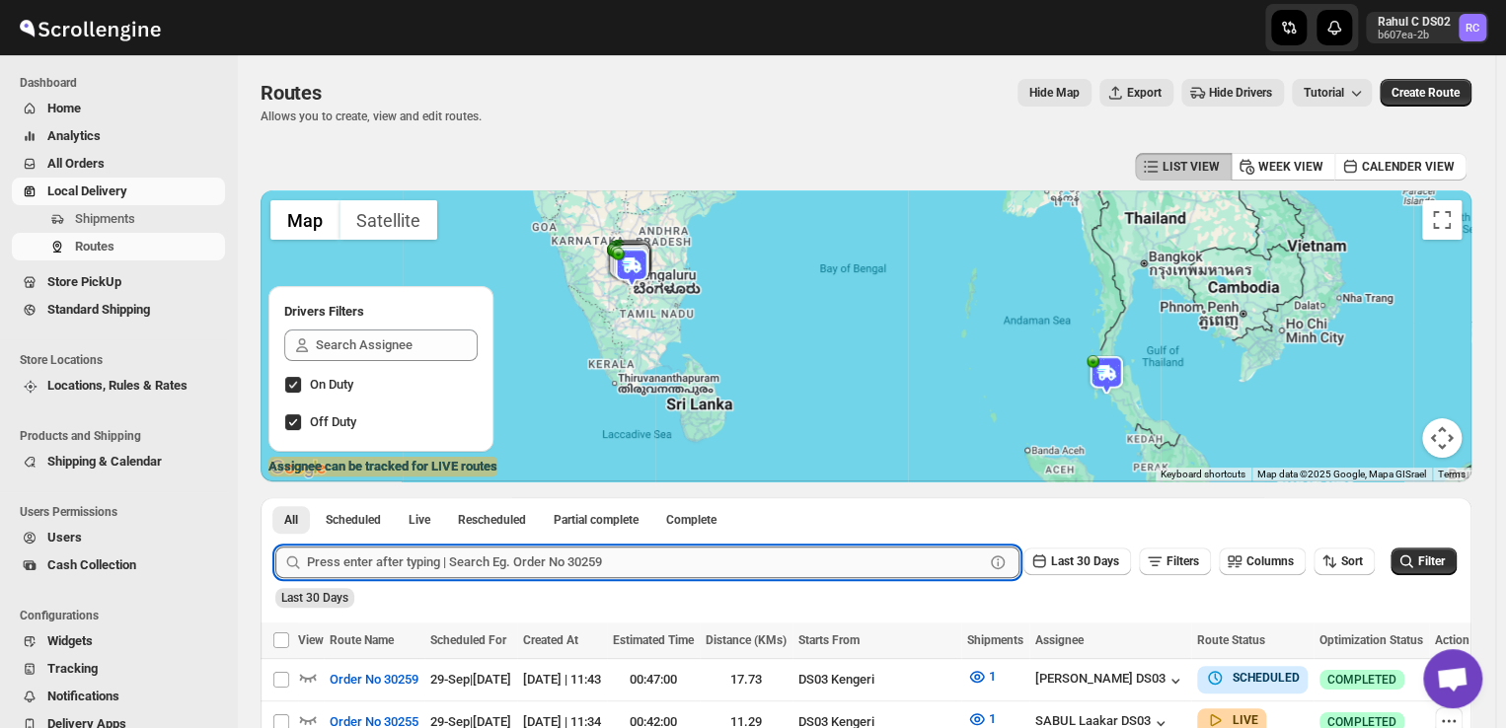
click at [630, 564] on input "text" at bounding box center [645, 563] width 677 height 32
type input "30198"
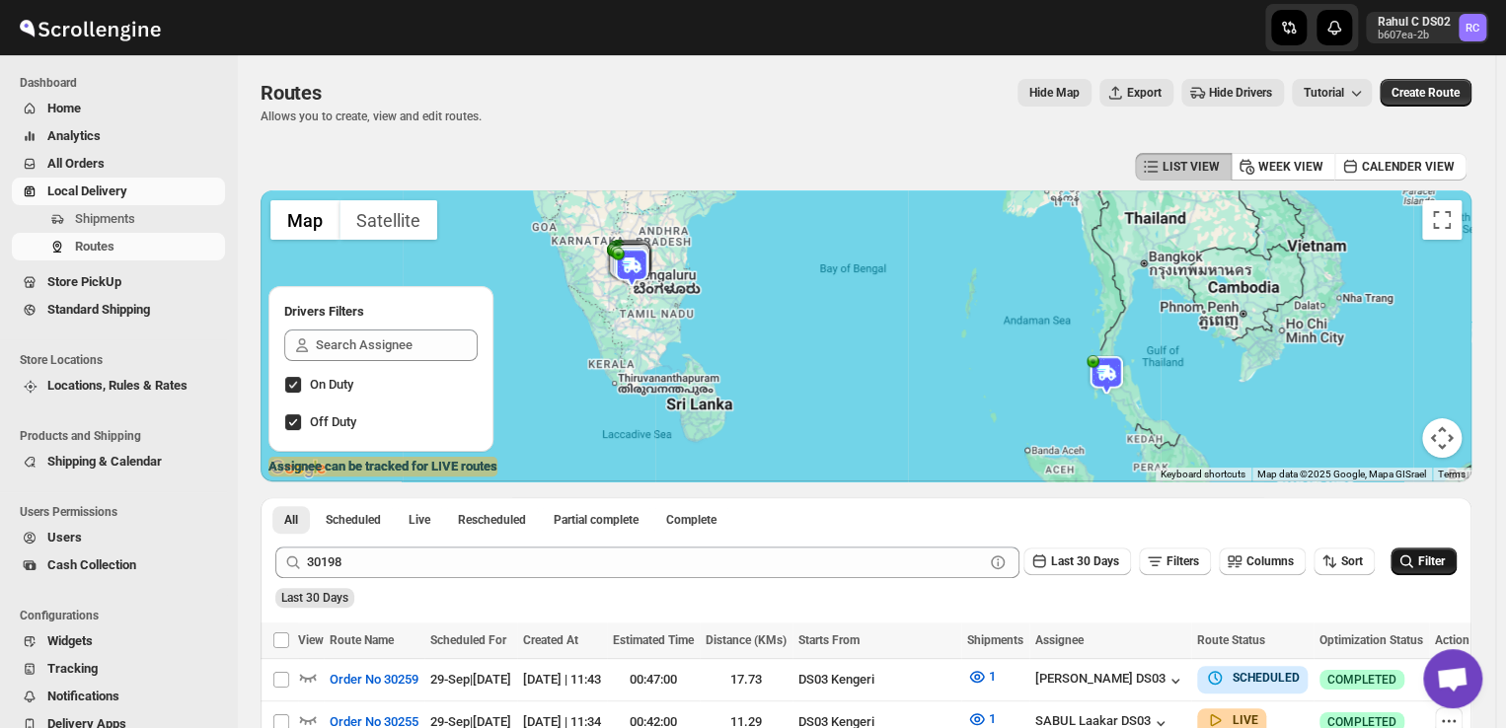
click at [1438, 558] on span "Filter" at bounding box center [1431, 562] width 27 height 14
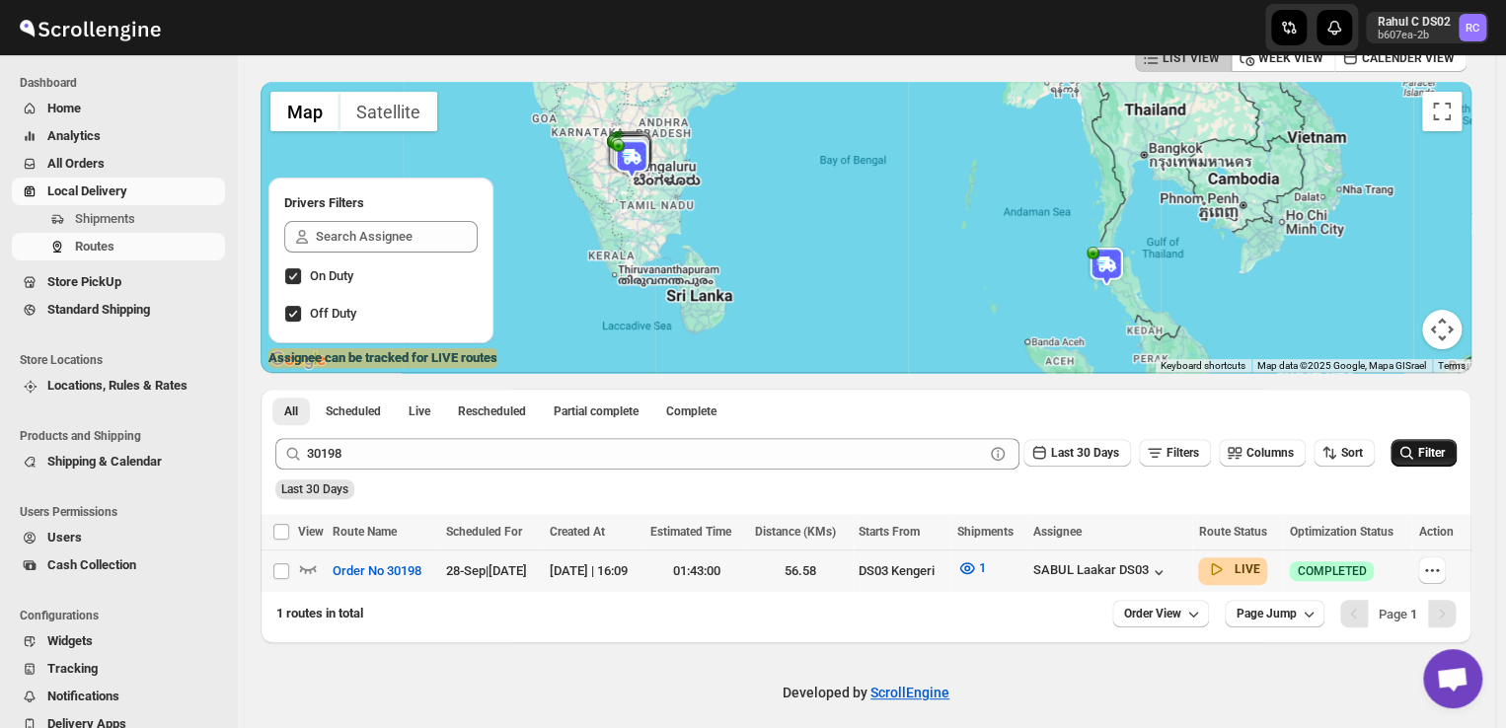
scroll to position [111, 0]
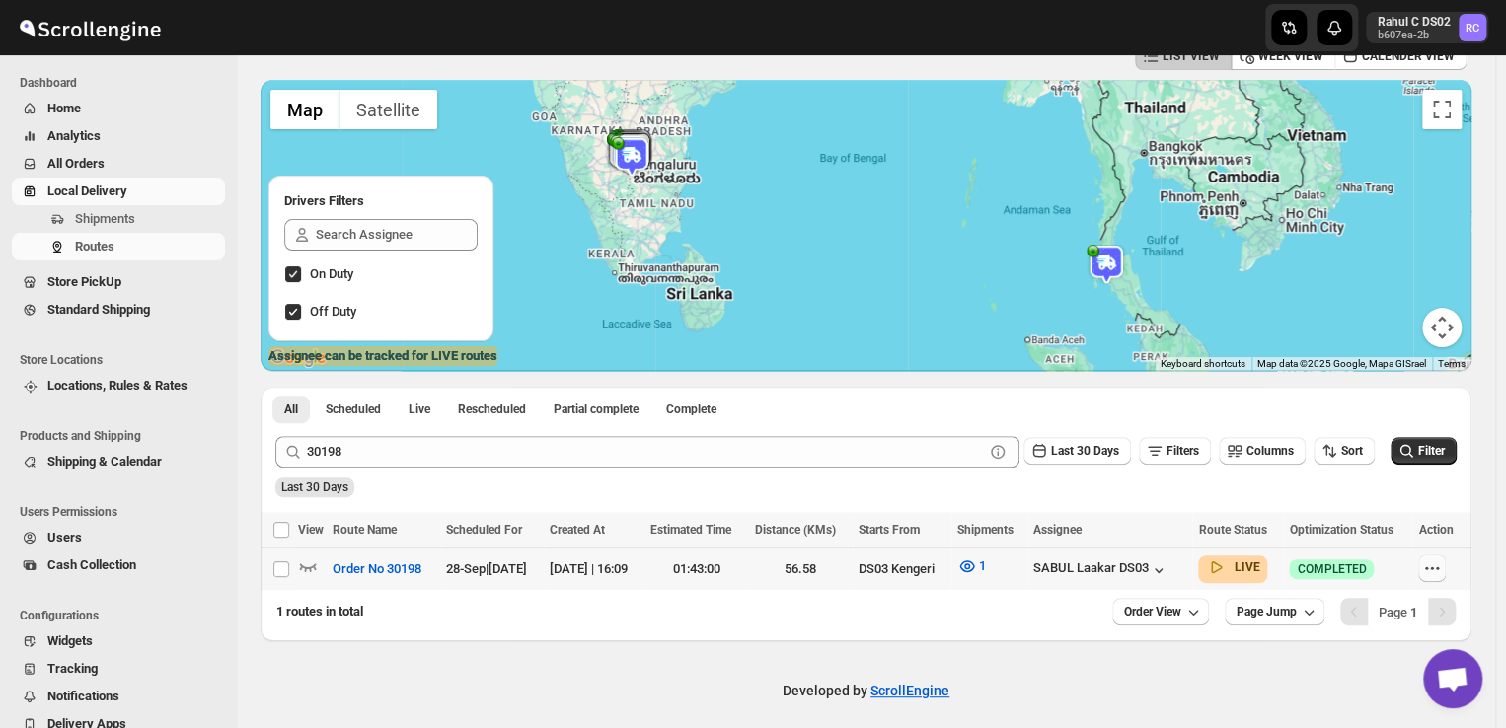
click at [1442, 569] on icon "button" at bounding box center [1432, 569] width 20 height 20
checkbox input "true"
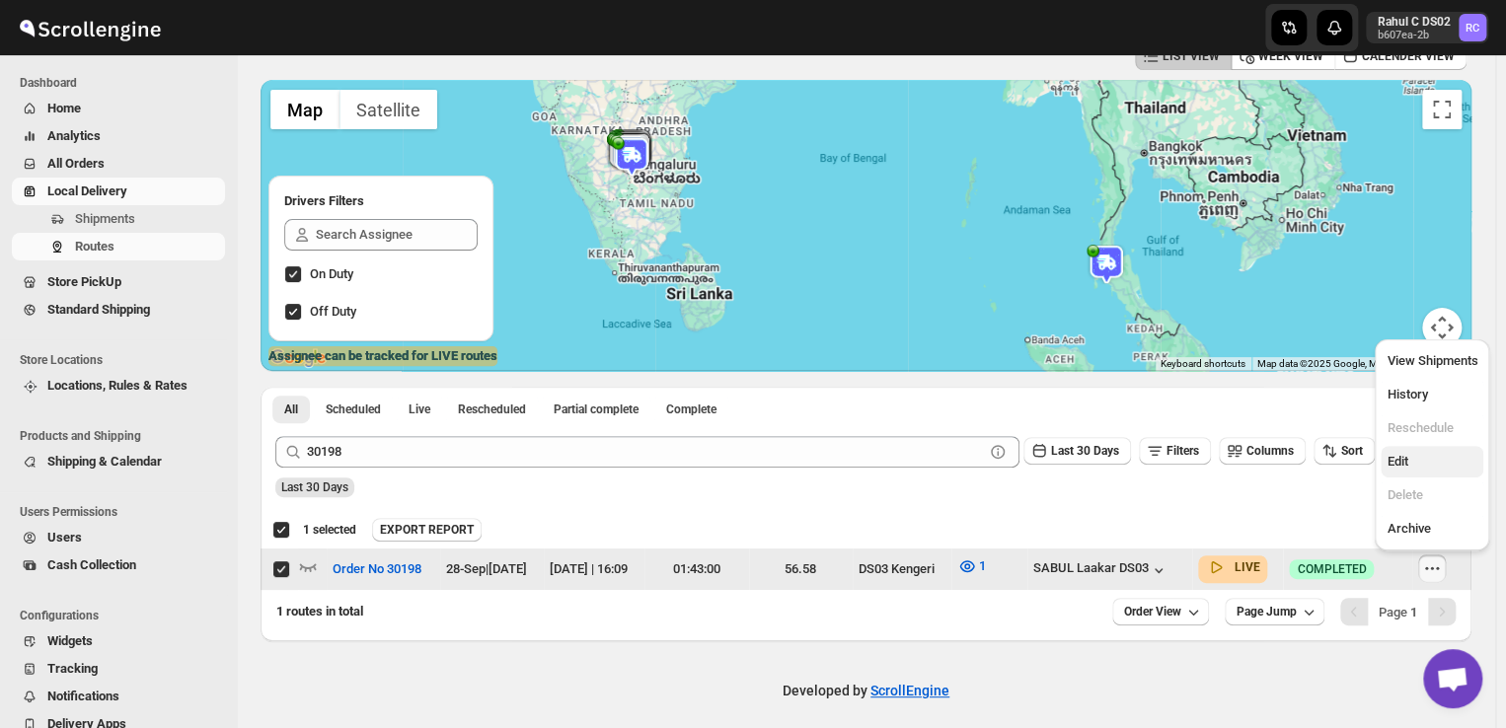
click at [1403, 464] on span "Edit" at bounding box center [1397, 461] width 21 height 15
checkbox input "false"
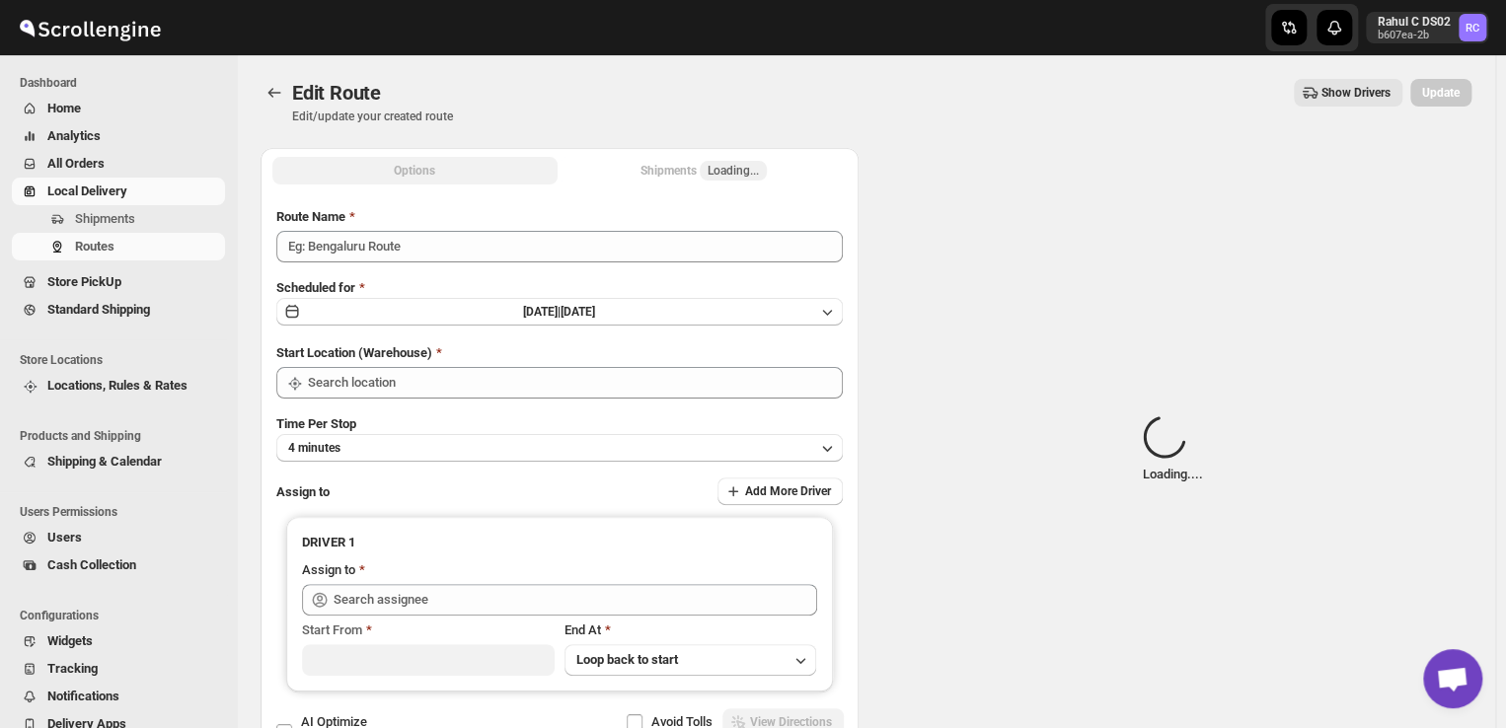
type input "Order No 30198"
drag, startPoint x: 1403, startPoint y: 464, endPoint x: 1097, endPoint y: 567, distance: 323.0
click at [1097, 567] on div "Spinner example Loading... ." at bounding box center [1173, 450] width 598 height 605
type input "DS03 Kengeri"
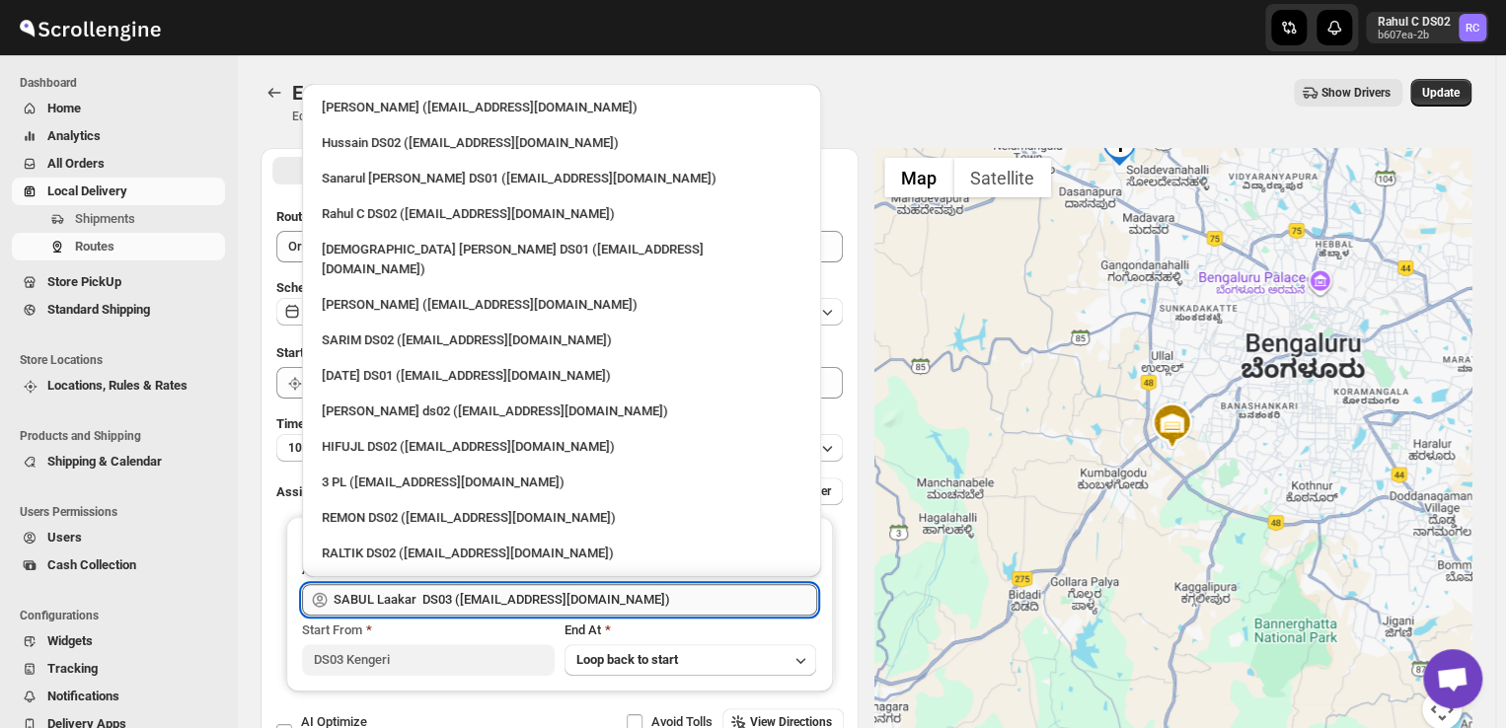
click at [664, 591] on input "SABUL Laakar DS03 ([EMAIL_ADDRESS][DOMAIN_NAME])" at bounding box center [576, 600] width 484 height 32
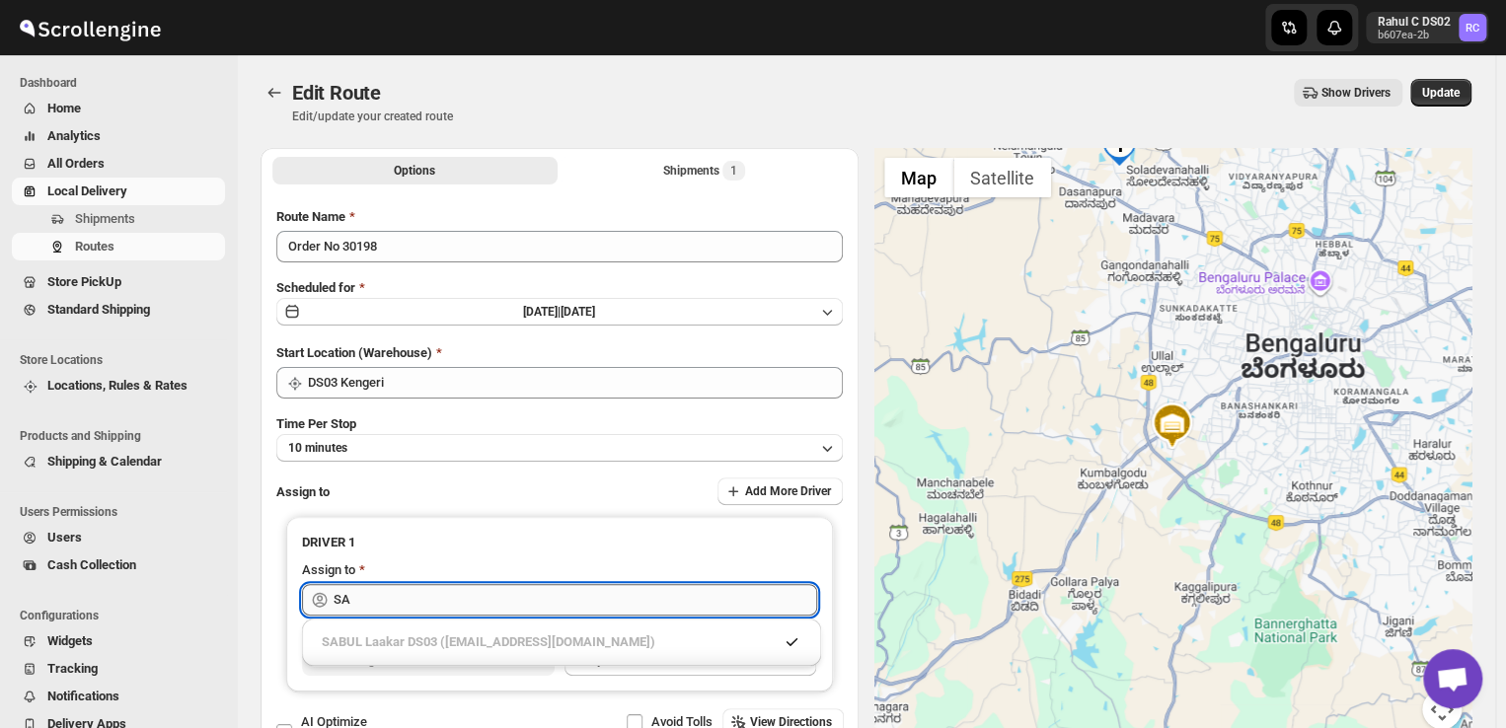
type input "S"
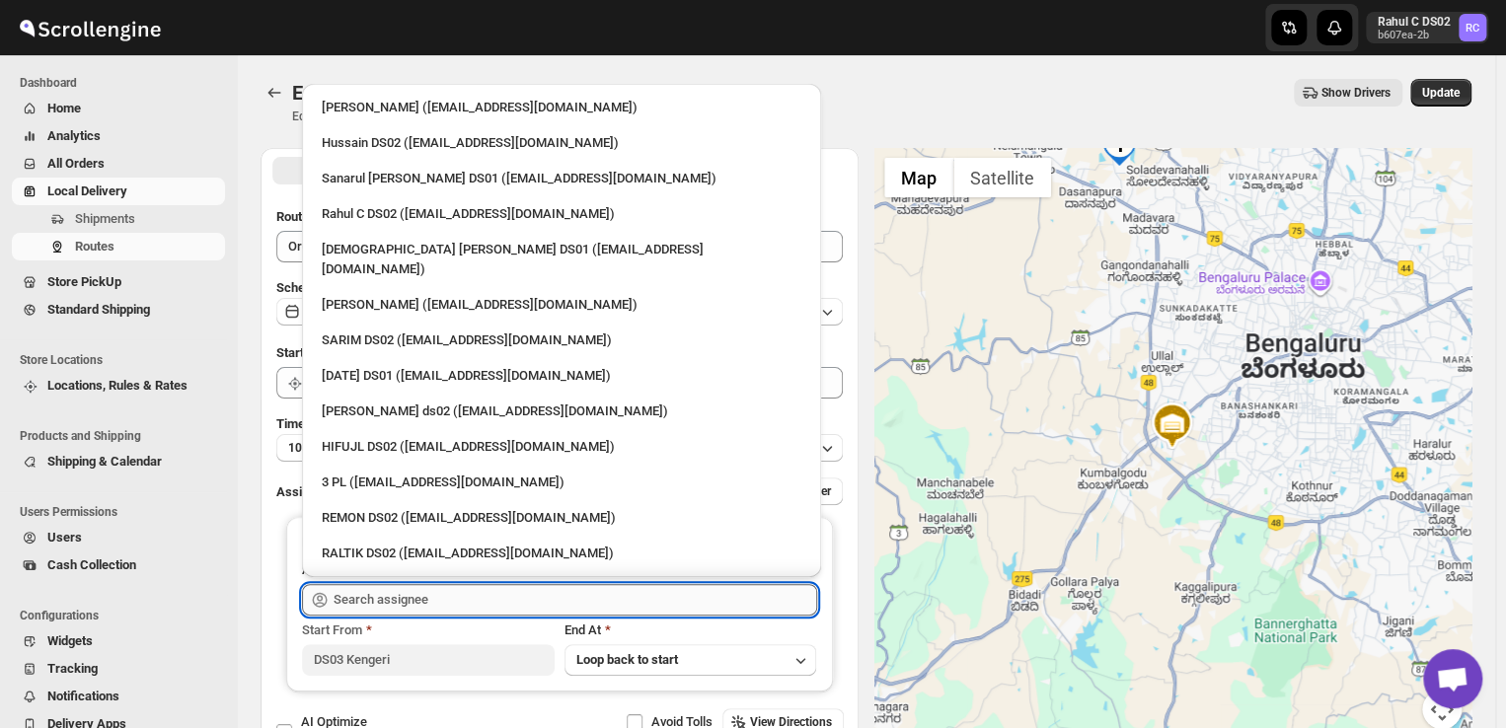
type input "r"
click at [507, 473] on div "3 PL ([EMAIL_ADDRESS][DOMAIN_NAME])" at bounding box center [562, 483] width 480 height 20
type input "3 PL ([EMAIL_ADDRESS][DOMAIN_NAME])"
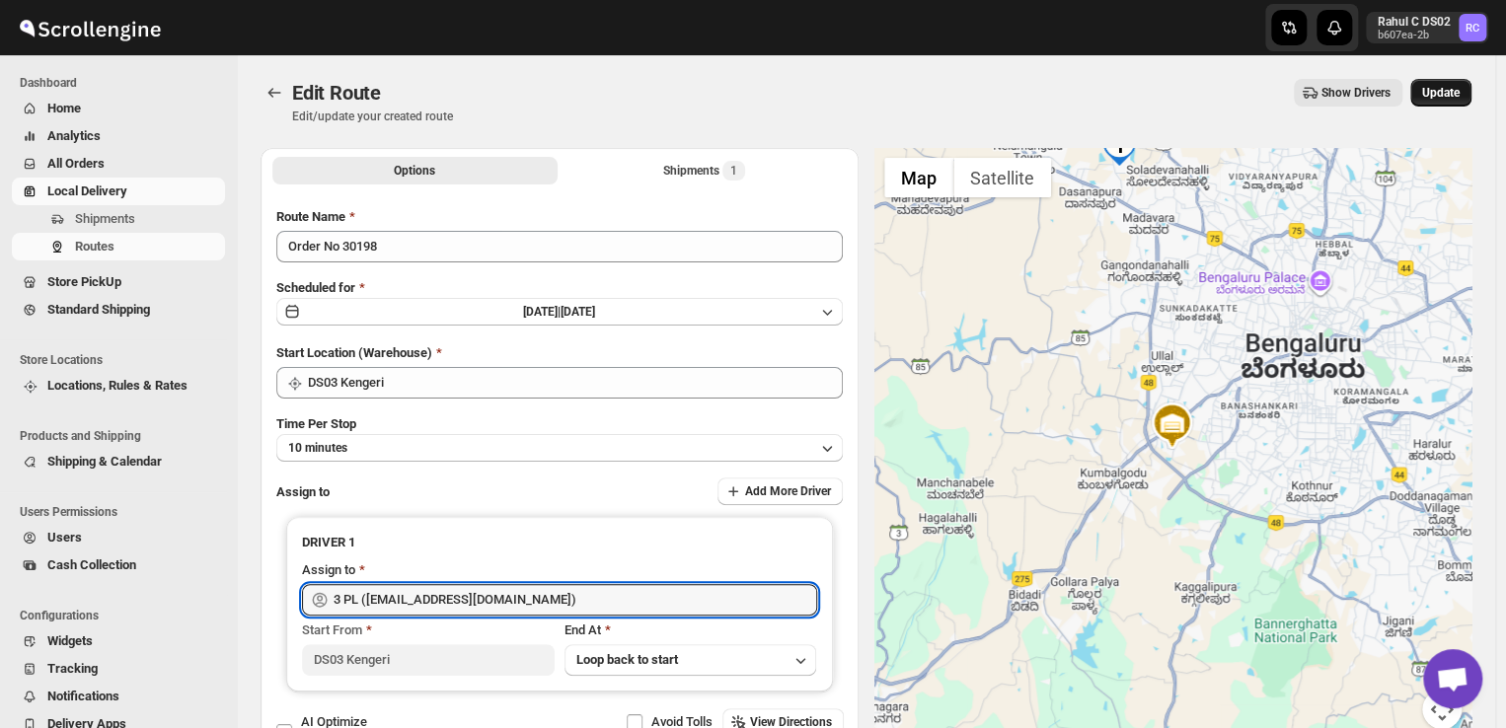
click at [1445, 95] on span "Update" at bounding box center [1441, 93] width 38 height 16
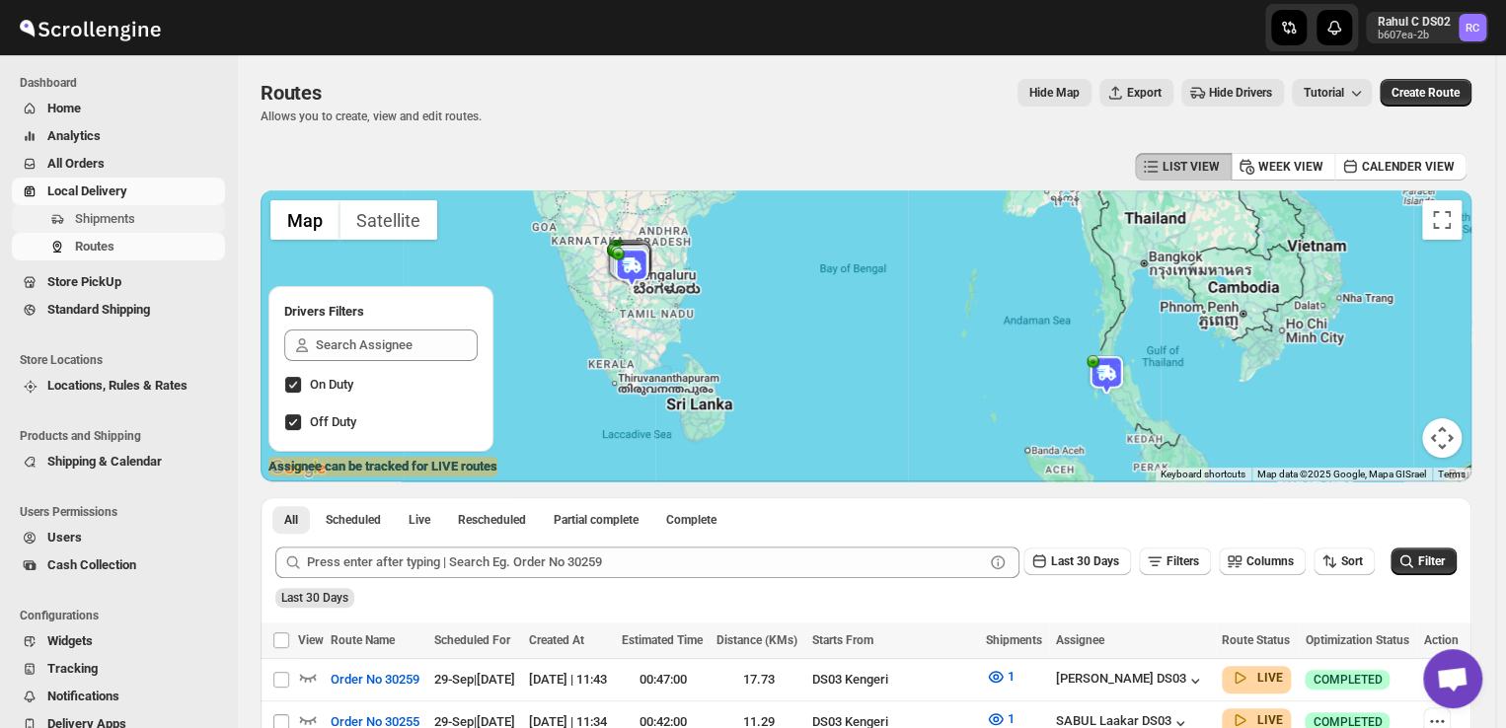
click at [139, 218] on span "Shipments" at bounding box center [148, 219] width 146 height 20
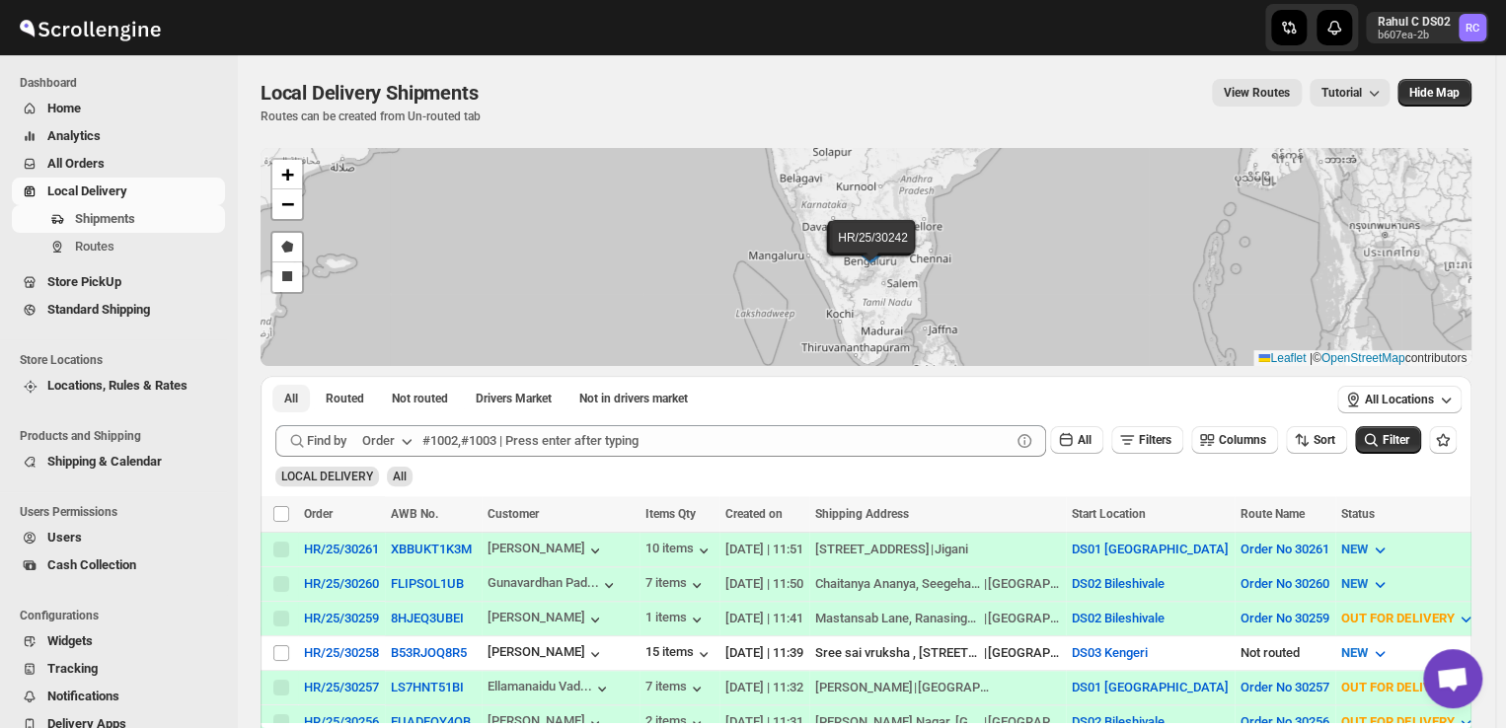
drag, startPoint x: 639, startPoint y: 404, endPoint x: 634, endPoint y: 505, distance: 101.8
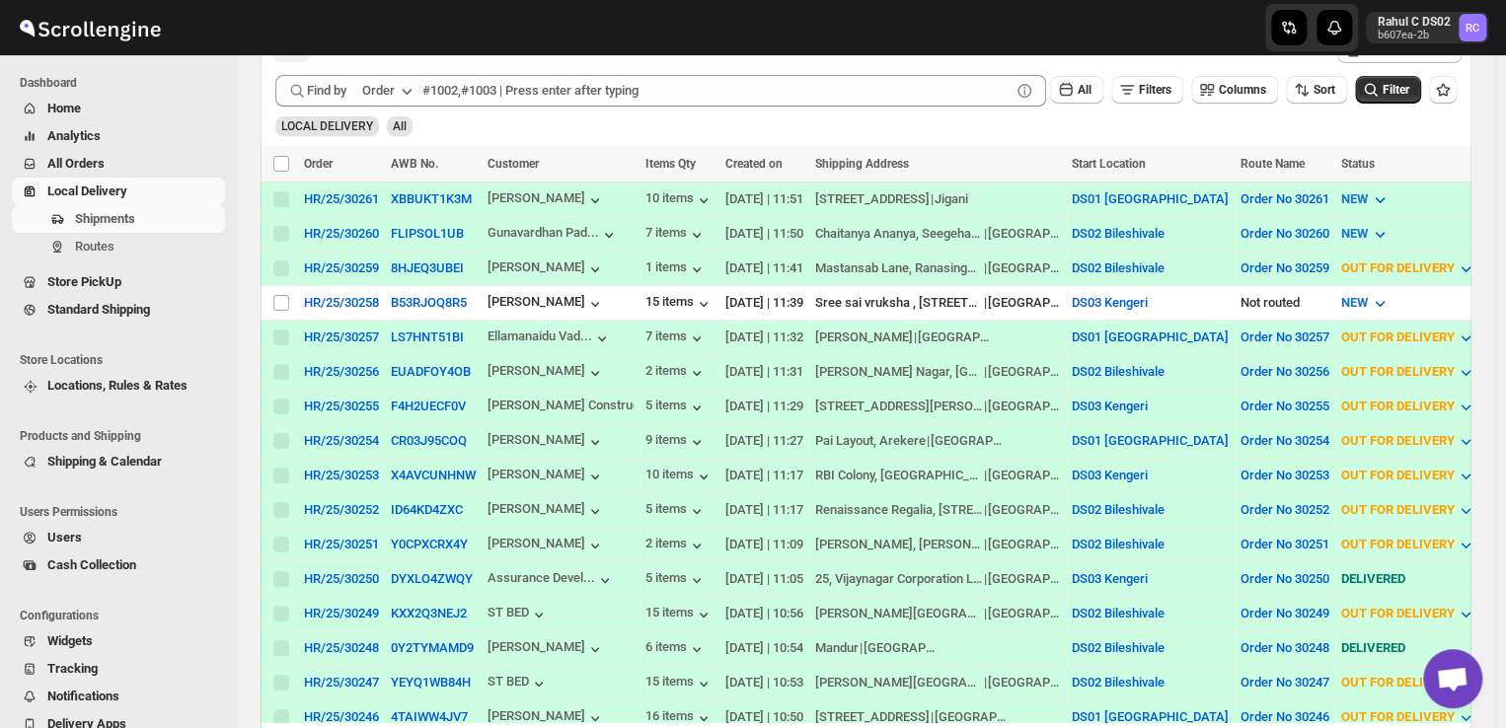
scroll to position [351, 0]
click at [132, 248] on span "Routes" at bounding box center [148, 247] width 146 height 20
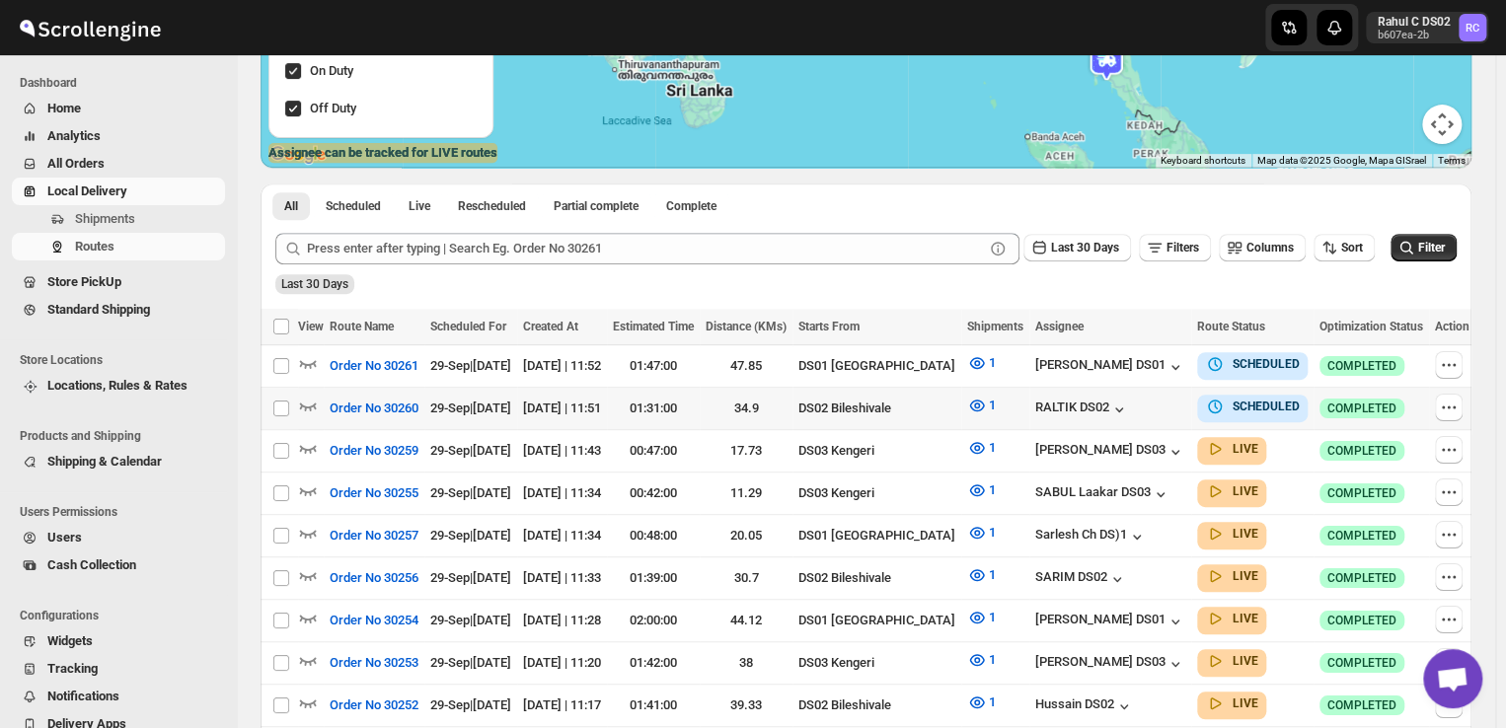
scroll to position [351, 0]
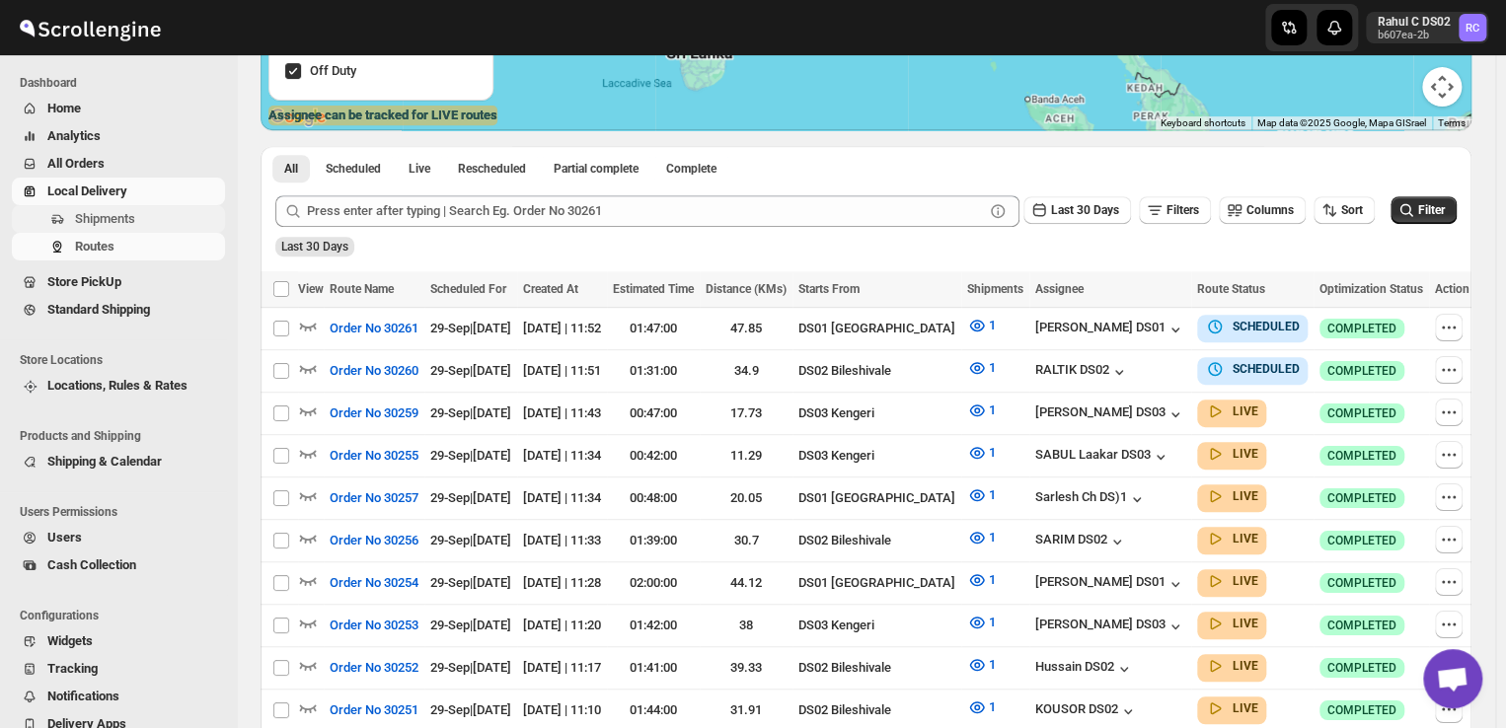
click at [139, 227] on span "Shipments" at bounding box center [148, 219] width 146 height 20
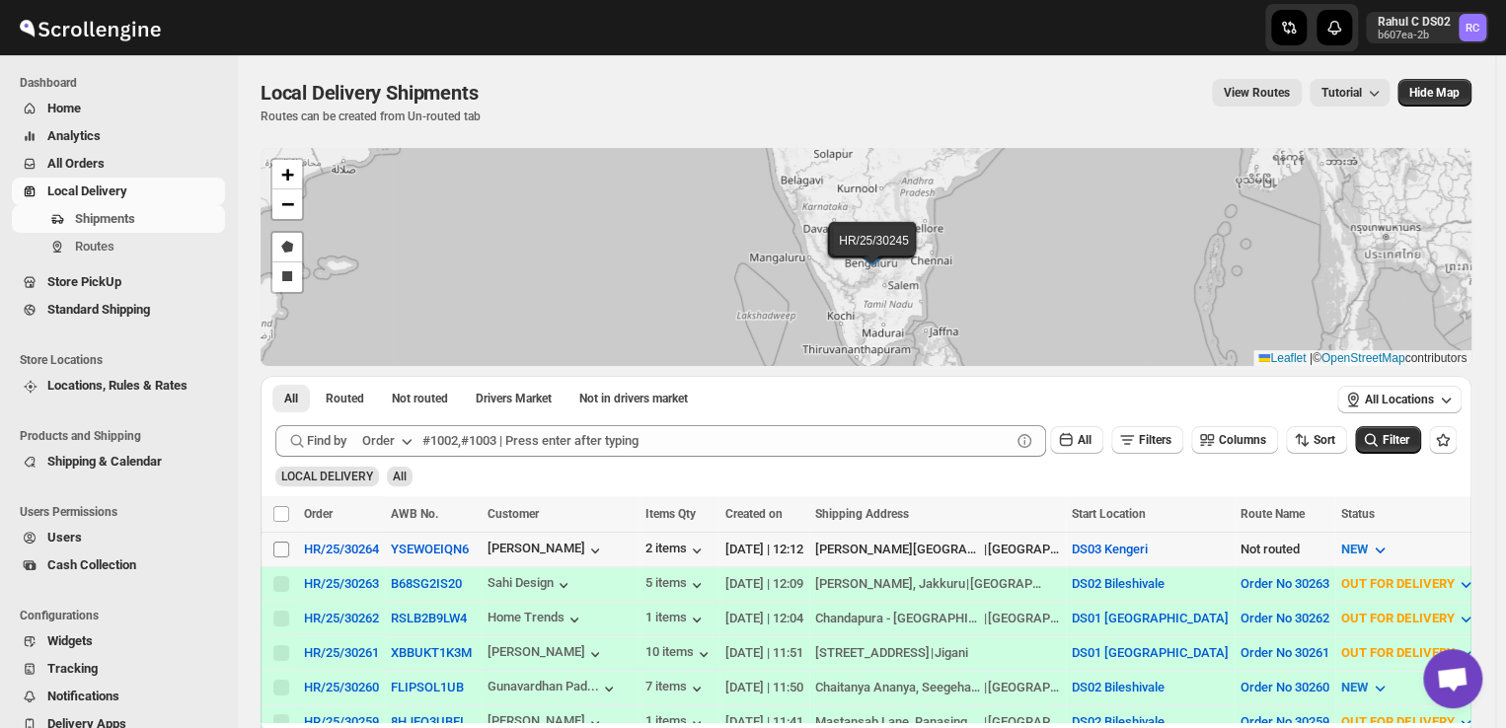
click at [279, 546] on input "Select shipment" at bounding box center [281, 550] width 16 height 16
checkbox input "true"
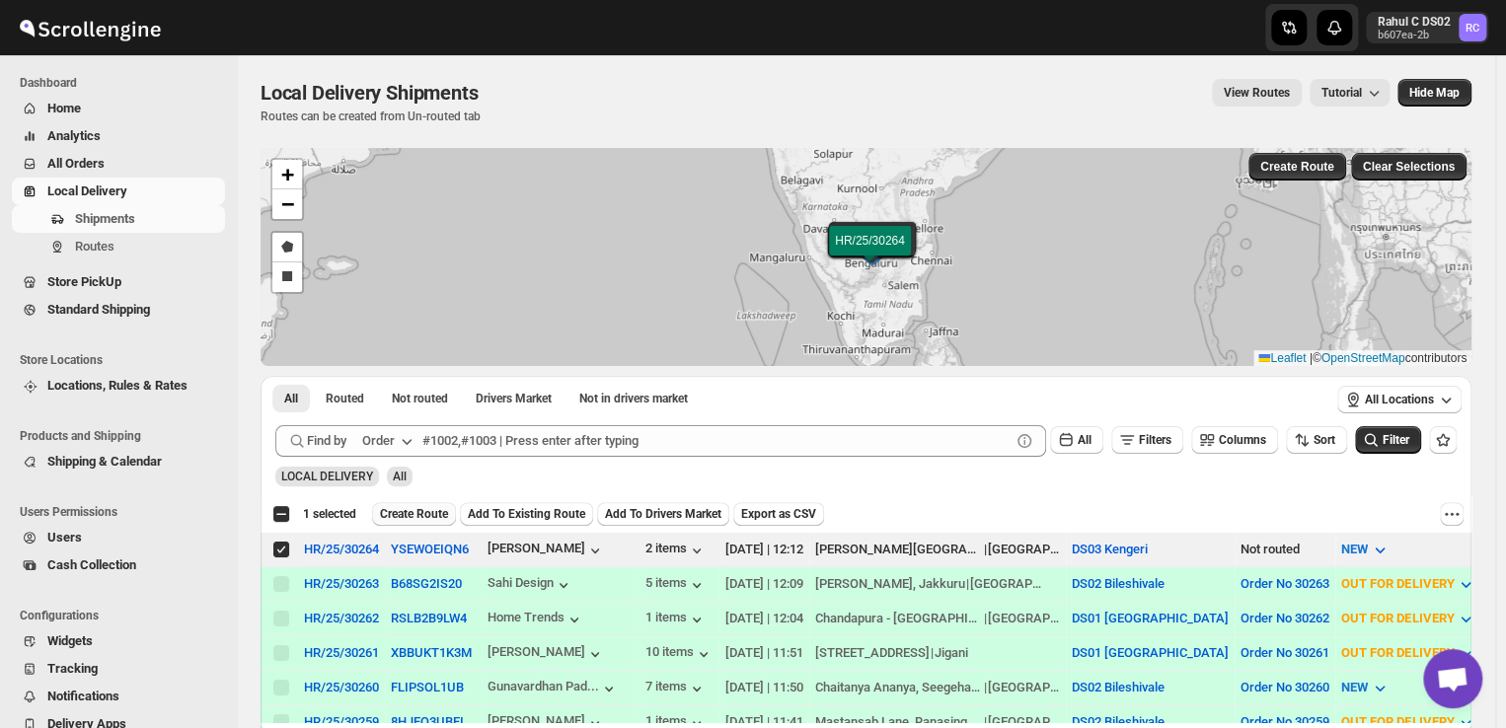
click at [416, 515] on span "Create Route" at bounding box center [414, 514] width 68 height 16
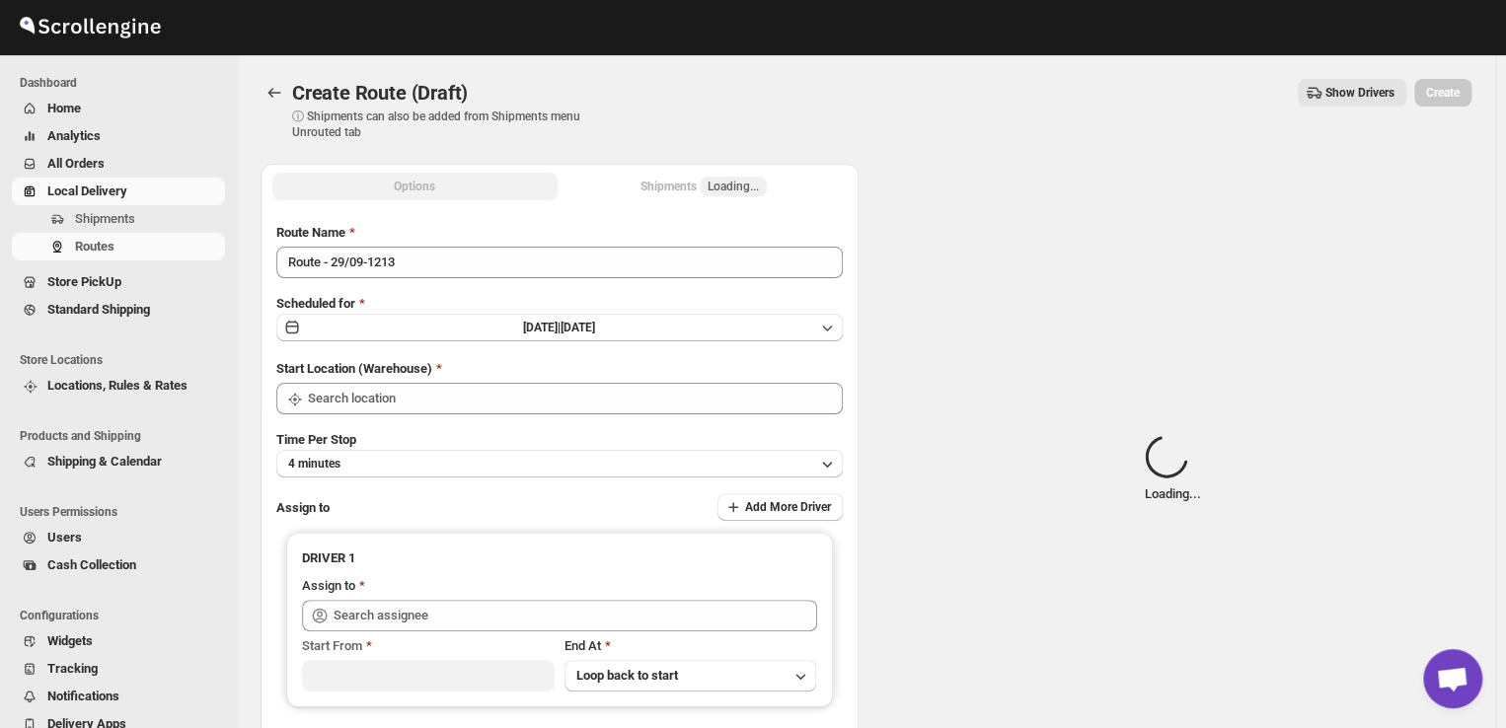
type input "DS03 Kengeri"
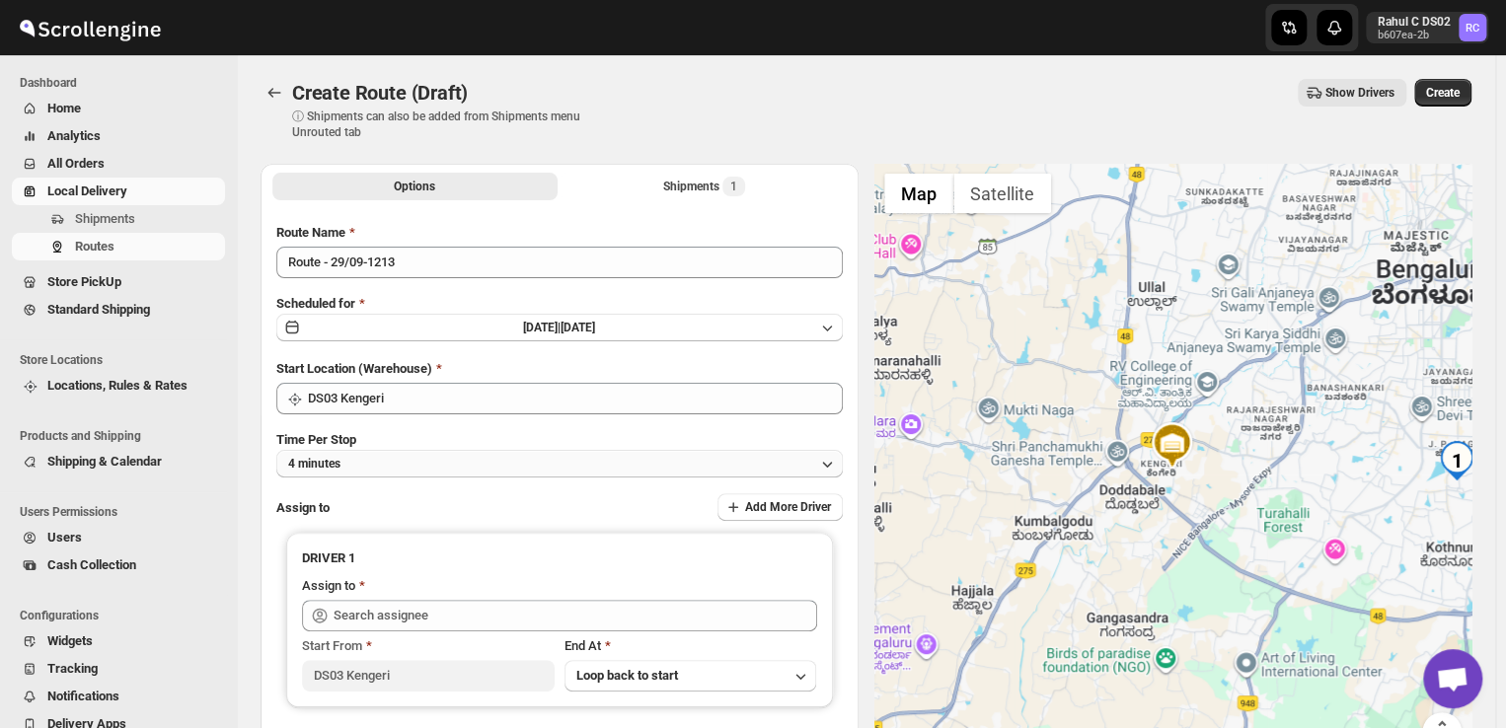
click at [364, 464] on button "4 minutes" at bounding box center [559, 464] width 566 height 28
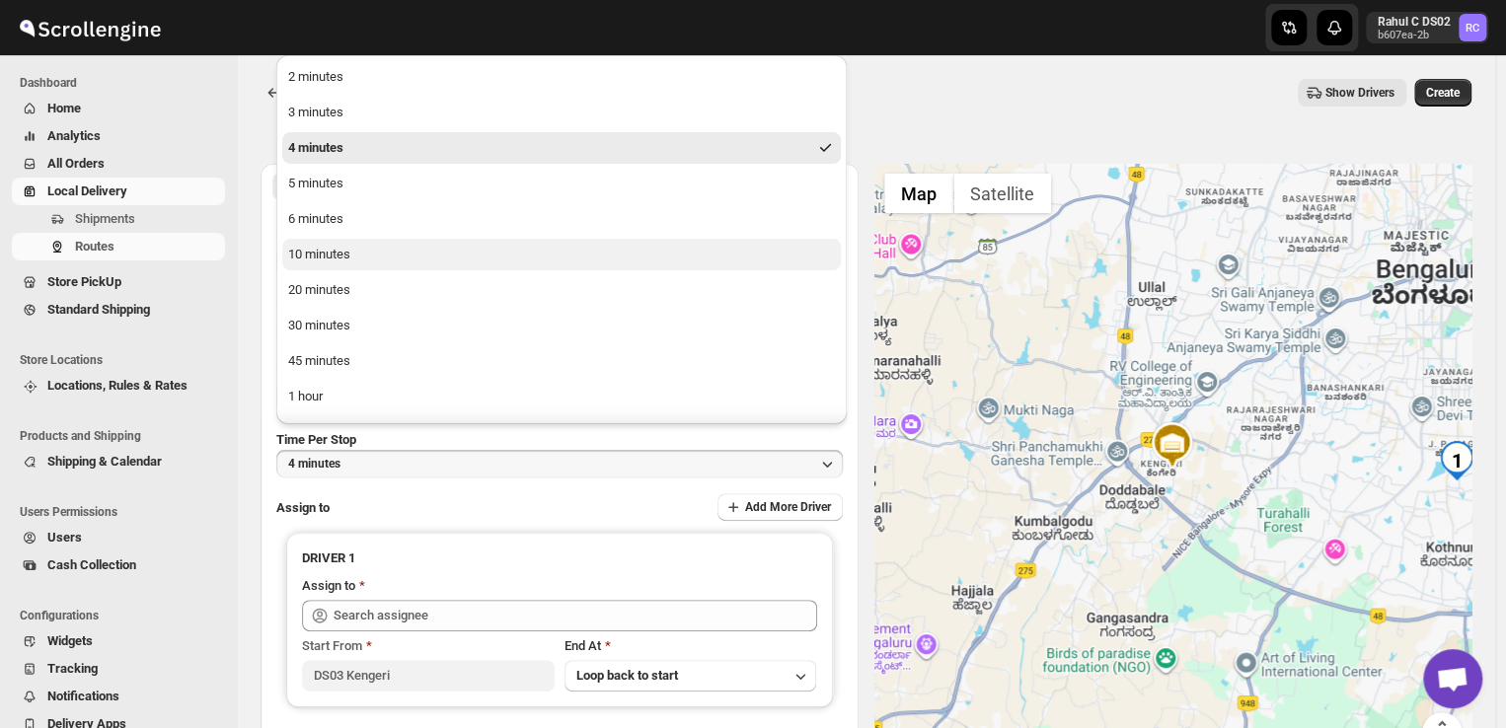
click at [318, 253] on div "10 minutes" at bounding box center [319, 255] width 62 height 20
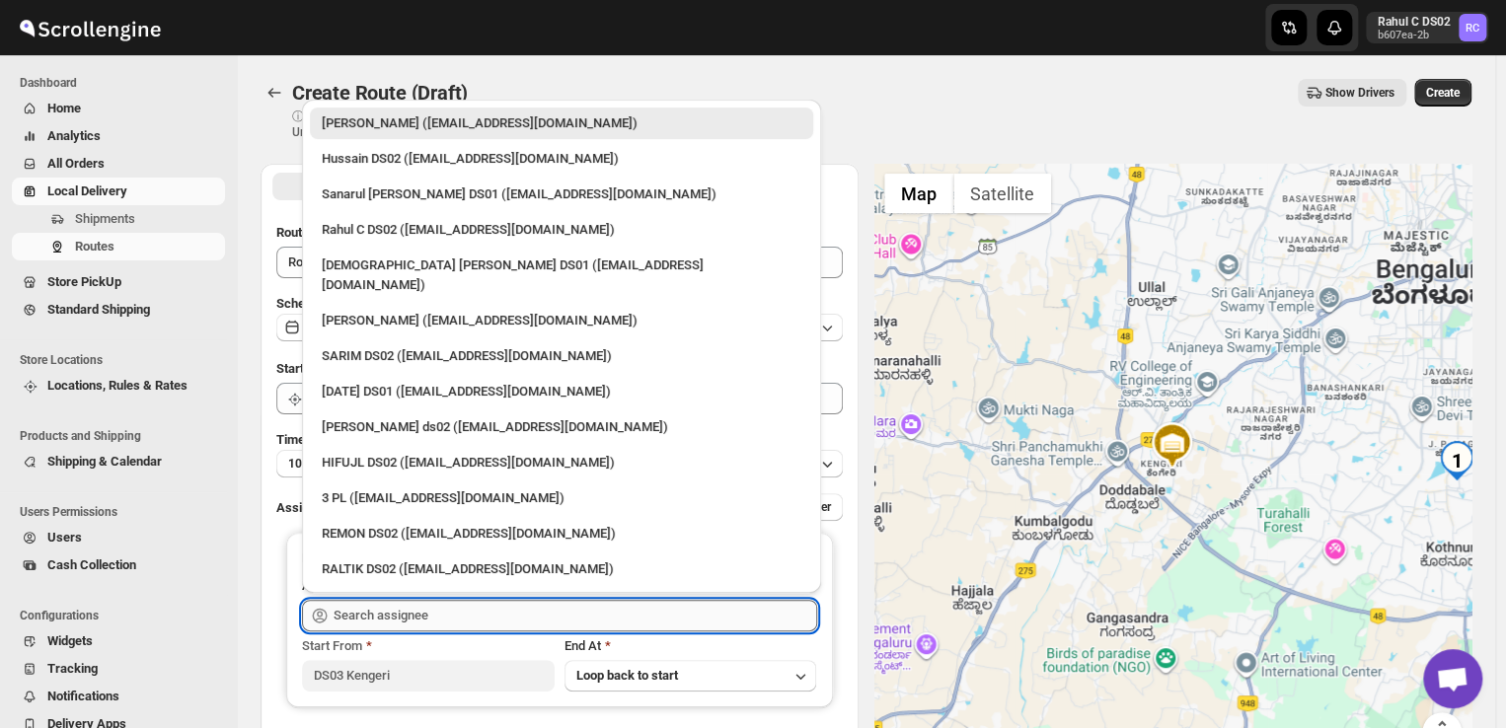
click at [483, 619] on input "text" at bounding box center [576, 616] width 484 height 32
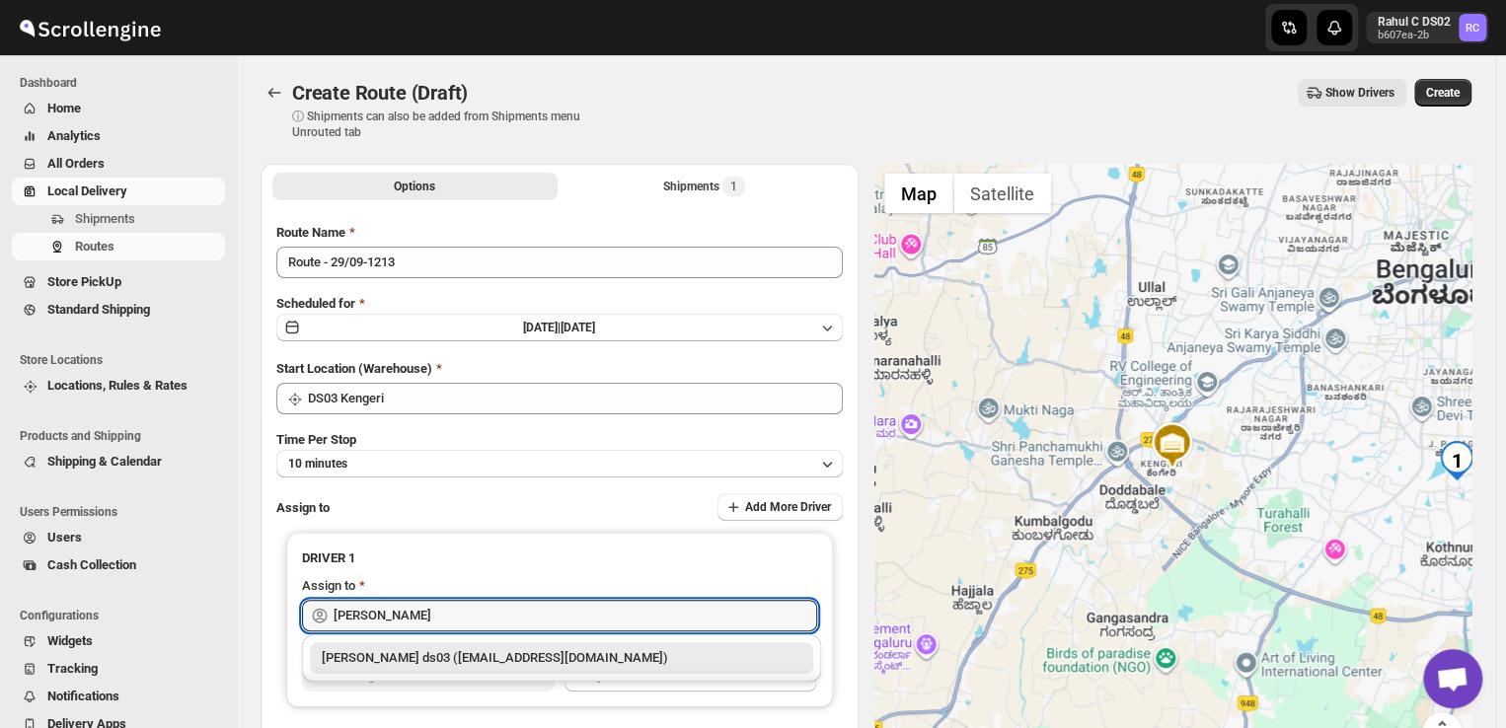
click at [478, 658] on div "[PERSON_NAME] ds03 ([EMAIL_ADDRESS][DOMAIN_NAME])" at bounding box center [562, 658] width 480 height 20
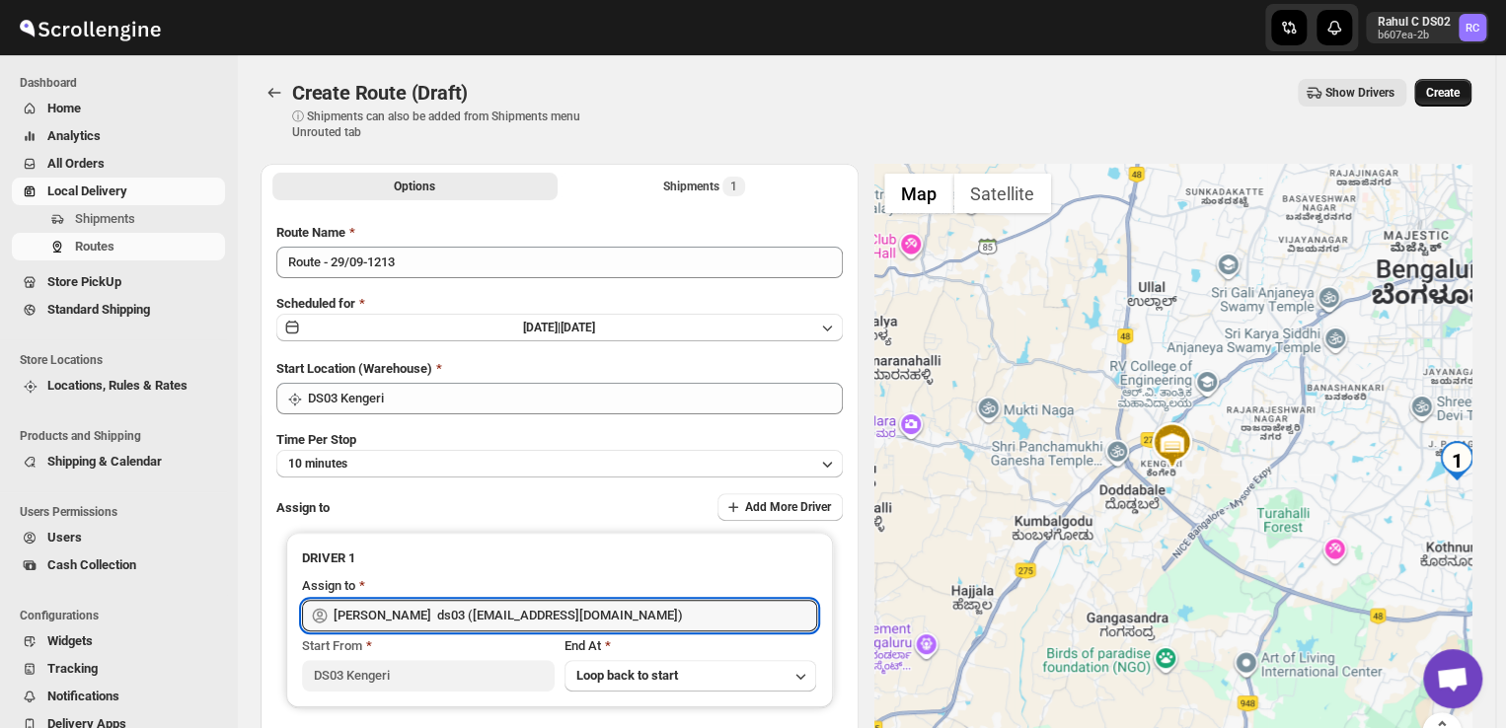
type input "[PERSON_NAME] ds03 ([EMAIL_ADDRESS][DOMAIN_NAME])"
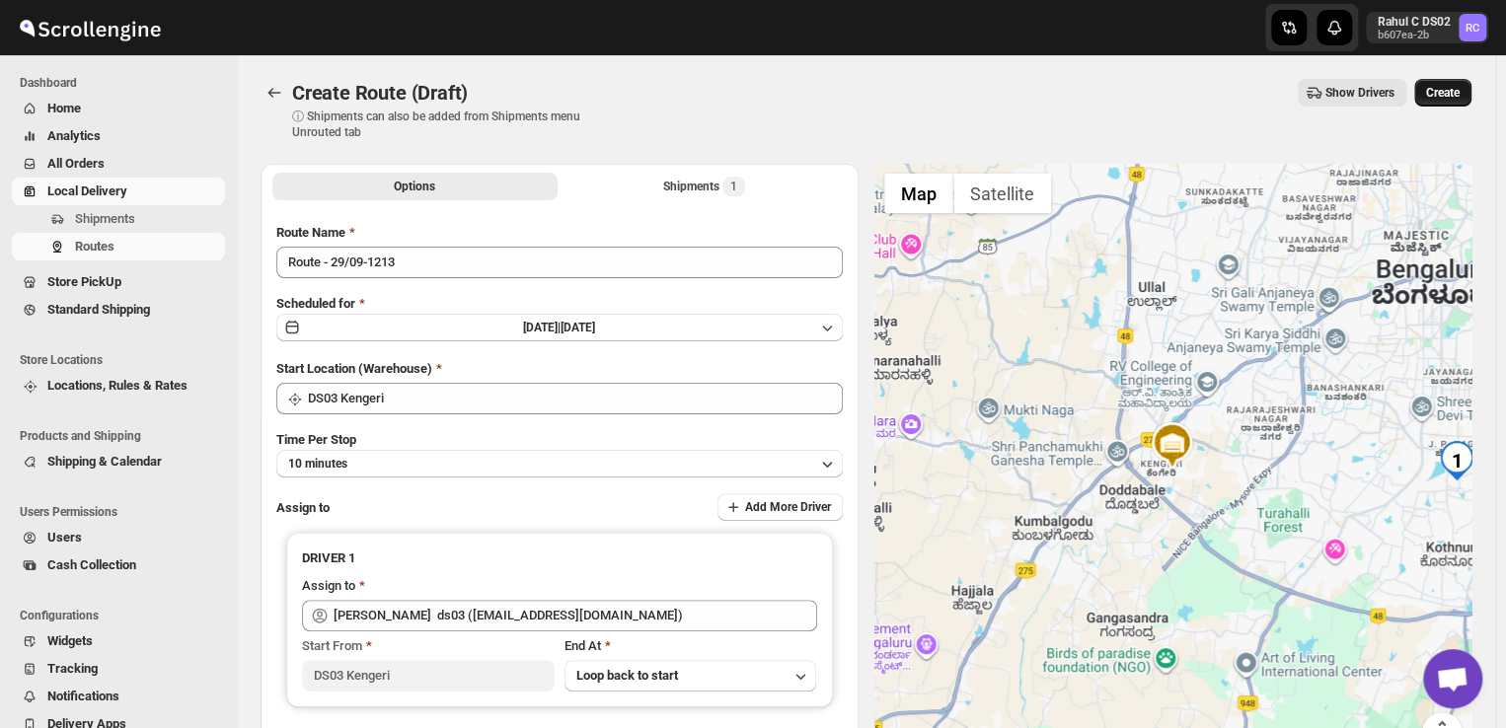
click at [1459, 96] on span "Create" at bounding box center [1443, 93] width 34 height 16
